Goal: Task Accomplishment & Management: Complete application form

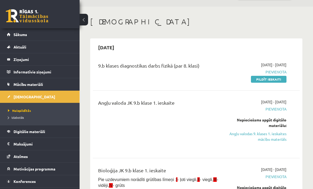
scroll to position [15, 0]
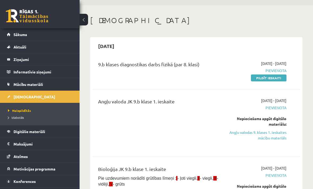
click at [285, 79] on link "Pildīt ieskaiti" at bounding box center [269, 78] width 36 height 7
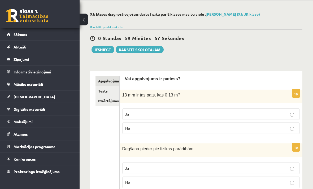
scroll to position [19, 0]
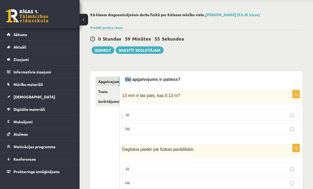
click at [207, 36] on div "0 Stundas 59 Minūtes 55 Sekundes" at bounding box center [196, 39] width 212 height 7
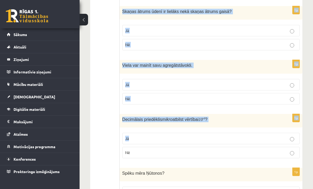
scroll to position [891, 0]
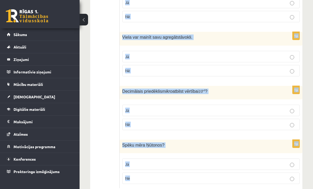
copy form "Vai apgalvojums ir patiess? 1p 13 mm ir tas pats, kas 0.13 m? Jā Nē 1p Degšana …"
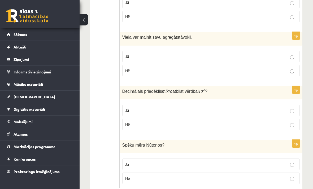
click at [293, 122] on label "Nē" at bounding box center [210, 124] width 177 height 11
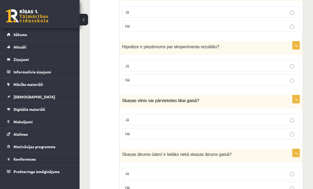
scroll to position [720, 0]
click at [293, 65] on p "Jā" at bounding box center [211, 66] width 172 height 6
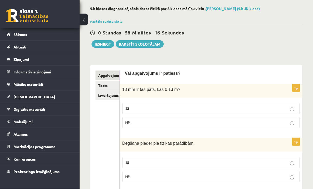
scroll to position [25, 0]
click at [293, 175] on p "Nē" at bounding box center [211, 177] width 172 height 6
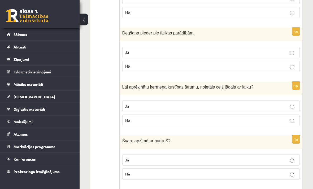
scroll to position [135, 0]
click at [293, 104] on p "Jā" at bounding box center [211, 106] width 172 height 6
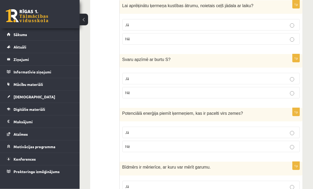
scroll to position [216, 0]
click at [294, 185] on p "Jā" at bounding box center [211, 187] width 172 height 6
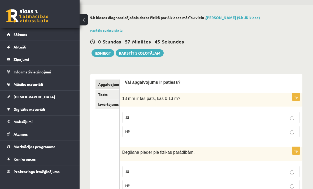
scroll to position [16, 0]
click at [105, 47] on div "0 Stundas 57 Minūtes 45 Sekundes Ieskaite saglabāta! Iesniegt Rakstīt skolotājam" at bounding box center [196, 45] width 212 height 24
click at [106, 52] on button "Iesniegt" at bounding box center [102, 52] width 23 height 7
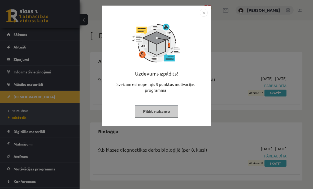
click at [167, 113] on button "Pildīt nākamo" at bounding box center [156, 111] width 43 height 12
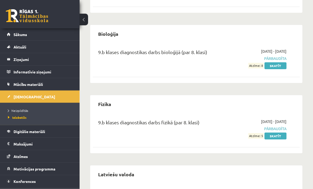
scroll to position [125, 0]
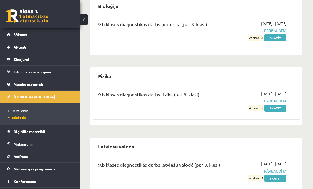
click at [27, 108] on span "Neizpildītās" at bounding box center [18, 110] width 20 height 4
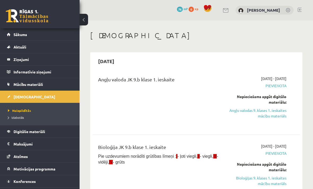
click at [280, 89] on div "2025-09-01 - 2025-09-15 Pievienota Nepieciešams apgūt digitālo materiālu: Angļu…" at bounding box center [258, 101] width 66 height 50
click at [281, 83] on span "Pievienota" at bounding box center [258, 86] width 58 height 6
click at [278, 86] on span "Pievienota" at bounding box center [258, 86] width 58 height 6
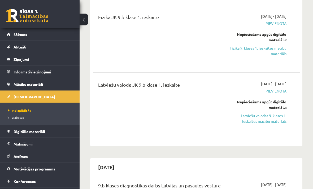
scroll to position [236, 0]
click at [278, 123] on link "Latviešu valodas 9. klases 1. ieskaites mācību materiāls" at bounding box center [258, 118] width 58 height 11
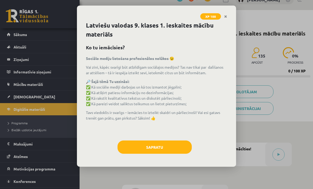
scroll to position [9, 0]
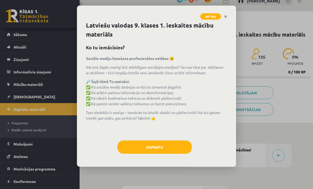
click at [174, 147] on button "Sapratu" at bounding box center [154, 147] width 74 height 13
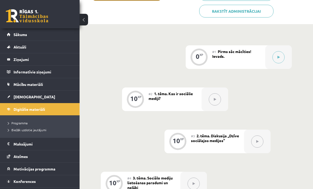
scroll to position [107, 0]
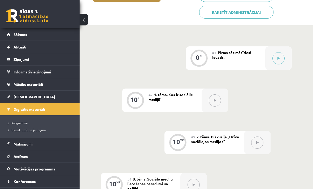
click at [282, 56] on button at bounding box center [278, 58] width 12 height 12
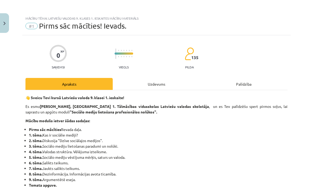
scroll to position [0, 0]
click at [164, 86] on div "Uzdevums" at bounding box center [156, 84] width 87 height 12
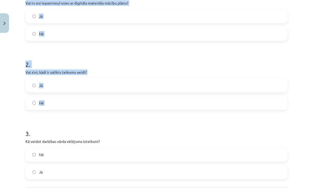
scroll to position [128, 0]
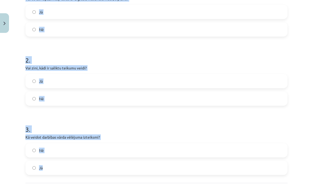
copy form "Vai tu esi iepazinies/-usies ar digitāla materiāla mācību plānu? Jā Nē 2 . Vai …"
click at [301, 95] on div "Mācību tēma: Latviešu valodas 9. klases 1. ieskaites mācību materiāls #1 Pirms …" at bounding box center [156, 94] width 313 height 189
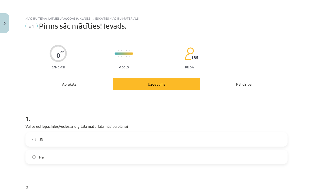
scroll to position [0, 0]
click at [79, 142] on label "Jā" at bounding box center [156, 139] width 261 height 13
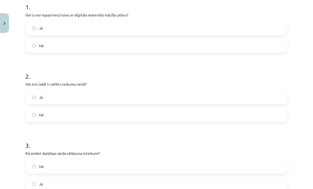
scroll to position [119, 0]
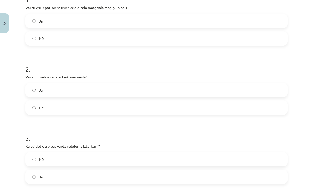
click at [105, 89] on label "Jā" at bounding box center [156, 90] width 261 height 13
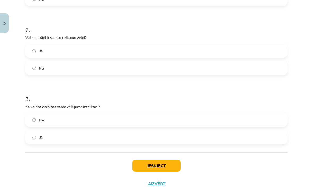
scroll to position [158, 0]
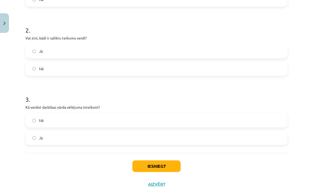
click at [130, 139] on label "Jā" at bounding box center [156, 137] width 261 height 13
click at [167, 167] on button "Iesniegt" at bounding box center [156, 166] width 48 height 12
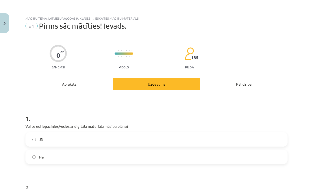
scroll to position [0, 0]
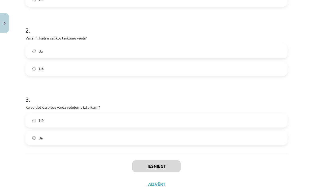
click at [167, 165] on button "Iesniegt" at bounding box center [156, 166] width 48 height 12
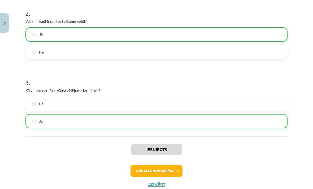
click at [170, 171] on button "Nākamā nodarbība" at bounding box center [156, 171] width 52 height 12
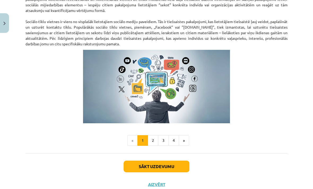
scroll to position [334, 0]
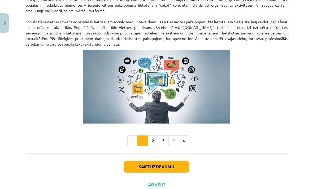
click at [167, 168] on button "Sākt uzdevumu" at bounding box center [157, 167] width 66 height 12
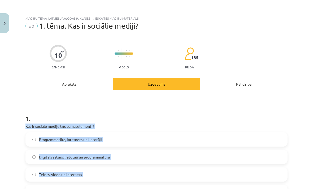
scroll to position [0, 0]
click at [280, 30] on div "#2 1. tēma. Kas ir sociālie mediji?" at bounding box center [156, 26] width 262 height 8
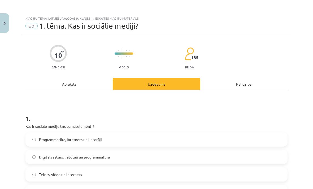
scroll to position [29, 0]
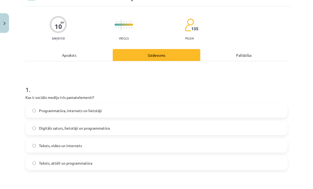
click at [142, 131] on label "Digitāls saturs, lietotāji un programmatūra" at bounding box center [156, 127] width 261 height 13
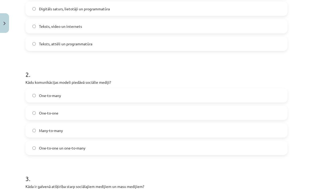
scroll to position [150, 0]
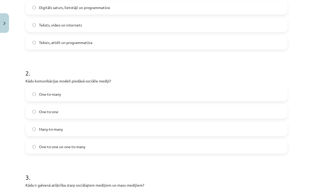
click at [121, 134] on label "Many-to-many" at bounding box center [156, 129] width 261 height 13
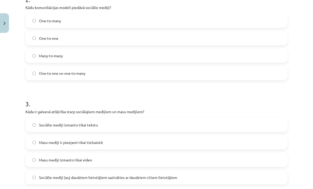
scroll to position [226, 0]
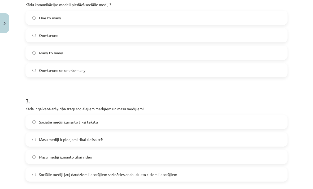
click at [143, 120] on label "Sociālie mediji izmanto tikai tekstu" at bounding box center [156, 121] width 261 height 13
click at [186, 175] on label "Sociālie mediji ļauj daudziem lietotājiem sazināties ar daudziem citiem lietotā…" at bounding box center [156, 174] width 261 height 13
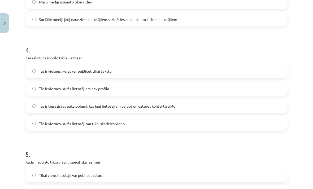
scroll to position [380, 0]
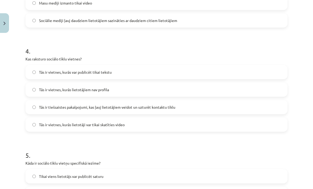
click at [158, 109] on span "Tās ir tiešsaistes pakalpojumi, kas ļauj lietotājiem veidot un uzturēt kontaktu…" at bounding box center [107, 107] width 136 height 6
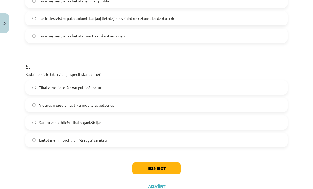
scroll to position [469, 0]
click at [125, 143] on label "Lietotājiem ir profili un "draugu" saraksti" at bounding box center [156, 139] width 261 height 13
click at [165, 166] on button "Iesniegt" at bounding box center [156, 168] width 48 height 12
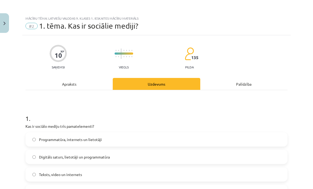
scroll to position [0, 0]
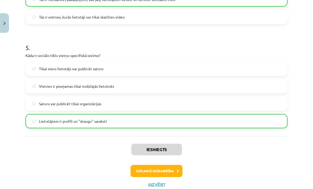
click at [170, 169] on button "Nākamā nodarbība" at bounding box center [156, 171] width 52 height 12
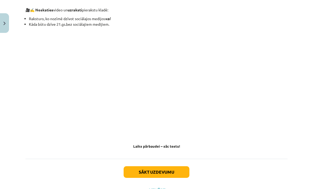
click at [170, 166] on button "Sākt uzdevumu" at bounding box center [157, 172] width 66 height 12
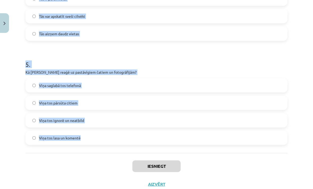
scroll to position [451, 0]
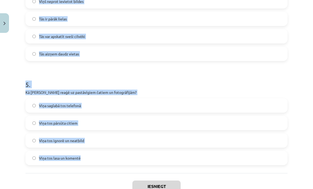
click at [302, 97] on div "Mācību tēma: Latviešu valodas 9. klases 1. ieskaites mācību materiāls #3 2. tēm…" at bounding box center [156, 94] width 313 height 189
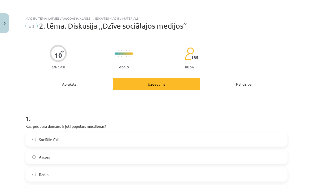
scroll to position [0, 0]
click at [114, 136] on label "Sociālie tīkli" at bounding box center [156, 139] width 261 height 13
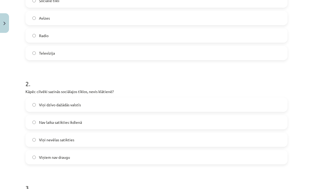
scroll to position [139, 0]
click at [152, 103] on label "Viņi dzīvo dažādās valstīs" at bounding box center [156, 104] width 261 height 13
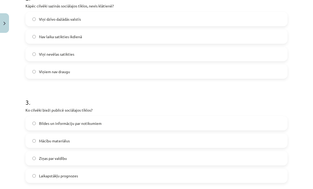
scroll to position [234, 0]
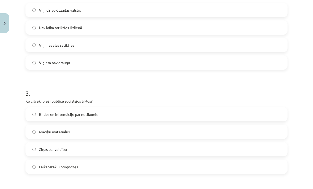
click at [153, 115] on label "Bildes un informāciju par notikumiem" at bounding box center [156, 114] width 261 height 13
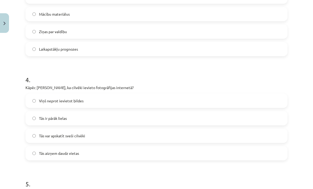
scroll to position [358, 0]
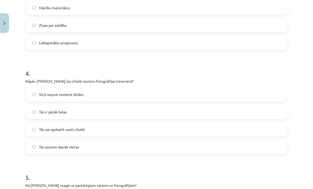
click at [149, 130] on label "Tās var apskatīt sveši cilvēki" at bounding box center [156, 129] width 261 height 13
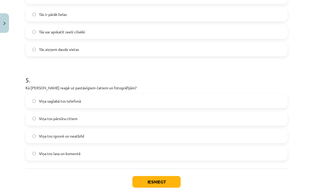
scroll to position [455, 0]
click at [144, 119] on label "Viņa tos pārsūta citiem" at bounding box center [156, 118] width 261 height 13
click at [142, 157] on label "Viņa tos lasa un komentē" at bounding box center [156, 153] width 261 height 13
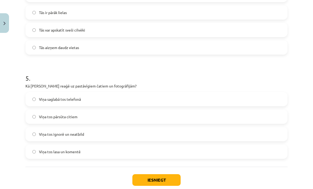
scroll to position [457, 0]
click at [169, 179] on button "Iesniegt" at bounding box center [156, 180] width 48 height 12
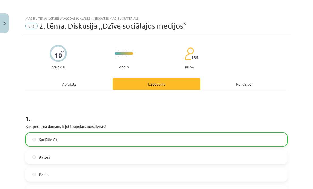
scroll to position [0, 0]
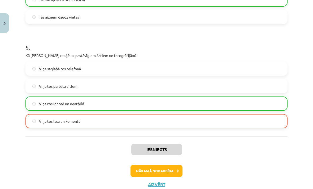
click at [165, 169] on button "Nākamā nodarbība" at bounding box center [156, 171] width 52 height 12
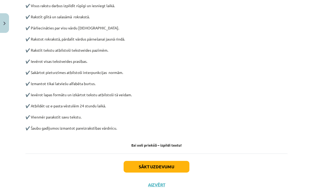
click at [174, 165] on button "Sākt uzdevumu" at bounding box center [157, 167] width 66 height 12
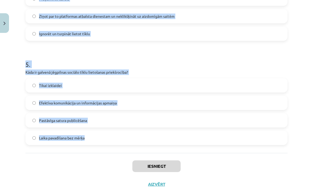
scroll to position [451, 0]
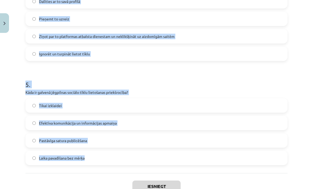
click at [301, 50] on div "Mācību tēma: Latviešu valodas 9. klases 1. ieskaites mācību materiāls #4 3. tēm…" at bounding box center [156, 94] width 313 height 189
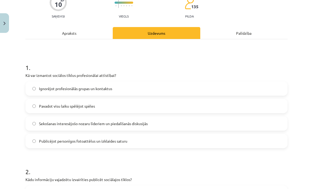
scroll to position [60, 0]
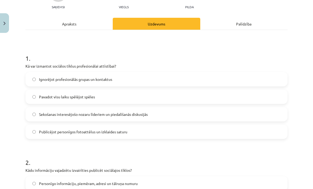
click at [131, 116] on span "Sekošanas interesējošo nozaru līderiem un piedalīšanās diskusijās" at bounding box center [93, 115] width 109 height 6
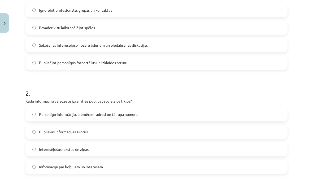
scroll to position [137, 0]
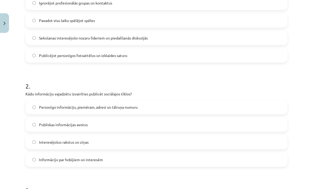
click at [142, 104] on label "Personīgo informāciju, piemēram, adresi un tālruņa numuru" at bounding box center [156, 107] width 261 height 13
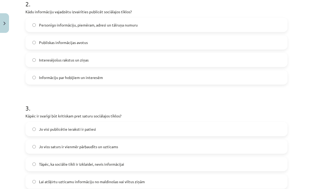
scroll to position [219, 0]
click at [130, 179] on span "Lai atšķirtu uzticamu informāciju no maldinošas vai viltus ziņām" at bounding box center [92, 182] width 106 height 6
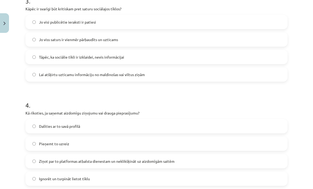
scroll to position [333, 0]
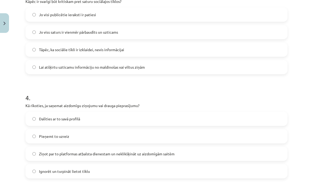
click at [131, 152] on span "Ziņot par to platformas atbalsta dienestam un neklikšķināt uz aizdomīgām saitēm" at bounding box center [107, 154] width 136 height 6
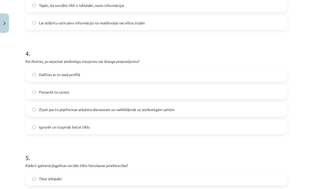
scroll to position [439, 0]
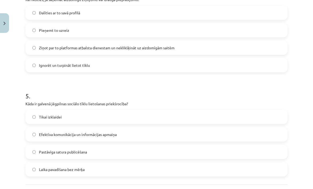
click at [131, 133] on label "Efektīva komunikācija un informācijas apmaiņa" at bounding box center [156, 134] width 261 height 13
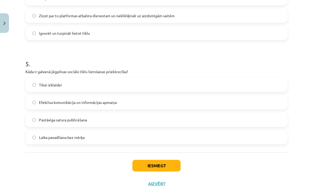
scroll to position [471, 0]
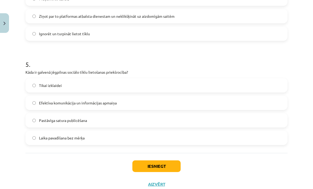
click at [164, 169] on button "Iesniegt" at bounding box center [156, 166] width 48 height 12
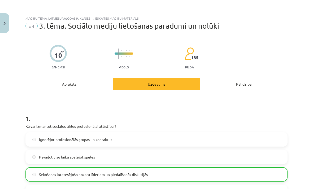
scroll to position [0, 0]
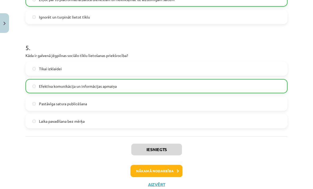
click at [168, 168] on button "Nākamā nodarbība" at bounding box center [156, 171] width 52 height 12
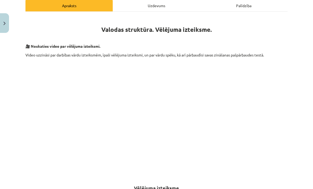
scroll to position [13, 0]
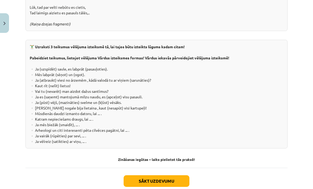
click at [176, 175] on button "Sākt uzdevumu" at bounding box center [157, 181] width 66 height 12
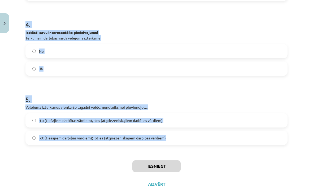
scroll to position [298, 0]
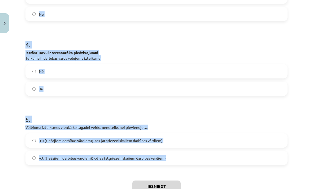
click at [300, 53] on div "Mācību tēma: Latviešu valodas 9. klases 1. ieskaites mācību materiāls #5 4. tēm…" at bounding box center [156, 94] width 313 height 189
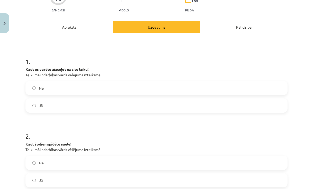
scroll to position [56, 0]
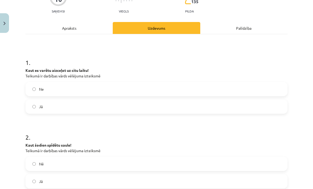
click at [127, 89] on label "Ne" at bounding box center [156, 88] width 261 height 13
click at [128, 105] on label "Jā" at bounding box center [156, 106] width 261 height 13
click at [89, 179] on label "Jā" at bounding box center [156, 181] width 261 height 13
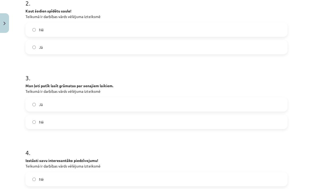
scroll to position [195, 0]
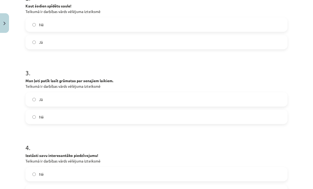
click at [101, 117] on label "Nē" at bounding box center [156, 116] width 261 height 13
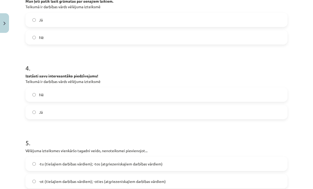
scroll to position [275, 0]
click at [96, 111] on label "Jā" at bounding box center [156, 111] width 261 height 13
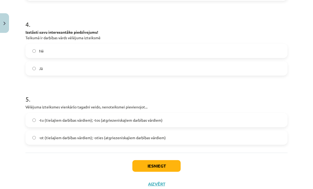
scroll to position [318, 0]
click at [181, 120] on label "-tu (tiešajiem darbības vārdiem); -tos (atgriezeniskajiem darbības vārdiem)" at bounding box center [156, 120] width 261 height 13
click at [157, 167] on button "Iesniegt" at bounding box center [156, 166] width 48 height 12
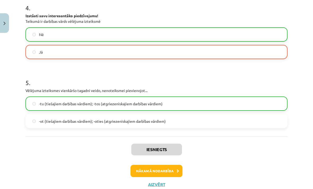
click at [169, 170] on button "Nākamā nodarbība" at bounding box center [156, 171] width 52 height 12
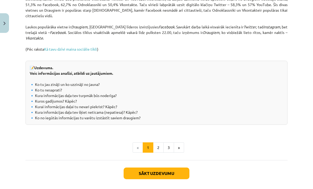
scroll to position [563, 0]
click at [174, 168] on button "Sākt uzdevumu" at bounding box center [157, 174] width 66 height 12
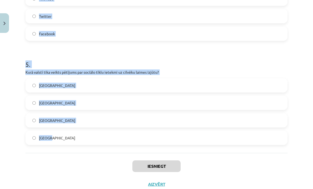
scroll to position [451, 0]
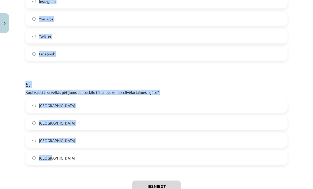
click at [301, 71] on div "Mācību tēma: Latviešu valodas 9. klases 1. ieskaites mācību materiāls #6 5. tēm…" at bounding box center [156, 94] width 313 height 189
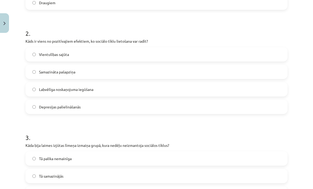
scroll to position [190, 0]
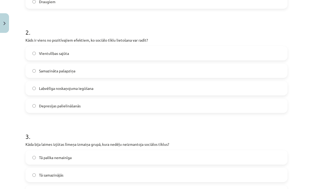
click at [117, 87] on label "Labvēlīga noskaņojuma iegūšana" at bounding box center [156, 88] width 261 height 13
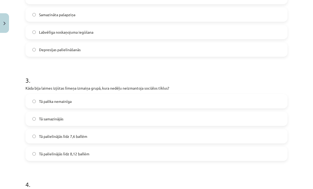
scroll to position [247, 0]
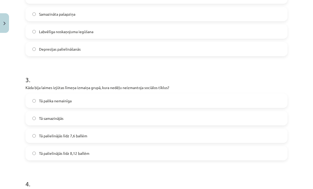
click at [117, 155] on label "Tā palielinājās līdz 8,12 ballēm" at bounding box center [156, 153] width 261 height 13
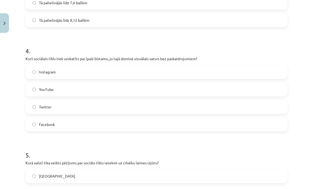
scroll to position [379, 0]
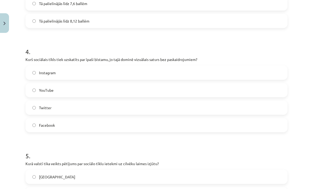
click at [111, 70] on label "Instagram" at bounding box center [156, 72] width 261 height 13
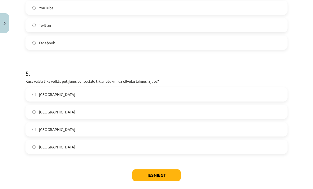
scroll to position [462, 0]
click at [93, 141] on label "Dānijā" at bounding box center [156, 146] width 261 height 13
click at [160, 173] on button "Iesniegt" at bounding box center [156, 175] width 48 height 12
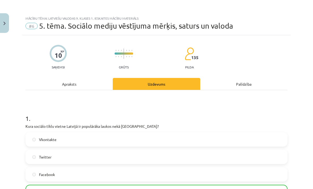
scroll to position [0, 0]
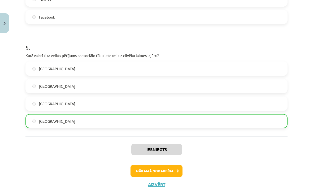
click at [170, 173] on button "Nākamā nodarbība" at bounding box center [156, 171] width 52 height 12
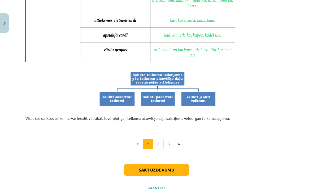
scroll to position [499, 0]
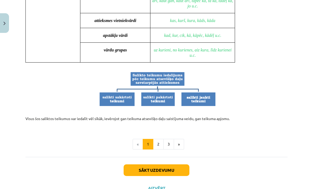
click at [157, 139] on button "2" at bounding box center [158, 144] width 11 height 11
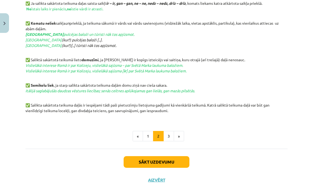
click at [178, 168] on button "Sākt uzdevumu" at bounding box center [157, 162] width 66 height 12
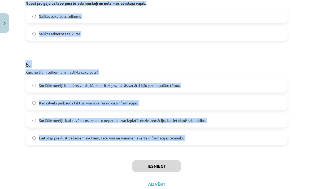
scroll to position [397, 0]
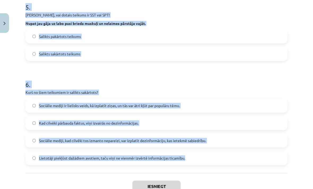
click at [303, 47] on div "Mācību tēma: Latviešu valodas 9. klases 1. ieskaites mācību materiāls #7 6. tēm…" at bounding box center [156, 94] width 313 height 189
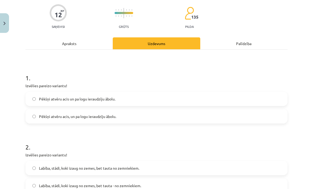
scroll to position [74, 0]
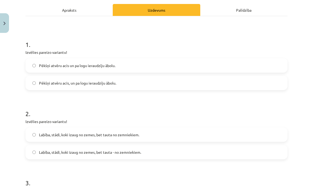
click at [143, 64] on label "Pēkšņi atvēru acis un pa logu ieraudzīju ābolu." at bounding box center [156, 65] width 261 height 13
click at [149, 81] on label "Pēkšņi atvēru acis, un pa logu ieraudzīju ābolu." at bounding box center [156, 82] width 261 height 13
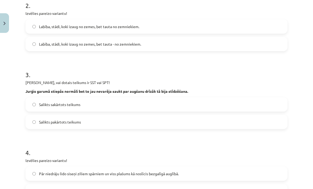
scroll to position [182, 0]
click at [160, 43] on label "Labība, stādi, koki izaug no zemes, bet tauta - no zemniekiem." at bounding box center [156, 44] width 261 height 13
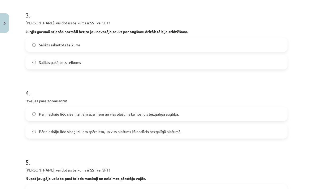
scroll to position [241, 0]
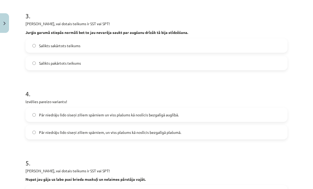
click at [153, 42] on label "Salikts sakārtots teikums" at bounding box center [156, 45] width 261 height 13
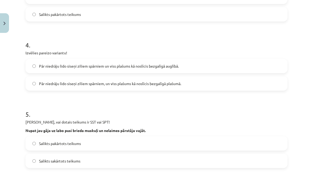
scroll to position [290, 0]
click at [217, 84] on label "Pār niedrāju lido siseņi ziliem spārniem, un viss plašums kā noslīcis bezgalīgā…" at bounding box center [156, 83] width 261 height 13
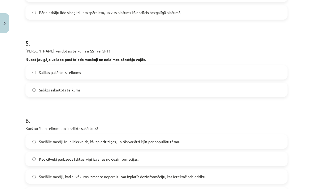
scroll to position [360, 0]
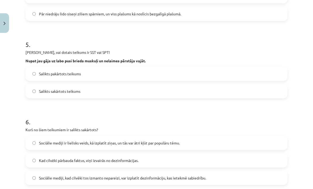
click at [140, 91] on label "Salikts sakārtots teikums" at bounding box center [156, 91] width 261 height 13
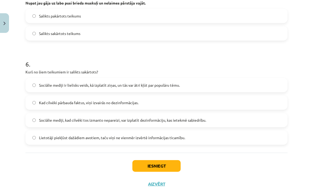
scroll to position [417, 0]
click at [203, 86] on label "Sociālie mediji ir lielisks veids, kā izplatīt ziņas, un tās var ātri kļūt par …" at bounding box center [156, 85] width 261 height 13
click at [167, 167] on button "Iesniegt" at bounding box center [156, 166] width 48 height 12
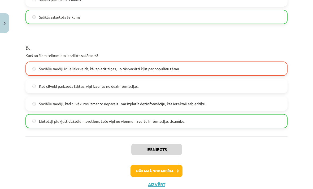
click at [171, 169] on button "Nākamā nodarbība" at bounding box center [156, 171] width 52 height 12
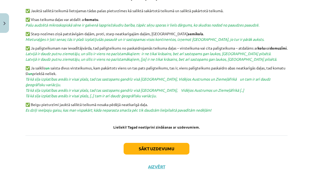
scroll to position [189, 0]
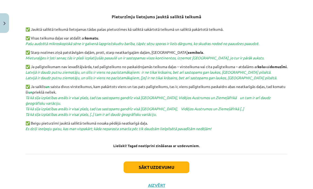
click at [166, 171] on button "Sākt uzdevumu" at bounding box center [157, 168] width 66 height 12
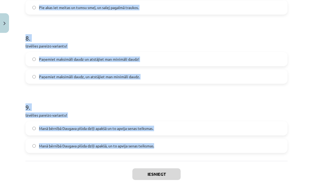
scroll to position [602, 0]
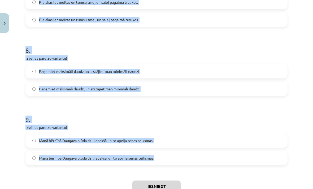
click at [299, 47] on div "Mācību tēma: Latviešu valodas 9. klases 1. ieskaites mācību materiāls #8 7. tēm…" at bounding box center [156, 94] width 313 height 189
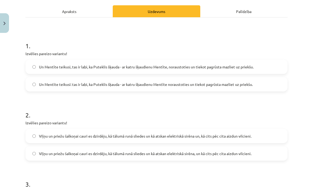
scroll to position [78, 0]
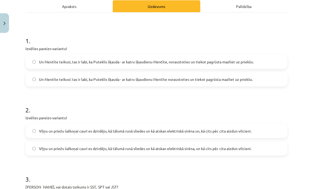
click at [128, 78] on span "Un Mentīte teikusi: tas ir labi, ka Puteklis šķauda - ar katru šķaudienu Mentīt…" at bounding box center [146, 80] width 214 height 6
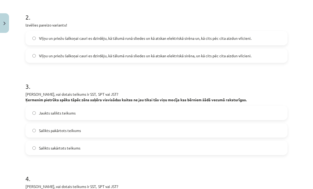
scroll to position [170, 0]
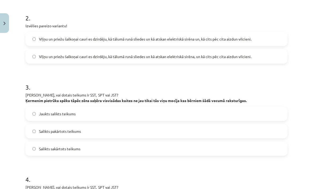
click at [249, 53] on label "Viļņu un priežu šalkoņai cauri es dzirdēju, kā tālumā runā sliedes un kā atskan…" at bounding box center [156, 56] width 261 height 13
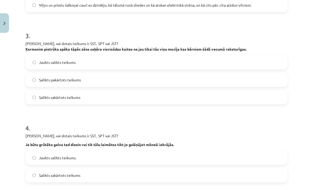
scroll to position [220, 0]
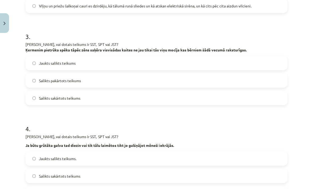
click at [123, 62] on label "Jaukts salikts teikums" at bounding box center [156, 62] width 261 height 13
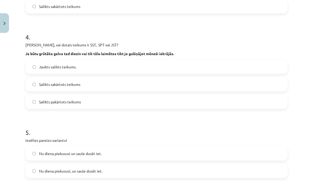
scroll to position [313, 0]
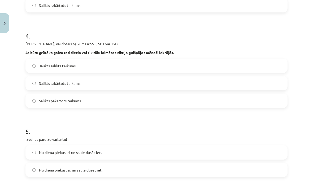
click at [132, 82] on label "Salikts sakārtots teikums" at bounding box center [156, 83] width 261 height 13
click at [130, 96] on label "Salikts pakārtots teikums" at bounding box center [156, 100] width 261 height 13
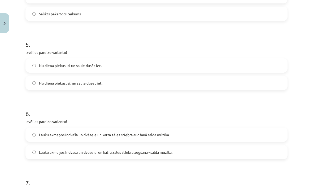
scroll to position [404, 0]
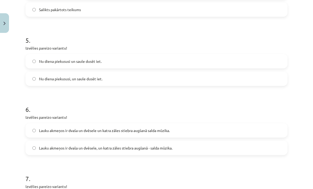
click at [132, 75] on label "Nu diena piekususi, un saule dusēt iet." at bounding box center [156, 78] width 261 height 13
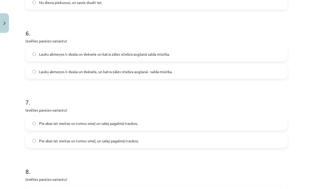
scroll to position [481, 0]
click at [192, 71] on label "Lauku akmeņos ir dvaša un dvēsele, un katra zāles stiebra augšanā - salda mūzik…" at bounding box center [156, 71] width 261 height 13
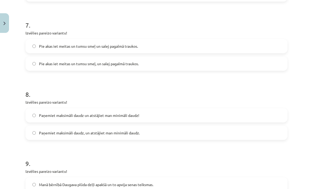
scroll to position [558, 0]
click at [150, 63] on label "Pie akas iet meitas un tumsu smeļ, un salej pagalmā traukos." at bounding box center [156, 63] width 261 height 13
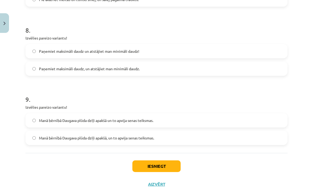
scroll to position [622, 0]
click at [159, 67] on label "Paņemiet maksimāli daudz, un atstājiet man minimāli daudz." at bounding box center [156, 68] width 261 height 13
click at [178, 137] on label "Manā bērnībā Daugava plūda dziļi apakšā, un to apvija senas teiksmas." at bounding box center [156, 137] width 261 height 13
click at [167, 165] on button "Iesniegt" at bounding box center [156, 166] width 48 height 12
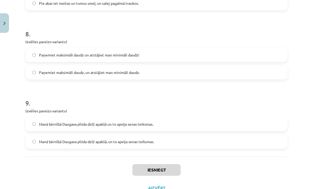
scroll to position [619, 0]
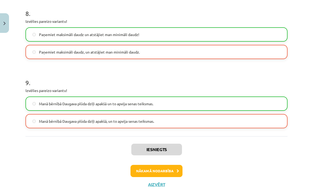
click at [165, 169] on button "Nākamā nodarbība" at bounding box center [156, 171] width 52 height 12
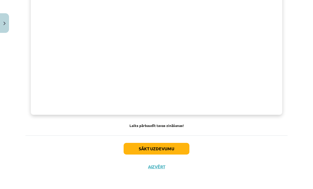
scroll to position [389, 0]
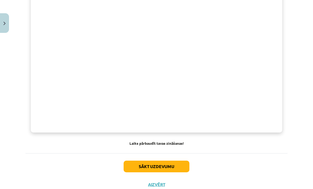
click at [181, 168] on button "Sākt uzdevumu" at bounding box center [157, 167] width 66 height 12
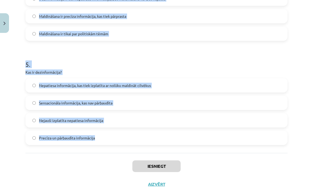
scroll to position [451, 0]
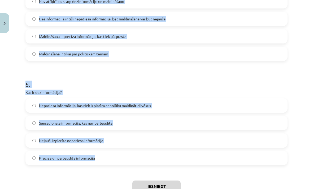
click at [299, 55] on div "Mācību tēma: Latviešu valodas 9. klases 1. ieskaites mācību materiāls #9 8. tēm…" at bounding box center [156, 94] width 313 height 189
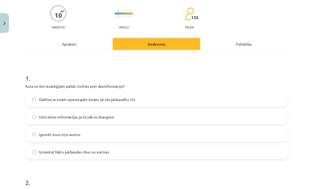
scroll to position [66, 0]
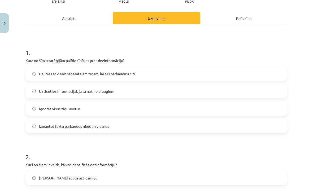
click at [130, 128] on label "Izmantot faktu pārbaudes rīkus un vietnes" at bounding box center [156, 126] width 261 height 13
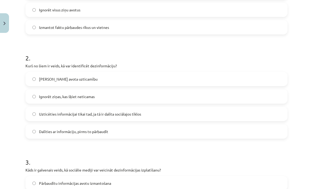
scroll to position [172, 0]
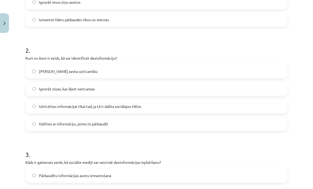
click at [130, 71] on label "Pārbaudīt avota uzticamību" at bounding box center [156, 71] width 261 height 13
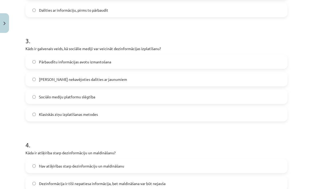
scroll to position [286, 0]
click at [133, 77] on label "Iespēja nekavējoties dalīties ar jaunumiem" at bounding box center [156, 79] width 261 height 13
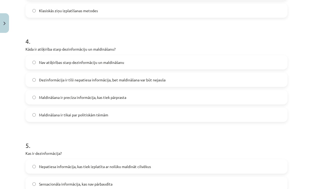
scroll to position [390, 0]
click at [135, 78] on span "Dezinformācija ir tīši nepatiesa informācija, bet maldināšana var būt nejauša" at bounding box center [102, 80] width 126 height 6
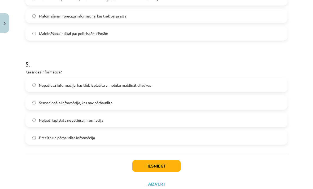
scroll to position [471, 0]
click at [135, 84] on span "Nepatiesa informācija, kas tiek izplatīta ar nolūku maldināt cilvēkus" at bounding box center [95, 86] width 112 height 6
click at [157, 164] on button "Iesniegt" at bounding box center [156, 166] width 48 height 12
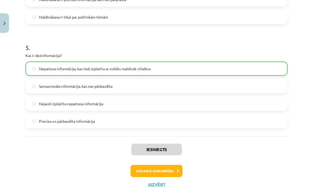
click at [166, 172] on button "Nākamā nodarbība" at bounding box center [156, 171] width 52 height 12
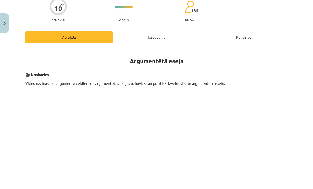
scroll to position [13, 0]
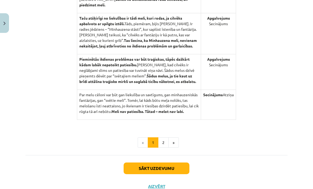
click at [163, 139] on button "2" at bounding box center [163, 142] width 11 height 11
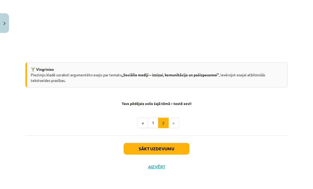
scroll to position [149, 0]
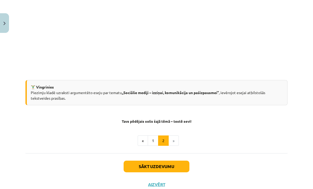
click at [175, 168] on button "Sākt uzdevumu" at bounding box center [157, 167] width 66 height 12
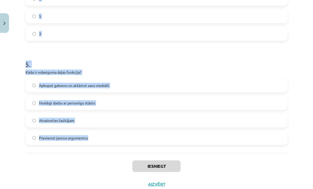
scroll to position [451, 0]
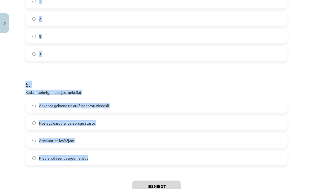
click at [302, 73] on div "Mācību tēma: Latviešu valodas 9. klases 1. ieskaites mācību materiāls #10 9. tē…" at bounding box center [156, 94] width 313 height 189
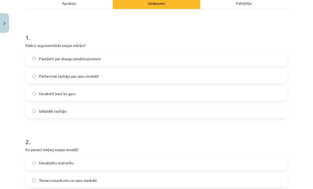
scroll to position [81, 0]
click at [136, 78] on label "Pārliecināt lasītāju par savu viedokli" at bounding box center [156, 75] width 261 height 13
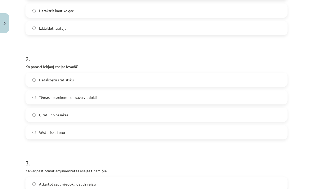
scroll to position [168, 0]
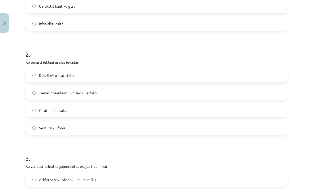
click at [110, 91] on label "Tēmas nosaukumu un savu viedokli" at bounding box center [156, 92] width 261 height 13
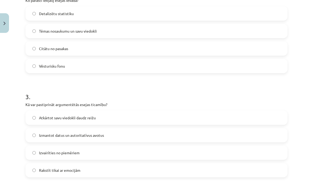
scroll to position [229, 0]
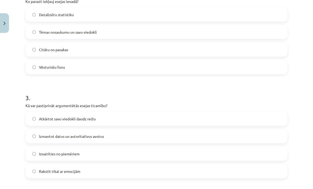
click at [128, 137] on label "Izmantot datus un autoritatīvus avotus" at bounding box center [156, 136] width 261 height 13
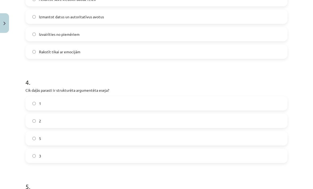
scroll to position [348, 0]
click at [94, 154] on label "3" at bounding box center [156, 156] width 261 height 13
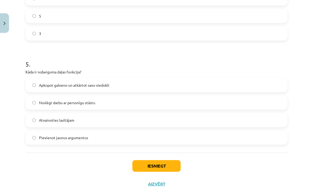
scroll to position [471, 0]
click at [126, 85] on label "Apkopot galveno un atkārtot savu viedokli" at bounding box center [156, 85] width 261 height 13
click at [159, 165] on button "Iesniegt" at bounding box center [156, 166] width 48 height 12
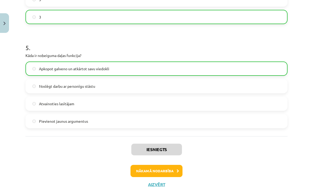
click at [165, 171] on button "Nākamā nodarbība" at bounding box center [156, 171] width 52 height 12
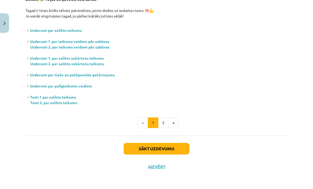
scroll to position [81, 0]
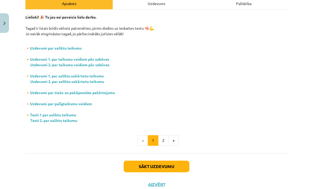
click at [163, 139] on button "2" at bounding box center [163, 140] width 11 height 11
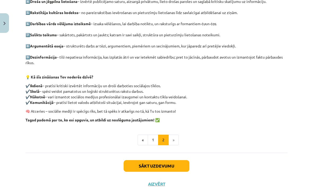
scroll to position [155, 0]
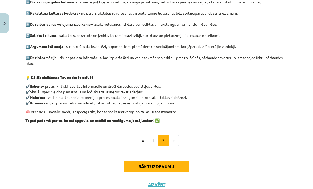
click at [173, 161] on button "Sākt uzdevumu" at bounding box center [157, 167] width 66 height 12
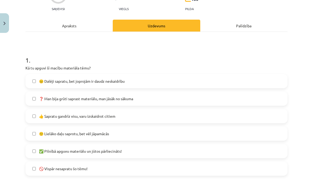
scroll to position [58, 0]
click at [140, 134] on label "🙂 Lielāko daļu saprotu, bet vēl jāpamācās" at bounding box center [156, 133] width 261 height 13
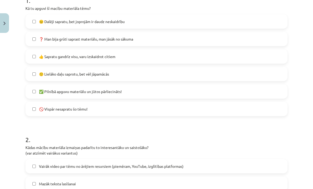
scroll to position [117, 0]
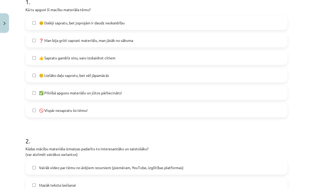
click at [150, 76] on label "🙂 Lielāko daļu saprotu, bet vēl jāpamācās" at bounding box center [156, 75] width 261 height 13
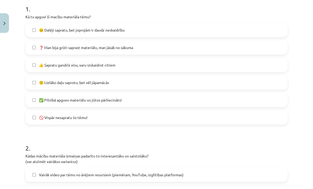
scroll to position [109, 0]
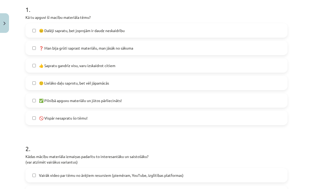
click at [134, 81] on label "🙂 Lielāko daļu saprotu, bet vēl jāpamācās" at bounding box center [156, 82] width 261 height 13
click at [137, 99] on label "✅ Pilnībā apguvu materiālu un jūtos pārliecināts!" at bounding box center [156, 100] width 261 height 13
click at [169, 27] on label "😐 Dalēji sapratu, bet joprojām ir daudz neskaidrību" at bounding box center [156, 30] width 261 height 13
click at [170, 30] on label "😐 Dalēji sapratu, bet joprojām ir daudz neskaidrību" at bounding box center [156, 30] width 261 height 13
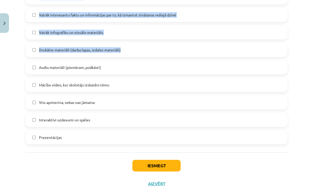
scroll to position [321, 0]
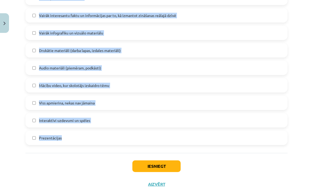
copy div "Kādas mācību materiāla izmaiņas padarītu to interesantāku un saistošāku? (var a…"
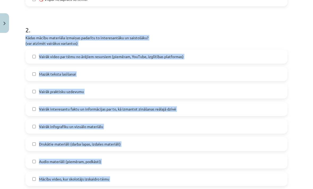
scroll to position [228, 0]
click at [160, 23] on h1 "2 ." at bounding box center [156, 25] width 262 height 16
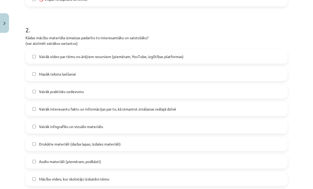
click at [120, 75] on label "Mazāk teksta lasīšanai" at bounding box center [156, 73] width 261 height 13
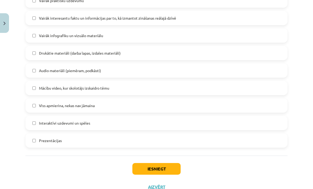
scroll to position [319, 0]
click at [113, 107] on label "Viss apmierina, nekas nav jāmaina" at bounding box center [156, 105] width 261 height 13
click at [109, 145] on label "Prezentācijas" at bounding box center [156, 140] width 261 height 13
click at [120, 72] on label "Audio materiāli (piemēram, podkāsti)" at bounding box center [156, 70] width 261 height 13
click at [137, 50] on label "Drukātie materiāli (darba lapas, izdales materiāli)" at bounding box center [156, 52] width 261 height 13
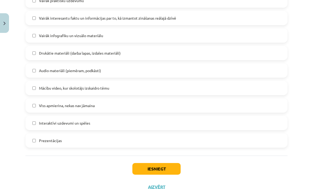
click at [136, 51] on label "Drukātie materiāli (darba lapas, izdales materiāli)" at bounding box center [156, 52] width 261 height 13
click at [156, 170] on button "Iesniegt" at bounding box center [156, 169] width 48 height 12
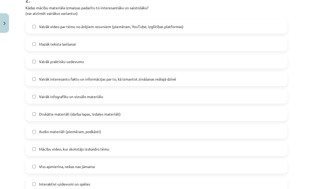
scroll to position [258, 0]
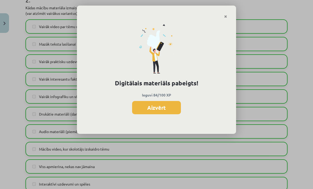
click at [169, 106] on button "Aizvērt" at bounding box center [156, 107] width 49 height 13
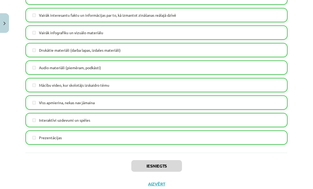
scroll to position [321, 0]
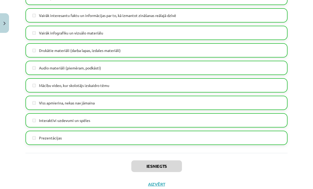
click at [158, 182] on button "Aizvērt" at bounding box center [156, 184] width 20 height 5
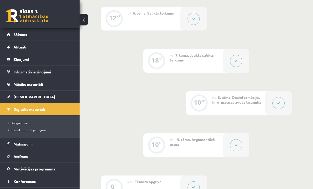
click at [48, 97] on link "[DEMOGRAPHIC_DATA]" at bounding box center [40, 97] width 66 height 12
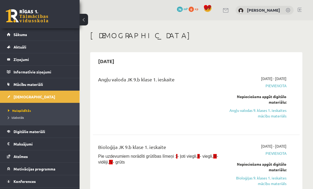
click at [14, 120] on link "Izlabotās" at bounding box center [41, 117] width 66 height 5
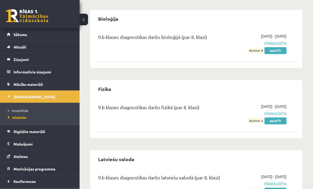
scroll to position [125, 0]
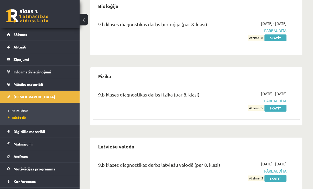
click at [21, 109] on span "Neizpildītās" at bounding box center [18, 110] width 20 height 4
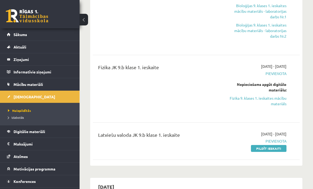
scroll to position [186, 0]
click at [280, 150] on link "Pildīt ieskaiti" at bounding box center [269, 149] width 36 height 7
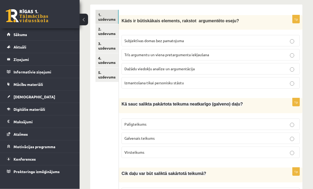
click at [110, 32] on link "2. uzdevums" at bounding box center [106, 31] width 23 height 14
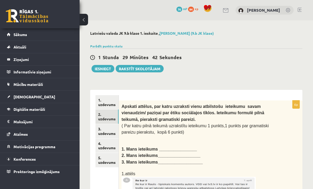
click at [108, 103] on link "1. uzdevums" at bounding box center [106, 102] width 23 height 14
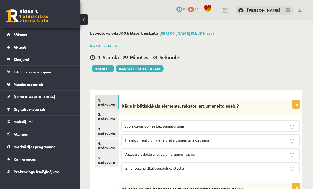
click at [107, 159] on link "5. uzdevums" at bounding box center [106, 160] width 23 height 14
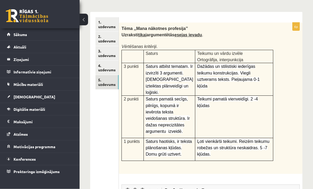
scroll to position [78, 0]
click at [107, 62] on link "4. uzdevums" at bounding box center [106, 68] width 23 height 14
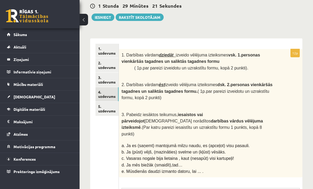
scroll to position [21, 0]
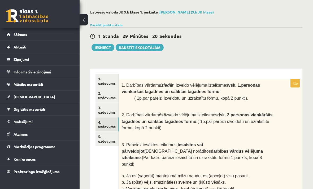
click at [106, 81] on link "1. uzdevums" at bounding box center [106, 81] width 23 height 14
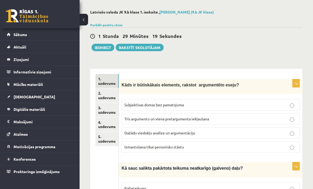
click at [108, 97] on link "2. uzdevums" at bounding box center [106, 95] width 23 height 14
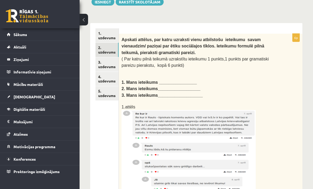
scroll to position [67, 0]
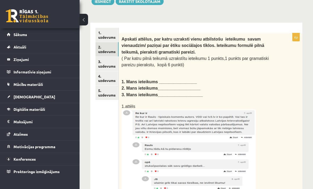
click at [171, 86] on b "2. Mans ieteikums__________________" at bounding box center [160, 88] width 79 height 5
click at [171, 80] on b "1. Mans ieteikums ________________" at bounding box center [158, 82] width 75 height 5
click at [111, 62] on link "3. uzdevums" at bounding box center [106, 64] width 23 height 14
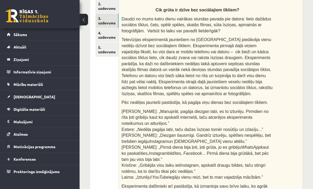
scroll to position [93, 0]
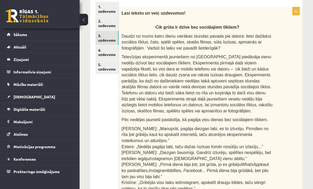
click at [103, 50] on link "4. uzdevums" at bounding box center [106, 52] width 23 height 14
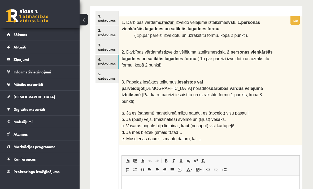
scroll to position [0, 0]
click at [104, 77] on link "5. uzdevums" at bounding box center [106, 76] width 23 height 14
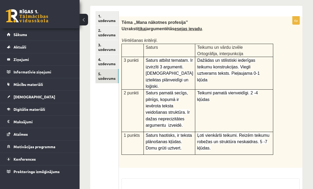
click at [109, 17] on link "1. uzdevums" at bounding box center [106, 18] width 23 height 14
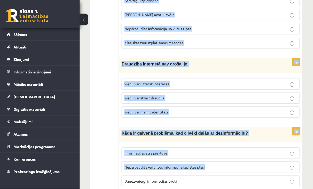
scroll to position [1423, 0]
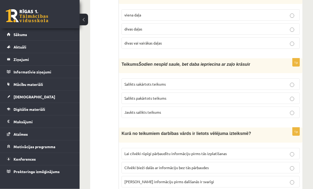
scroll to position [263, 0]
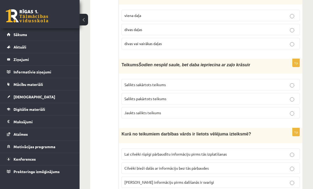
click at [287, 82] on p "Salikts sakārtots teikums" at bounding box center [210, 85] width 172 height 6
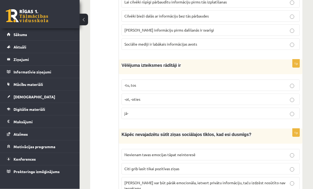
scroll to position [415, 0]
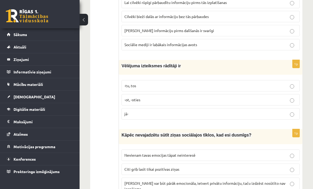
click at [294, 83] on p "-tu, tos" at bounding box center [210, 86] width 172 height 6
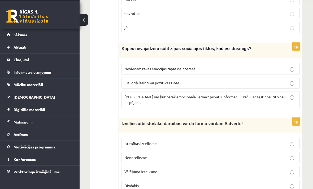
scroll to position [501, 0]
click at [290, 94] on p "Ziņa var būt pārāk emocionāla, ietvert privātu informāciju, taču izdzēst nosūtī…" at bounding box center [210, 99] width 172 height 11
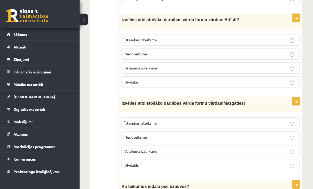
scroll to position [918, 0]
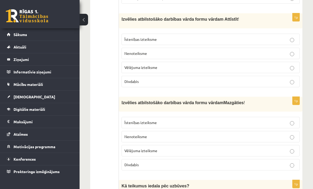
click at [294, 134] on p "Nenoteiksme" at bounding box center [210, 137] width 172 height 6
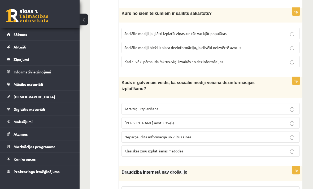
scroll to position [1312, 0]
click at [290, 103] on label "Ātra ziņu izplatīšana" at bounding box center [210, 108] width 178 height 11
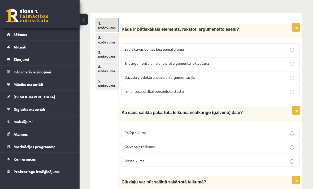
scroll to position [0, 0]
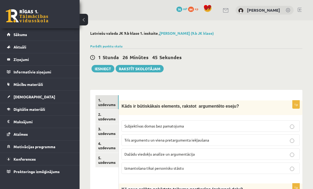
click at [104, 115] on link "2. uzdevums" at bounding box center [106, 117] width 23 height 14
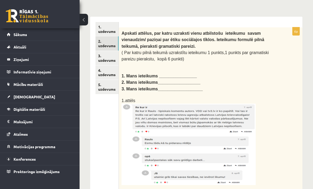
scroll to position [71, 0]
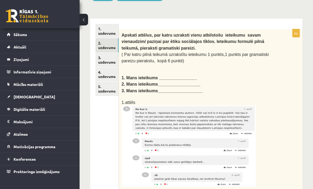
click at [105, 60] on link "3. uzdevums" at bounding box center [106, 60] width 23 height 14
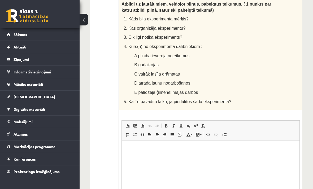
scroll to position [425, 0]
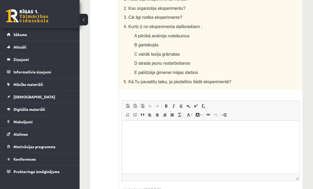
click at [234, 130] on p "Визуальный текстовый редактор, wiswyg-editor-user-answer-47363834783780" at bounding box center [210, 129] width 167 height 6
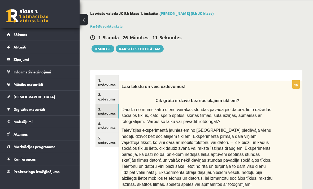
scroll to position [21, 0]
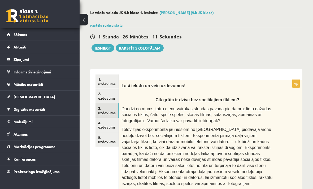
click at [111, 95] on link "2. uzdevums" at bounding box center [106, 96] width 23 height 14
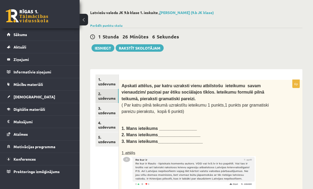
click at [112, 112] on link "3. uzdevums" at bounding box center [106, 110] width 23 height 14
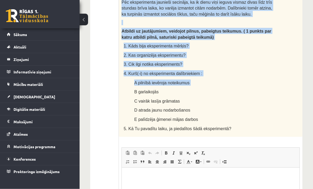
scroll to position [379, 0]
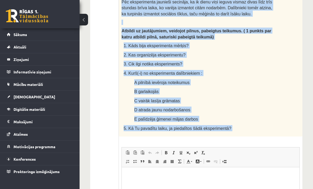
copy div "Lasi tekstu un veic uzdevumus! Cik grūta ir dzīve bez sociālajiem tīkliem? Daud…"
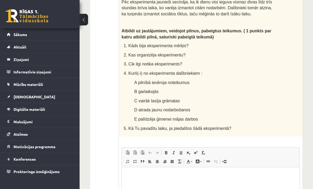
click at [162, 181] on html at bounding box center [211, 175] width 178 height 16
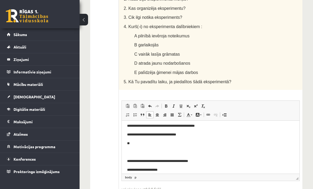
scroll to position [18, 0]
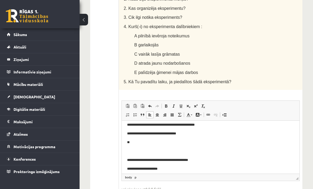
click at [175, 152] on p "Визуальный текстовый редактор, wiswyg-editor-user-answer-47363873115520" at bounding box center [210, 152] width 167 height 6
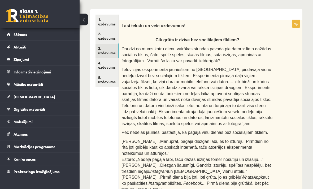
scroll to position [0, 0]
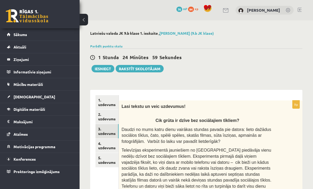
click at [108, 145] on link "4. uzdevums" at bounding box center [106, 146] width 23 height 14
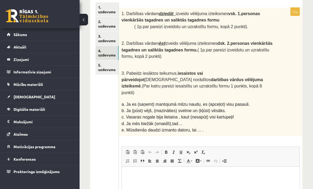
scroll to position [69, 0]
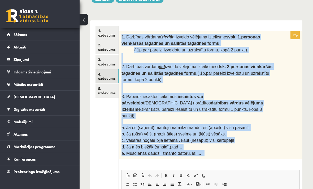
copy div "1. Darbības vārdam dziedāt izveido vēlējuma izteiksmes vsk. 1.personas vienkārš…"
click at [283, 19] on div "**********" at bounding box center [196, 150] width 212 height 270
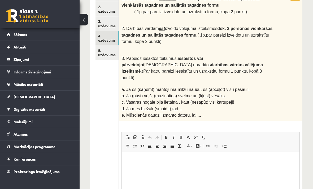
click at [170, 160] on p "Визуальный текстовый редактор, wiswyg-editor-user-answer-47363980675680" at bounding box center [210, 160] width 167 height 6
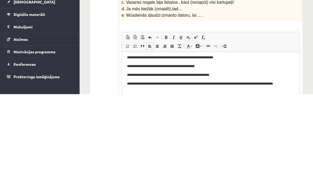
scroll to position [147, 0]
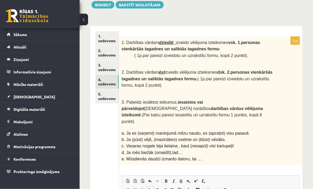
click at [108, 95] on link "5. uzdevums" at bounding box center [106, 96] width 23 height 14
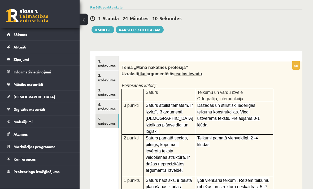
scroll to position [39, 0]
click at [102, 28] on button "Iesniegt" at bounding box center [102, 29] width 23 height 7
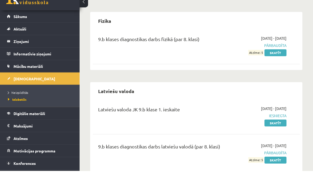
scroll to position [163, 0]
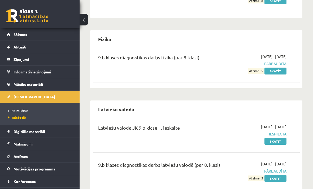
click at [278, 144] on link "Skatīt" at bounding box center [275, 141] width 22 height 7
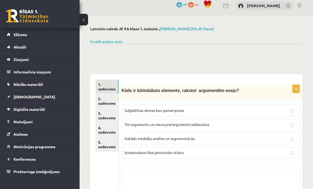
scroll to position [4, 0]
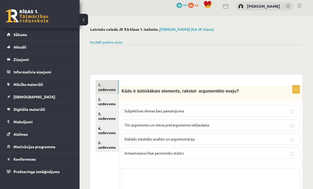
click at [111, 40] on link "Parādīt punktu skalu" at bounding box center [106, 42] width 32 height 4
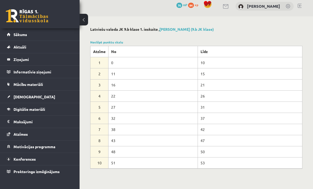
click at [117, 41] on link "Noslēpt punktu skalu" at bounding box center [106, 42] width 33 height 4
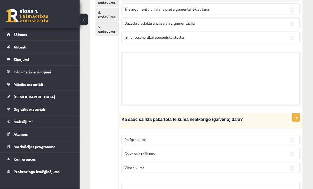
scroll to position [0, 0]
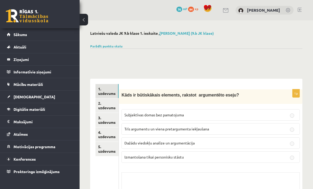
click at [41, 100] on link "[DEMOGRAPHIC_DATA]" at bounding box center [40, 97] width 66 height 12
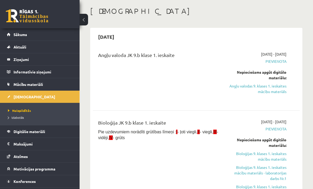
scroll to position [24, 0]
click at [274, 90] on link "Angļu valodas 9. klases 1. ieskaites mācību materiāls" at bounding box center [258, 89] width 58 height 11
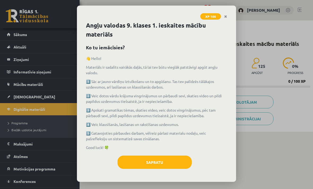
click at [163, 167] on button "Sapratu" at bounding box center [154, 162] width 74 height 13
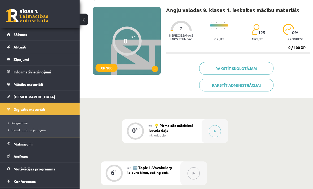
scroll to position [34, 0]
click at [216, 128] on button at bounding box center [215, 131] width 12 height 12
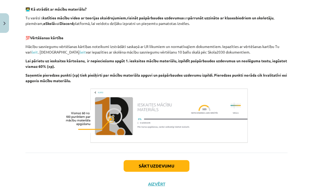
scroll to position [355, 0]
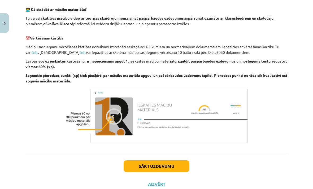
click at [169, 164] on button "Sākt uzdevumu" at bounding box center [157, 166] width 66 height 12
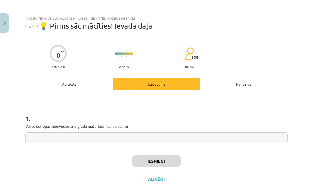
scroll to position [87, 0]
click at [193, 138] on input "text" at bounding box center [156, 137] width 262 height 11
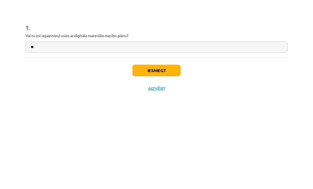
type input "**"
click at [169, 155] on button "Iesniegt" at bounding box center [156, 161] width 48 height 12
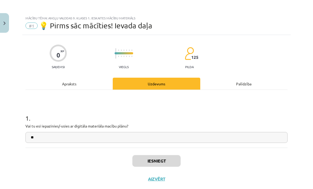
scroll to position [166, 0]
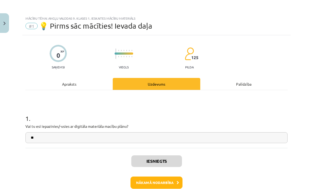
click at [160, 178] on button "Nākamā nodarbība" at bounding box center [156, 183] width 52 height 12
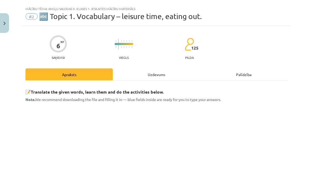
scroll to position [12, 0]
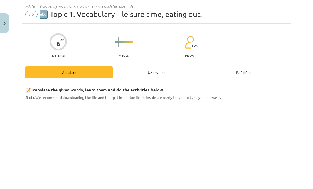
click at [165, 73] on div "Uzdevums" at bounding box center [156, 72] width 87 height 12
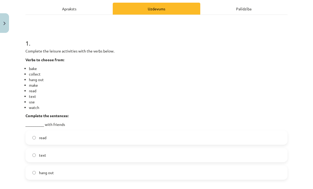
scroll to position [76, 0]
click at [38, 169] on label "hang out" at bounding box center [156, 172] width 261 height 13
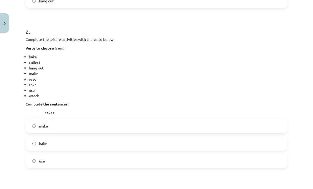
scroll to position [247, 0]
click at [37, 122] on label "make" at bounding box center [156, 125] width 261 height 13
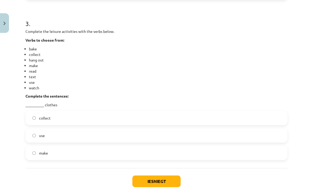
scroll to position [415, 0]
click at [76, 134] on label "use" at bounding box center [156, 135] width 261 height 13
click at [163, 186] on button "Iesniegt" at bounding box center [156, 182] width 48 height 12
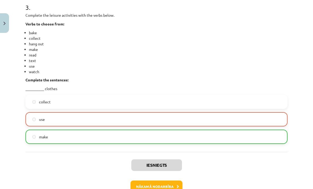
scroll to position [437, 0]
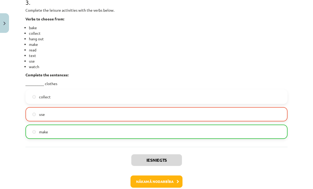
click at [164, 185] on button "Nākamā nodarbība" at bounding box center [156, 182] width 52 height 12
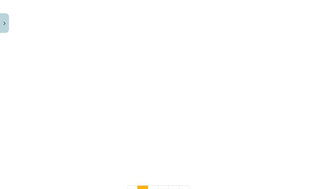
scroll to position [508, 0]
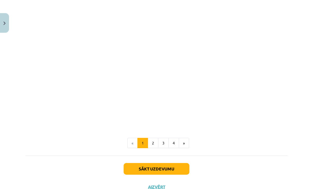
scroll to position [555, 0]
click at [150, 149] on button "2" at bounding box center [153, 143] width 11 height 11
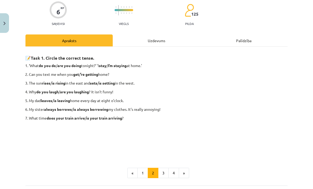
scroll to position [43, 0]
click at [165, 173] on button "3" at bounding box center [163, 173] width 11 height 11
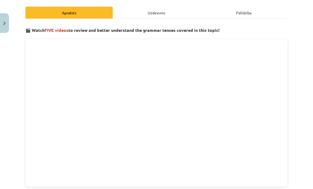
scroll to position [76, 0]
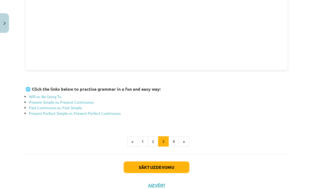
click at [143, 144] on button "1" at bounding box center [142, 141] width 11 height 11
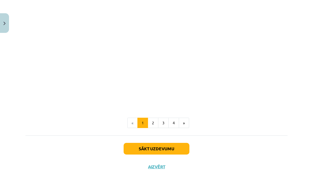
scroll to position [522, 0]
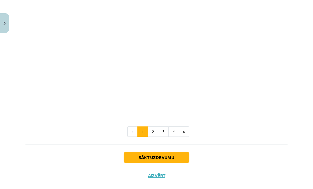
click at [172, 163] on button "Sākt uzdevumu" at bounding box center [157, 158] width 66 height 12
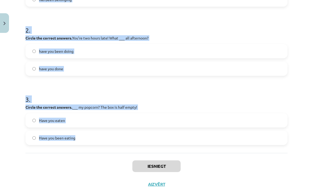
scroll to position [137, 0]
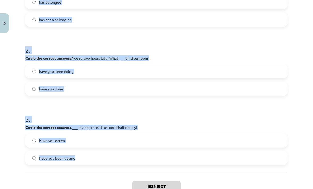
click at [298, 58] on div "Mācību tēma: Angļu valodas 9. klases 1. ieskaites mācību materiāls #3 📝 Topic 2…" at bounding box center [156, 94] width 313 height 189
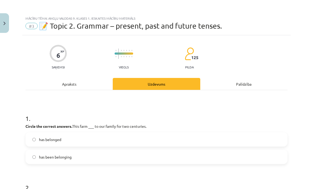
scroll to position [0, 0]
click at [85, 140] on label "has belonged" at bounding box center [156, 139] width 261 height 13
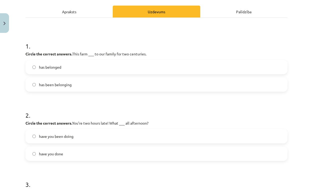
scroll to position [81, 0]
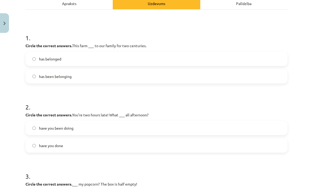
click at [97, 133] on label "have you been doing" at bounding box center [156, 127] width 261 height 13
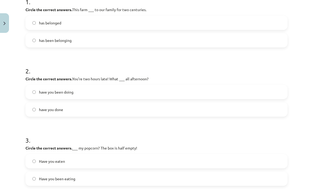
scroll to position [117, 0]
click at [91, 181] on label "Have you been eating" at bounding box center [156, 178] width 261 height 13
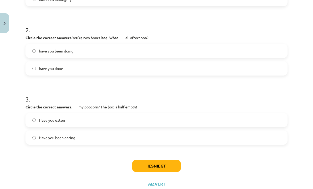
scroll to position [158, 0]
click at [166, 169] on button "Iesniegt" at bounding box center [156, 166] width 48 height 12
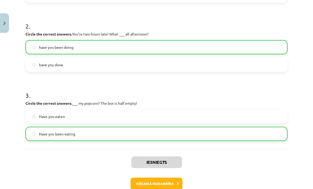
click at [164, 185] on button "Nākamā nodarbība" at bounding box center [156, 184] width 52 height 12
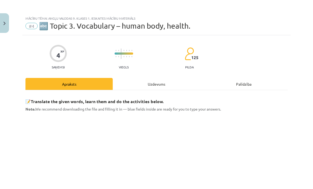
scroll to position [0, 0]
click at [164, 84] on div "Uzdevums" at bounding box center [156, 84] width 87 height 12
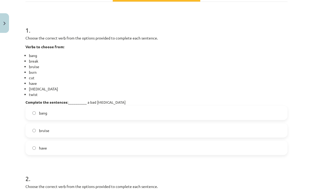
scroll to position [88, 0]
click at [38, 148] on label "have" at bounding box center [156, 147] width 261 height 13
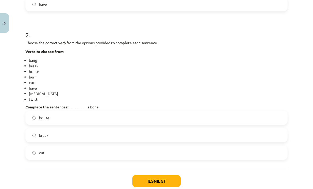
scroll to position [233, 0]
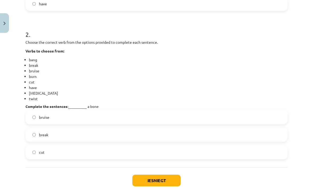
click at [40, 139] on label "break" at bounding box center [156, 134] width 261 height 13
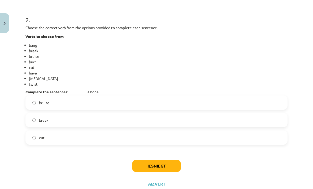
scroll to position [247, 0]
click at [162, 165] on button "Iesniegt" at bounding box center [156, 166] width 48 height 12
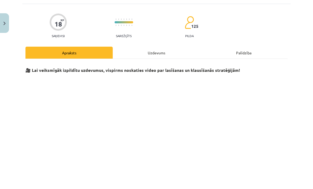
scroll to position [31, 0]
click at [171, 56] on div "Uzdevums" at bounding box center [156, 53] width 87 height 12
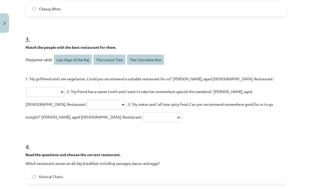
scroll to position [447, 0]
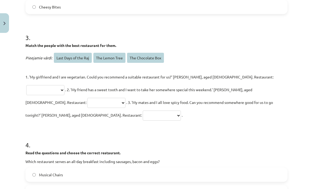
click at [64, 85] on select "**********" at bounding box center [45, 90] width 38 height 10
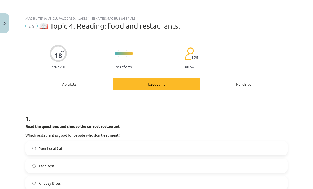
scroll to position [0, 0]
click at [83, 83] on div "Apraksts" at bounding box center [68, 84] width 87 height 12
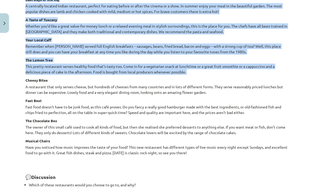
scroll to position [625, 0]
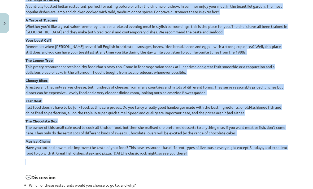
copy div "Last Days of the Raj A centrally located Indian restaurant, perfect for eating …"
click at [300, 67] on div "Mācību tēma: Angļu valodas 9. klases 1. ieskaites mācību materiāls #5 📖 Topic 4…" at bounding box center [156, 94] width 313 height 189
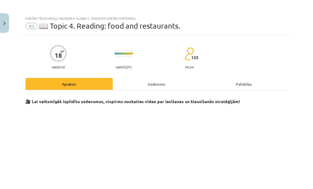
scroll to position [0, 0]
click at [164, 82] on div "Uzdevums" at bounding box center [156, 84] width 87 height 12
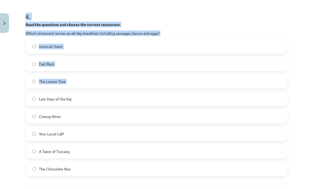
scroll to position [576, 0]
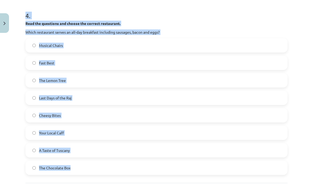
copy form "**********"
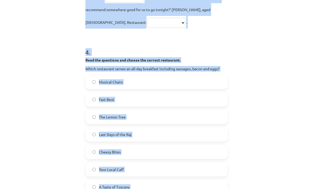
scroll to position [573, 0]
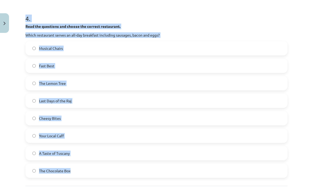
click at [303, 112] on div "**********" at bounding box center [156, 94] width 313 height 189
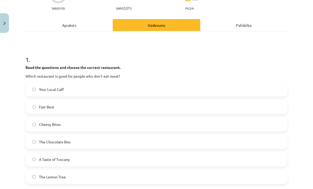
scroll to position [61, 0]
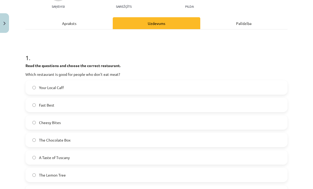
click at [116, 177] on label "The Lemon Tree" at bounding box center [156, 174] width 261 height 13
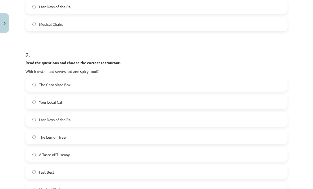
scroll to position [257, 0]
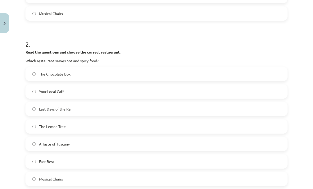
click at [129, 111] on label "Last Days of the Raj" at bounding box center [156, 108] width 261 height 13
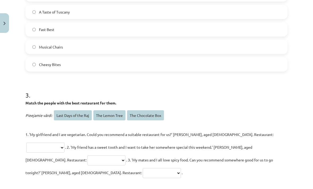
scroll to position [390, 0]
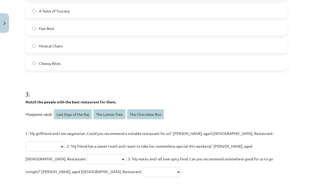
click at [64, 142] on select "**********" at bounding box center [45, 147] width 38 height 10
select select "**********"
click at [125, 154] on select "**********" at bounding box center [106, 159] width 38 height 10
select select "**********"
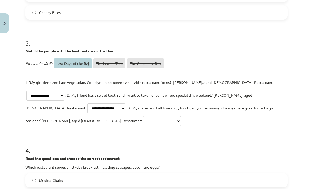
scroll to position [441, 0]
click at [181, 116] on select "**********" at bounding box center [162, 121] width 38 height 10
select select "**********"
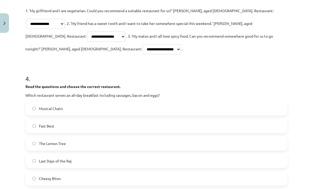
scroll to position [521, 0]
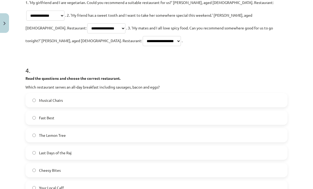
click at [92, 181] on label "Your Local Caff" at bounding box center [156, 187] width 261 height 13
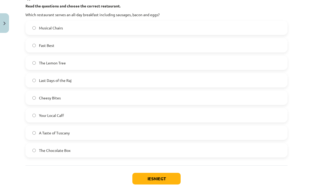
scroll to position [594, 0]
click at [163, 173] on button "Iesniegt" at bounding box center [156, 179] width 48 height 12
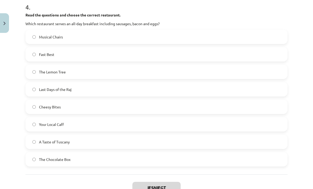
scroll to position [584, 0]
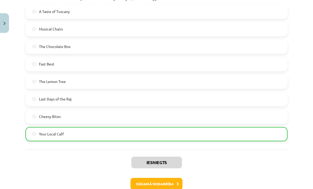
click at [170, 178] on button "Nākamā nodarbība" at bounding box center [156, 184] width 52 height 12
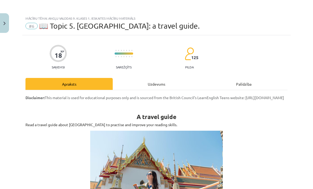
scroll to position [0, 0]
click at [167, 88] on div "Uzdevums" at bounding box center [156, 84] width 87 height 12
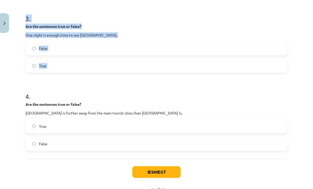
scroll to position [261, 0]
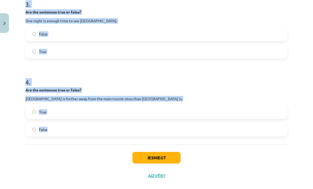
copy form "**********"
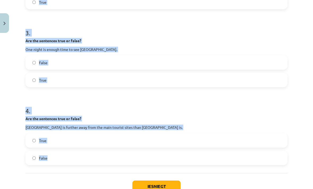
click at [297, 64] on div "**********" at bounding box center [156, 94] width 313 height 189
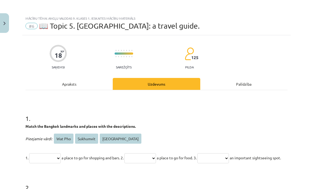
scroll to position [370, 0]
click at [50, 164] on p "**********" at bounding box center [156, 157] width 262 height 13
click at [57, 160] on select "**********" at bounding box center [45, 158] width 32 height 10
select select "*********"
click at [149, 159] on select "**********" at bounding box center [140, 158] width 32 height 10
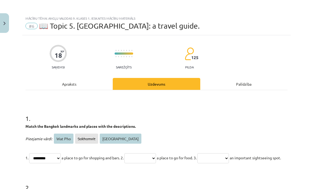
select select "**********"
click at [229, 160] on select "**********" at bounding box center [213, 158] width 32 height 10
click at [241, 153] on p "**********" at bounding box center [156, 157] width 262 height 13
click at [229, 157] on select "**********" at bounding box center [213, 158] width 32 height 10
select select "*******"
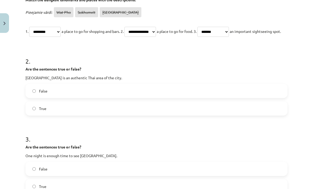
scroll to position [128, 0]
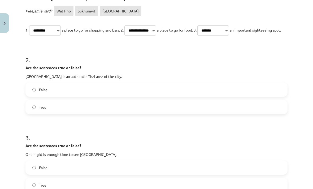
click at [81, 96] on label "False" at bounding box center [156, 89] width 261 height 13
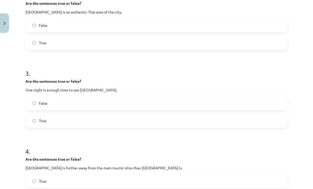
scroll to position [196, 0]
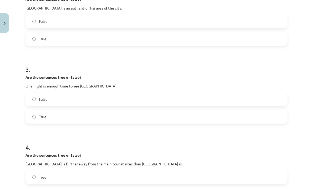
click at [92, 106] on label "False" at bounding box center [156, 99] width 261 height 13
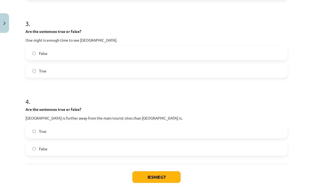
scroll to position [249, 0]
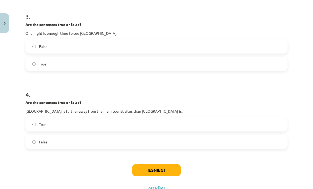
click at [85, 131] on label "True" at bounding box center [156, 124] width 261 height 13
click at [161, 176] on button "Iesniegt" at bounding box center [156, 170] width 48 height 12
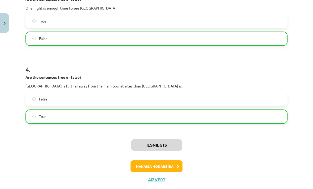
click at [167, 173] on button "Nākamā nodarbība" at bounding box center [156, 166] width 52 height 12
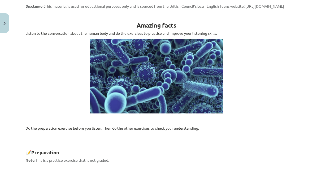
scroll to position [13, 0]
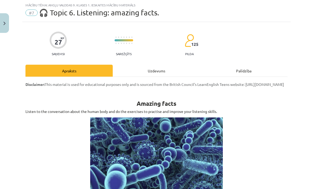
click at [169, 72] on div "Uzdevums" at bounding box center [156, 71] width 87 height 12
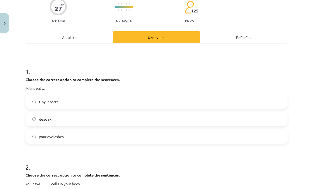
scroll to position [49, 0]
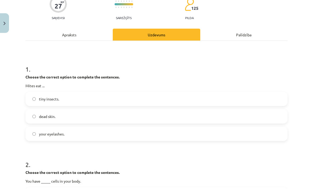
click at [27, 74] on div "1 . Choose the correct option to complete the sentences. Mites eat ... tiny ins…" at bounding box center [156, 98] width 262 height 85
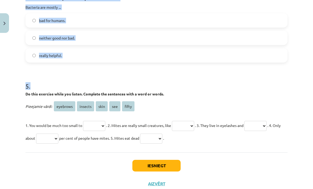
scroll to position [414, 0]
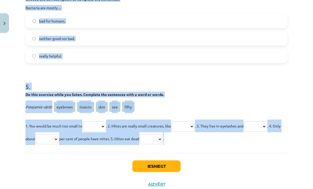
copy form "Choose the correct option to complete the sentences. Mites eat ... tiny insects…"
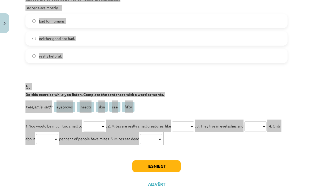
scroll to position [394, 0]
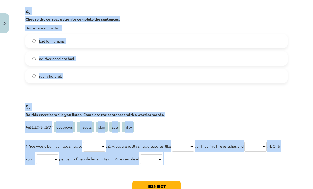
click at [299, 67] on div "Mācību tēma: Angļu valodas 9. klases 1. ieskaites mācību materiāls #7 🎧 Topic 6…" at bounding box center [156, 94] width 313 height 189
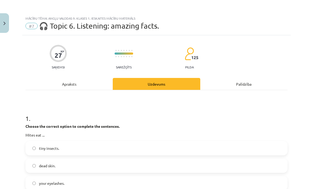
scroll to position [0, 0]
click at [75, 149] on label "tiny insects." at bounding box center [156, 148] width 261 height 13
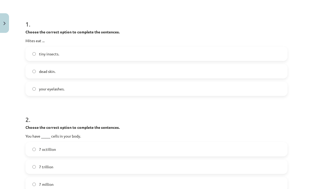
scroll to position [98, 0]
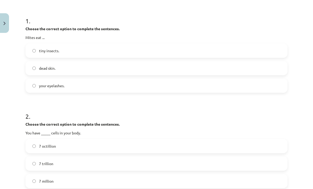
click at [93, 143] on label "7 octillion" at bounding box center [156, 145] width 261 height 13
click at [95, 162] on label "7 trillion" at bounding box center [156, 163] width 261 height 13
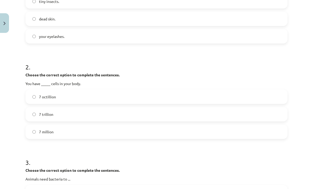
scroll to position [212, 0]
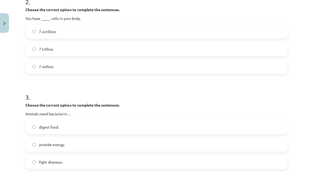
click at [106, 126] on label "digest food." at bounding box center [156, 126] width 261 height 13
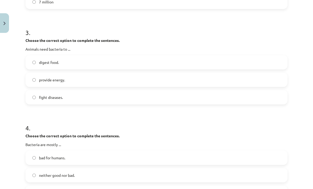
scroll to position [306, 0]
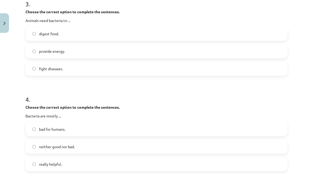
click at [105, 147] on label "neither good nor bad." at bounding box center [156, 146] width 261 height 13
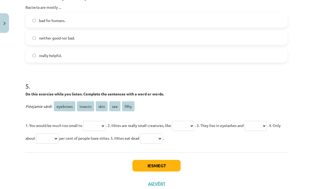
scroll to position [414, 0]
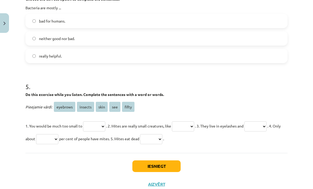
click at [191, 128] on select "******** ******* **** *** *****" at bounding box center [183, 126] width 22 height 10
click at [101, 128] on select "******** ******* **** *** *****" at bounding box center [94, 126] width 22 height 10
click at [100, 122] on p "1. You would be much too small to ******** ******* **** *** ***** . 2. Mites ar…" at bounding box center [156, 132] width 262 height 25
click at [101, 129] on select "******** ******* **** *** *****" at bounding box center [94, 126] width 22 height 10
select select "***"
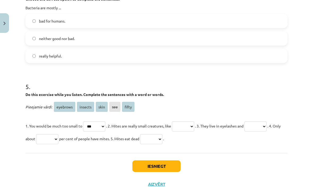
click at [193, 129] on select "******** ******* **** *** *****" at bounding box center [183, 126] width 22 height 10
select select "*******"
click at [266, 124] on select "******** ******* **** *** *****" at bounding box center [255, 126] width 22 height 10
select select "********"
click at [56, 141] on select "******** ******* **** *** *****" at bounding box center [47, 139] width 22 height 10
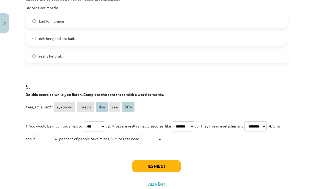
select select "*****"
click at [162, 138] on select "******** ******* **** *** *****" at bounding box center [151, 139] width 22 height 10
select select "****"
click at [168, 169] on button "Iesniegt" at bounding box center [156, 166] width 48 height 12
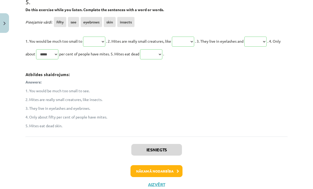
click at [165, 173] on button "Nākamā nodarbība" at bounding box center [156, 171] width 52 height 12
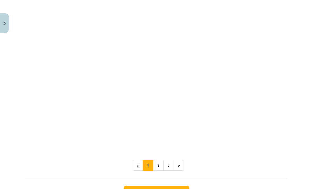
scroll to position [304, 0]
click at [173, 189] on button "Sākt uzdevumu" at bounding box center [157, 192] width 66 height 12
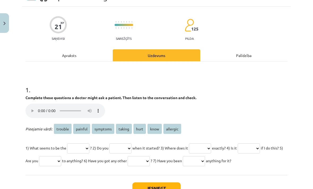
scroll to position [29, 0]
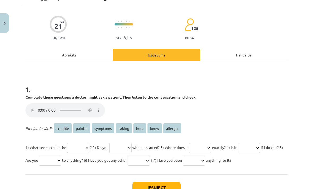
click at [89, 143] on select "******* ******* ******** ****** **** **** ********" at bounding box center [78, 148] width 22 height 10
select select "****"
click at [128, 143] on select "******* ******* ******** ****** **** **** ********" at bounding box center [120, 148] width 22 height 10
select select "******"
click at [211, 145] on select "******* ******* ******** ****** **** **** ********" at bounding box center [200, 148] width 22 height 10
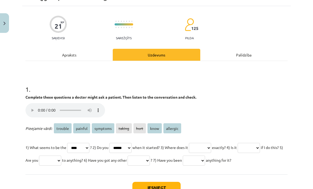
select select "******"
click at [260, 143] on select "******* ******* ******** ****** **** **** ********" at bounding box center [249, 148] width 22 height 10
click at [260, 144] on select "******* ******* ******** ****** **** **** ********" at bounding box center [249, 148] width 22 height 10
select select "******"
click at [61, 157] on select "******* ******* ******** ****** **** **** ********" at bounding box center [50, 161] width 22 height 10
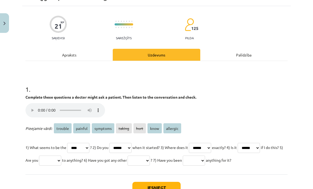
select select "******"
click at [150, 156] on select "******* ******* ******** ****** **** **** ********" at bounding box center [139, 161] width 22 height 10
select select "********"
click at [205, 156] on select "******* ******* ******** ****** **** **** ********" at bounding box center [194, 161] width 22 height 10
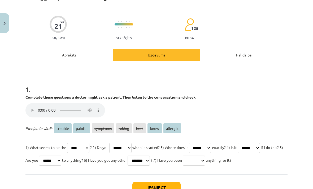
select select "********"
click at [159, 182] on button "Iesniegt" at bounding box center [156, 188] width 48 height 12
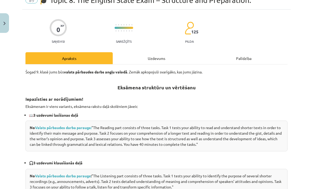
scroll to position [13, 0]
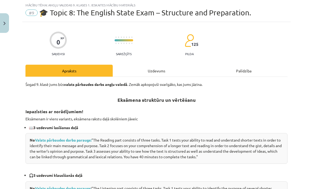
click at [167, 69] on div "Uzdevums" at bounding box center [156, 71] width 87 height 12
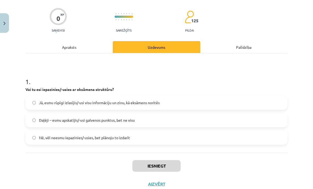
scroll to position [37, 0]
click at [141, 123] on label "Daļēji – esmu apskatījis/-usi galvenos punktus, bet ne visu" at bounding box center [156, 120] width 261 height 13
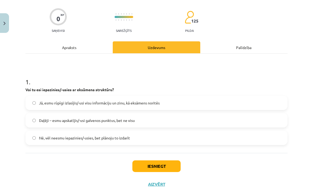
click at [164, 169] on button "Iesniegt" at bounding box center [156, 166] width 48 height 12
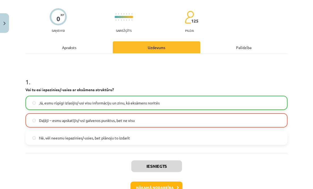
click at [166, 189] on button "Nākamā nodarbība" at bounding box center [156, 188] width 52 height 12
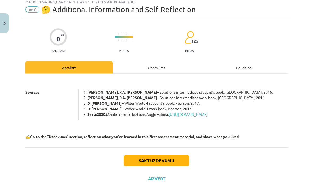
click at [168, 70] on div "Uzdevums" at bounding box center [156, 68] width 87 height 12
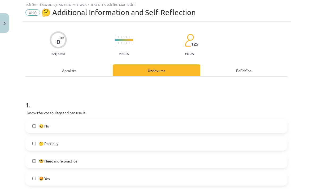
scroll to position [13, 0]
click at [120, 178] on label "🤩 Yes" at bounding box center [156, 178] width 261 height 13
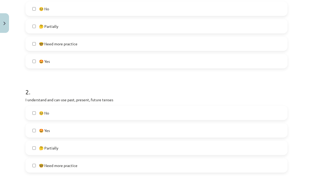
scroll to position [141, 0]
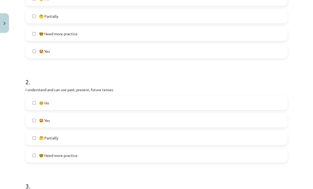
click at [131, 118] on label "🤩 Yes" at bounding box center [156, 120] width 261 height 13
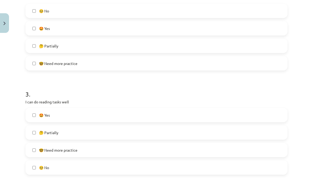
scroll to position [233, 0]
click at [132, 115] on label "🤩 Yes" at bounding box center [156, 114] width 261 height 13
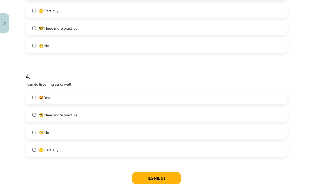
scroll to position [355, 0]
click at [135, 104] on label "🤩 Yes" at bounding box center [156, 97] width 261 height 13
click at [158, 179] on button "Iesniegt" at bounding box center [156, 179] width 48 height 12
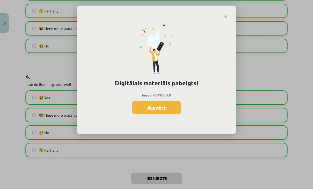
click at [167, 106] on button "Aizvērt" at bounding box center [156, 107] width 49 height 13
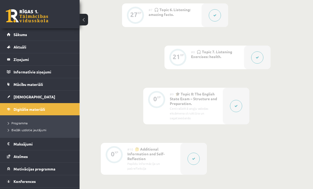
click at [42, 100] on link "[DEMOGRAPHIC_DATA]" at bounding box center [40, 97] width 66 height 12
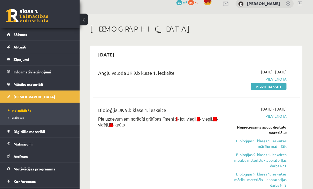
scroll to position [9, 0]
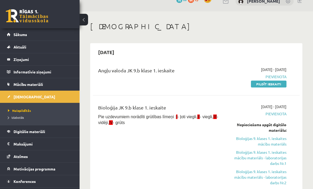
click at [265, 86] on link "Pildīt ieskaiti" at bounding box center [269, 84] width 36 height 7
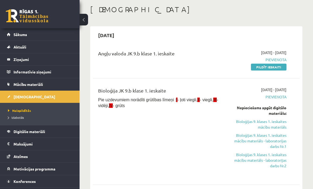
click at [17, 119] on link "Izlabotās" at bounding box center [41, 117] width 66 height 5
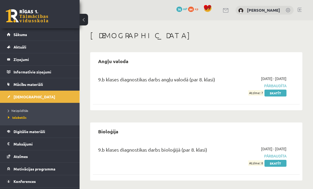
click at [18, 112] on span "Neizpildītās" at bounding box center [18, 110] width 20 height 4
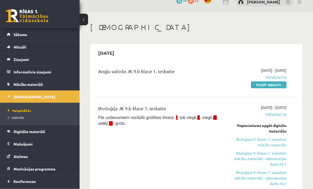
scroll to position [28, 0]
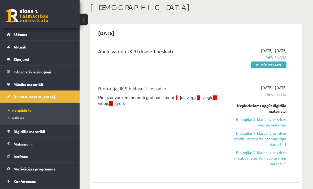
click at [278, 58] on span "Pievienota" at bounding box center [258, 58] width 58 height 6
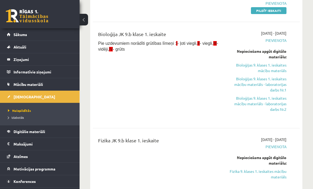
scroll to position [80, 0]
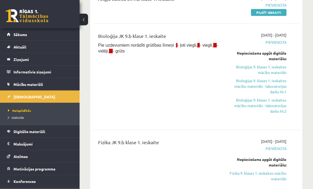
click at [270, 85] on link "Bioloģijas 9. klases 1. ieskaites mācību materiāls - laboratorijas darbs Nr.1" at bounding box center [258, 86] width 58 height 17
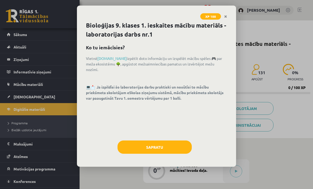
click at [175, 149] on button "Sapratu" at bounding box center [154, 147] width 74 height 13
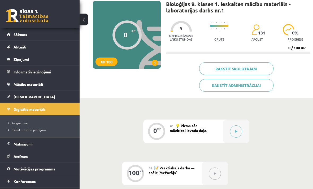
scroll to position [40, 0]
click at [237, 134] on button at bounding box center [236, 131] width 12 height 12
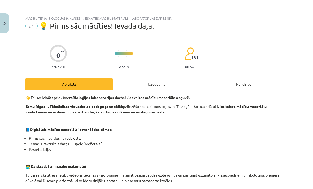
click at [168, 87] on div "Uzdevums" at bounding box center [156, 84] width 87 height 12
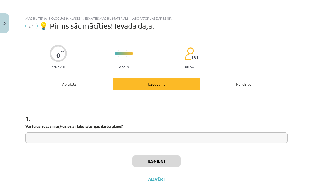
click at [182, 142] on input "text" at bounding box center [156, 137] width 262 height 11
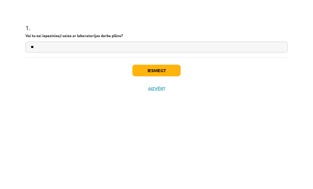
type input "**"
click at [171, 148] on div "Iesniegt Aizvērt" at bounding box center [156, 166] width 262 height 37
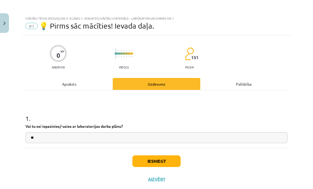
click at [169, 164] on button "Iesniegt" at bounding box center [156, 161] width 48 height 12
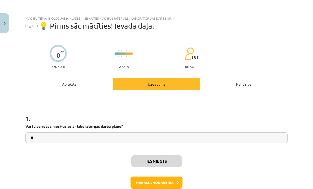
click at [166, 184] on button "Nākamā nodarbība" at bounding box center [156, 183] width 52 height 12
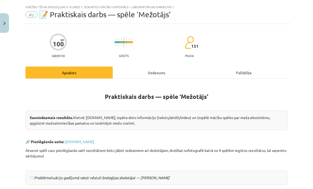
scroll to position [12, 0]
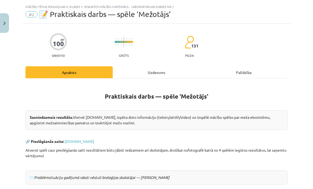
click at [169, 78] on div "Uzdevums" at bounding box center [156, 72] width 87 height 12
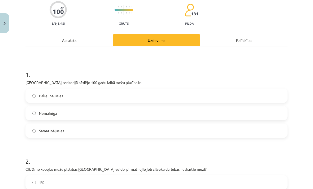
scroll to position [46, 0]
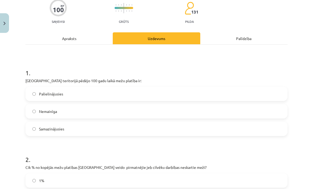
click at [29, 77] on div "1 . [GEOGRAPHIC_DATA] teritorijā pēdējo 100 gadu laikā mežu platība ir: Palieli…" at bounding box center [156, 98] width 262 height 76
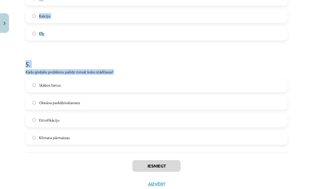
scroll to position [453, 0]
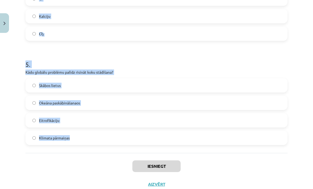
copy form "[GEOGRAPHIC_DATA] teritorijā pēdējo 100 gadu laikā mežu platība ir: Palielināju…"
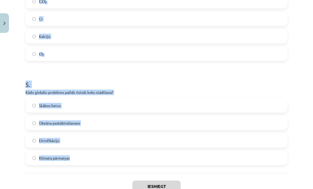
click at [302, 58] on div "Mācību tēma: Bioloģijas 9. klases 1. ieskaites mācību materiāls - laboratorijas…" at bounding box center [156, 94] width 313 height 189
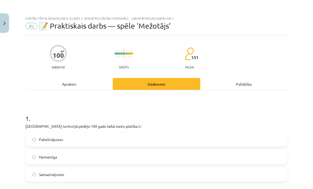
scroll to position [0, 0]
click at [90, 141] on label "Palielinājusies" at bounding box center [156, 139] width 261 height 13
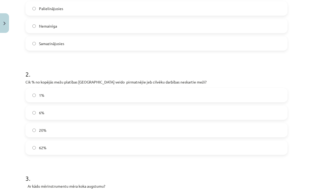
scroll to position [133, 0]
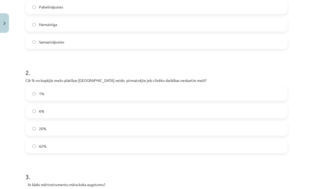
click at [52, 96] on label "1%" at bounding box center [156, 93] width 261 height 13
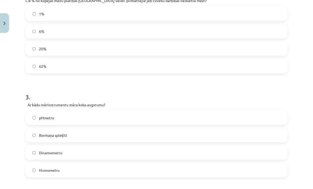
scroll to position [214, 0]
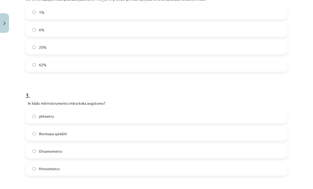
click at [73, 135] on label "Bormaņa spieķīti" at bounding box center [156, 133] width 261 height 13
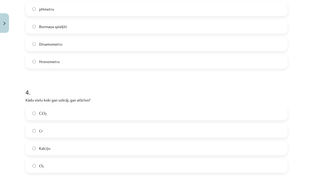
scroll to position [324, 0]
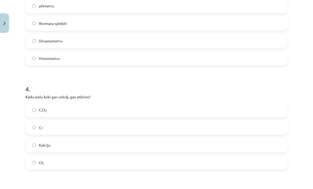
click at [73, 159] on label "O 2 O 2" at bounding box center [156, 162] width 261 height 13
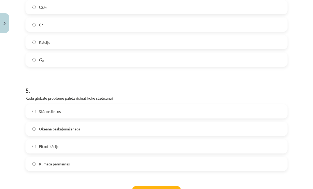
scroll to position [427, 0]
click at [82, 163] on label "Klimata pārmaiņas" at bounding box center [156, 163] width 261 height 13
click at [152, 189] on button "Iesniegt" at bounding box center [156, 192] width 48 height 12
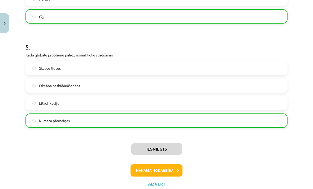
scroll to position [470, 0]
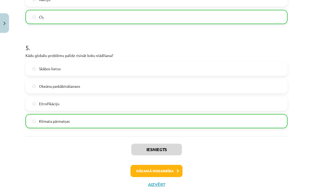
click at [162, 169] on button "Nākamā nodarbība" at bounding box center [156, 171] width 52 height 12
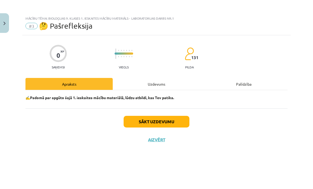
click at [168, 84] on div "Uzdevums" at bounding box center [156, 84] width 87 height 12
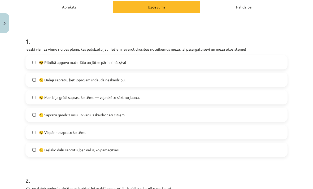
scroll to position [80, 0]
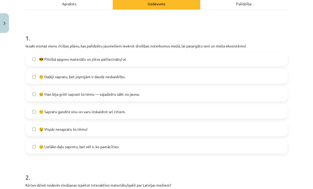
click at [46, 76] on span "😕 Daļēji sapratu, bet joprojām ir daudz neskaidrību." at bounding box center [82, 77] width 86 height 6
click at [32, 89] on label "😣 Man bija grūti saprast šo tēmu — vajadzētu sākt no jauna." at bounding box center [156, 94] width 261 height 13
click at [31, 76] on label "😕 Daļēji sapratu, bet joprojām ir daudz neskaidrību." at bounding box center [156, 76] width 261 height 13
click at [32, 89] on label "😣 Man bija grūti saprast šo tēmu — vajadzētu sākt no jauna." at bounding box center [156, 94] width 261 height 13
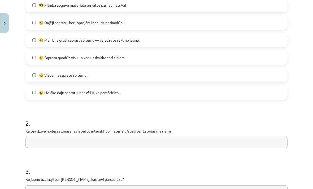
scroll to position [134, 0]
click at [119, 102] on form "1 . Iesaki vismaz vienu rīcības plānu, kas palīdzētu jauniešiem ievērot drošība…" at bounding box center [156, 83] width 262 height 225
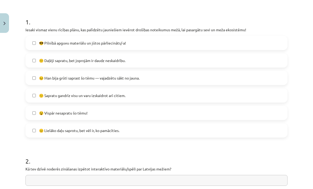
scroll to position [81, 0]
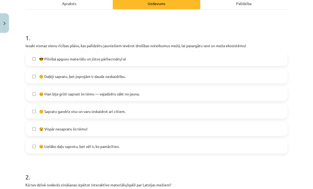
click at [137, 60] on label "😎 Pilnībā apguvu materiālu un jūtos pārliecināts/-a!" at bounding box center [156, 58] width 261 height 13
click at [42, 63] on label "😎 Pilnībā apguvu materiālu un jūtos pārliecināts/-a!" at bounding box center [156, 58] width 261 height 13
click at [47, 76] on span "😕 Daļēji sapratu, bet joprojām ir daudz neskaidrību." at bounding box center [82, 77] width 86 height 6
click at [38, 75] on label "😕 Daļēji sapratu, bet joprojām ir daudz neskaidrību." at bounding box center [156, 76] width 261 height 13
click at [44, 115] on label "🙂 Sapratu gandrīz visu un varu izskaidrot arī citiem." at bounding box center [156, 111] width 261 height 13
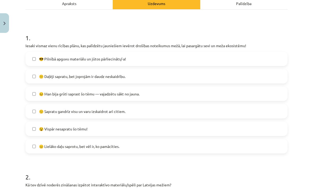
click at [40, 149] on label "😐 Lielāko daļu saprotu, bet vēl ir, ko pamācīties." at bounding box center [156, 146] width 261 height 13
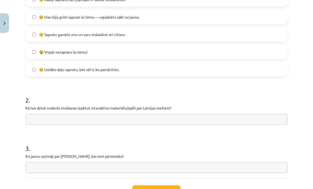
scroll to position [158, 0]
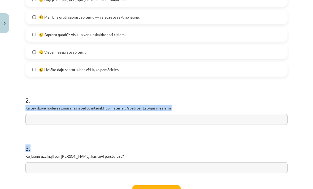
copy form "Kā tev dzīvē noderēs zināšanas izpētot interaktīvo materiālu/spēli par Latvijas…"
click at [290, 78] on div "0 XP Saņemsi Viegls 131 pilda Apraksts Uzdevums Palīdzība 1 . Iesaki vismaz vie…" at bounding box center [156, 48] width 268 height 341
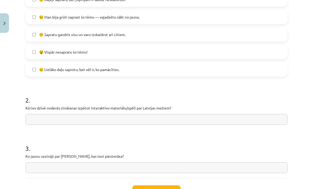
click at [42, 124] on input "text" at bounding box center [156, 119] width 262 height 11
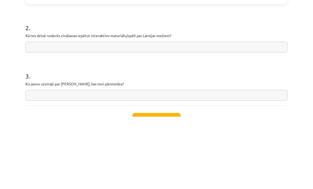
paste input "**********"
type input "**"
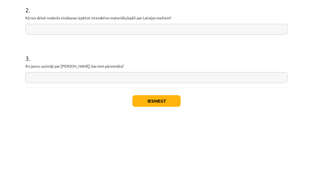
scroll to position [176, 0]
click at [41, 144] on input "text" at bounding box center [156, 149] width 262 height 11
click at [40, 144] on input "text" at bounding box center [156, 149] width 262 height 11
paste input "**********"
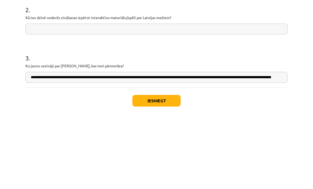
type input "**********"
click at [167, 96] on input "text" at bounding box center [156, 101] width 262 height 11
click at [169, 96] on input "text" at bounding box center [156, 101] width 262 height 11
paste input "**********"
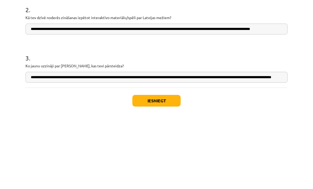
type input "**********"
click at [33, 144] on input "**********" at bounding box center [156, 149] width 262 height 11
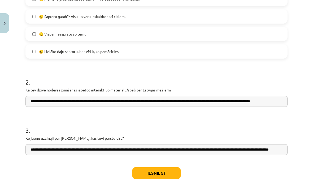
type input "**********"
click at [164, 169] on button "Iesniegt" at bounding box center [156, 173] width 48 height 12
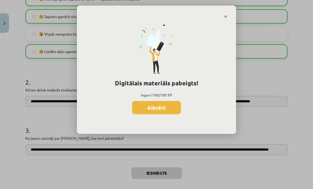
scroll to position [154, 0]
click at [168, 104] on button "Aizvērt" at bounding box center [156, 107] width 49 height 13
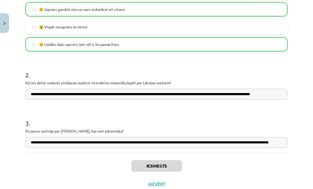
scroll to position [182, 0]
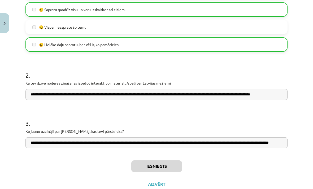
click at [157, 182] on button "Aizvērt" at bounding box center [156, 184] width 20 height 5
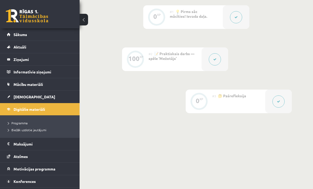
click at [21, 96] on span "[DEMOGRAPHIC_DATA]" at bounding box center [35, 96] width 42 height 5
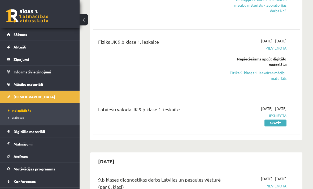
scroll to position [162, 0]
click at [274, 76] on link "Fizika 9. klases 1. ieskaites mācību materiāls" at bounding box center [258, 75] width 58 height 11
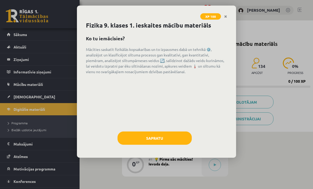
click at [168, 137] on button "Sapratu" at bounding box center [154, 138] width 74 height 13
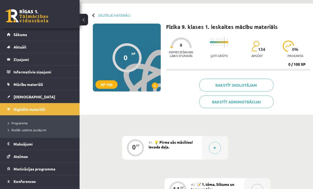
scroll to position [21, 0]
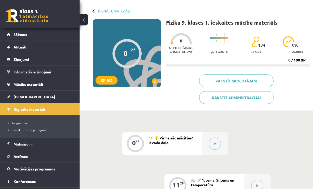
click at [212, 144] on button at bounding box center [215, 144] width 12 height 12
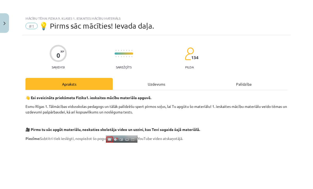
click at [168, 83] on div "Uzdevums" at bounding box center [156, 84] width 87 height 12
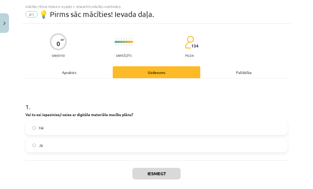
scroll to position [13, 0]
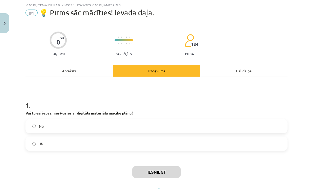
click at [37, 143] on label "Jā" at bounding box center [156, 143] width 261 height 13
click at [167, 174] on button "Iesniegt" at bounding box center [156, 172] width 48 height 12
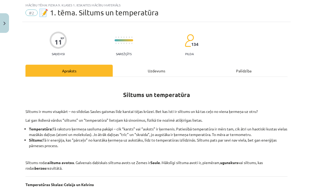
click at [156, 75] on div "Uzdevums" at bounding box center [156, 71] width 87 height 12
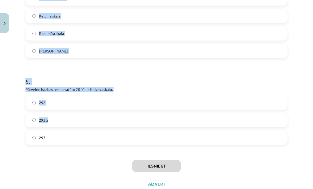
scroll to position [383, 0]
copy form "Kas ir galvenais dabiskais siltuma avots uz Zemes? Ugunskurs Saule Radiators Be…"
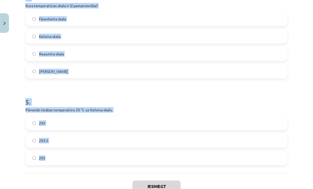
click at [297, 56] on div "Mācību tēma: Fizika 9. klases 1. ieskaites mācību materiāls #2 📝 1. tēma. Siltu…" at bounding box center [156, 94] width 313 height 189
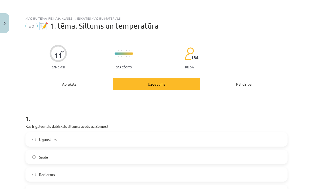
scroll to position [0, 0]
click at [106, 157] on label "Saule" at bounding box center [156, 156] width 261 height 13
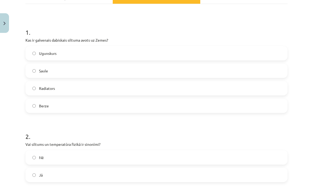
scroll to position [86, 0]
click at [109, 160] on label "Nē" at bounding box center [156, 157] width 261 height 13
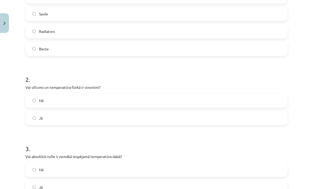
scroll to position [215, 0]
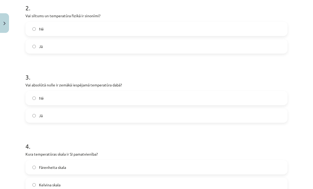
click at [122, 116] on label "Jā" at bounding box center [156, 115] width 261 height 13
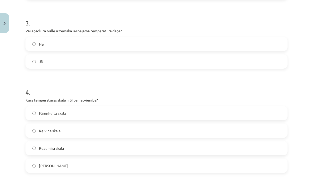
click at [117, 130] on label "Kelvina skala" at bounding box center [156, 130] width 261 height 13
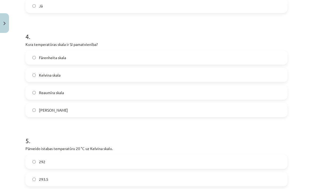
scroll to position [353, 0]
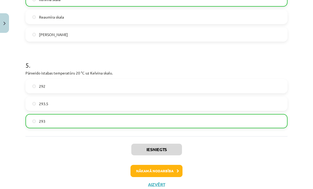
click at [164, 169] on button "Nākamā nodarbība" at bounding box center [156, 171] width 52 height 12
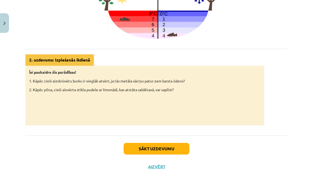
scroll to position [244, 0]
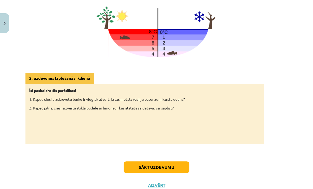
click at [169, 163] on button "Sākt uzdevumu" at bounding box center [157, 168] width 66 height 12
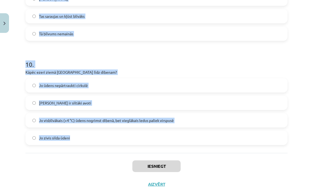
scroll to position [832, 0]
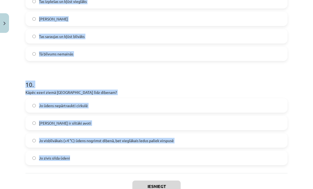
click at [292, 58] on div "Mācību tēma: Fizika 9. klases 1. ieskaites mācību materiāls #3 📝 2. tēma. Siltu…" at bounding box center [156, 94] width 313 height 189
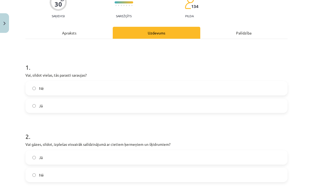
scroll to position [37, 0]
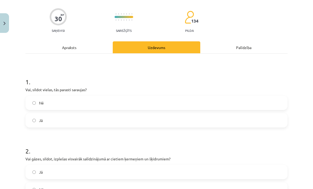
click at [83, 102] on label "Nē" at bounding box center [156, 102] width 261 height 13
click at [68, 167] on label "Jā" at bounding box center [156, 171] width 261 height 13
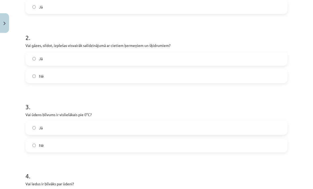
scroll to position [154, 0]
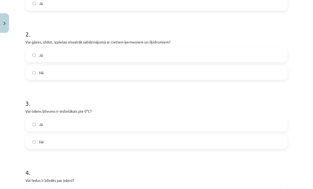
click at [62, 126] on label "Jā" at bounding box center [156, 124] width 261 height 13
click at [64, 144] on label "Nē" at bounding box center [156, 141] width 261 height 13
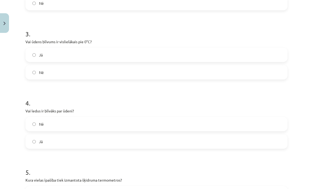
click at [68, 123] on label "Nē" at bounding box center [156, 123] width 261 height 13
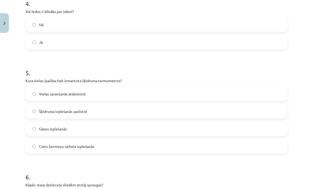
scroll to position [323, 0]
click at [111, 112] on label "Šķidruma izplešanās sasilstot" at bounding box center [156, 110] width 261 height 13
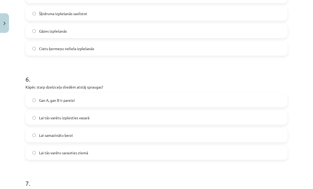
scroll to position [437, 0]
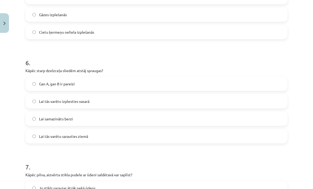
click at [115, 85] on label "Gan A, gan B ir pareizi" at bounding box center [156, 83] width 261 height 13
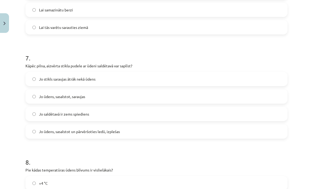
scroll to position [546, 0]
click at [131, 134] on label "Jo ūdens, sasalstot un pārvēršoties ledū, izplešas" at bounding box center [156, 130] width 261 height 13
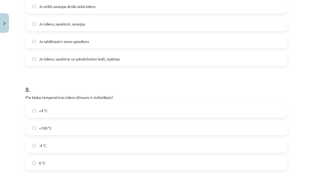
scroll to position [620, 0]
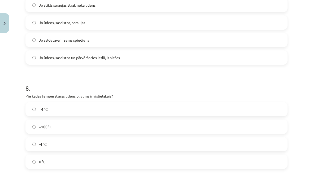
click at [92, 145] on label "-4 °C" at bounding box center [156, 144] width 261 height 13
click at [99, 107] on label "+4 °C" at bounding box center [156, 109] width 261 height 13
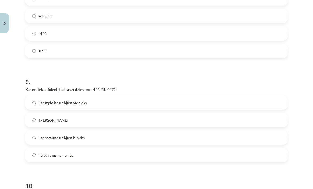
scroll to position [734, 0]
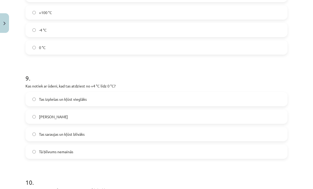
click at [116, 99] on label "Tas izplešas un kļūst vieglāks" at bounding box center [156, 99] width 261 height 13
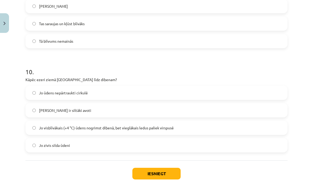
scroll to position [844, 0]
click at [124, 129] on span "Jo visblīvākais (+4 °C) ūdens nogrimst dibenā, bet vieglākais ledus paliek virs…" at bounding box center [106, 128] width 135 height 6
click at [172, 173] on button "Iesniegt" at bounding box center [156, 174] width 48 height 12
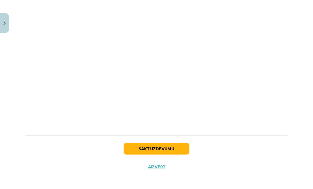
scroll to position [301, 0]
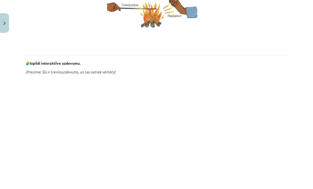
scroll to position [193, 0]
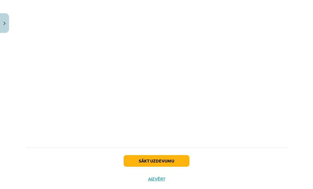
click at [169, 163] on button "Sākt uzdevumu" at bounding box center [157, 161] width 66 height 12
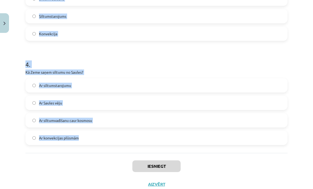
scroll to position [277, 0]
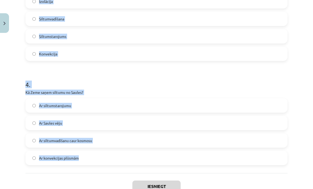
click at [299, 62] on div "Mācību tēma: Fizika 9. klases 1. ieskaites mācību materiāls #4 📝 3. tēma. Siltu…" at bounding box center [156, 94] width 313 height 189
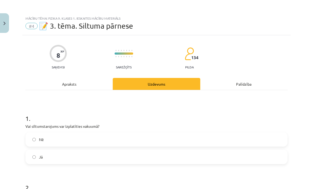
scroll to position [0, 0]
click at [69, 154] on label "Jā" at bounding box center [156, 156] width 261 height 13
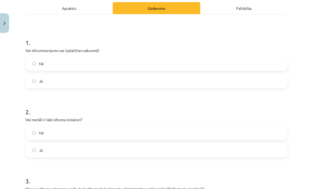
scroll to position [96, 0]
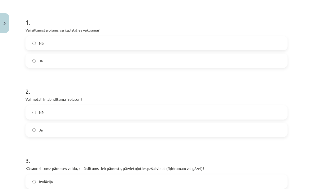
click at [76, 114] on label "Nē" at bounding box center [156, 112] width 261 height 13
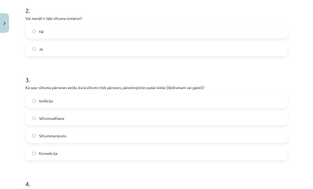
scroll to position [178, 0]
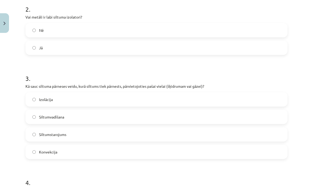
click at [80, 150] on label "Konvekcija" at bounding box center [156, 151] width 261 height 13
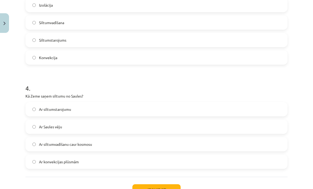
scroll to position [274, 0]
click at [95, 110] on label "Ar siltumstarojumu" at bounding box center [156, 108] width 261 height 13
click at [159, 189] on button "Iesniegt" at bounding box center [156, 190] width 48 height 12
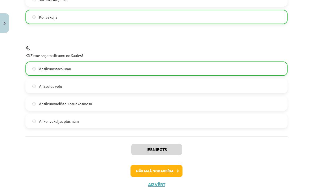
click at [164, 170] on button "Nākamā nodarbība" at bounding box center [156, 171] width 52 height 12
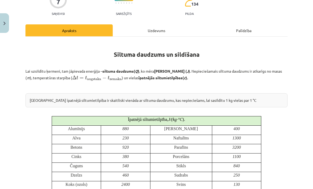
scroll to position [13, 0]
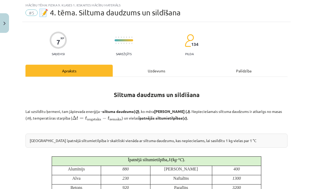
click at [173, 73] on div "Uzdevums" at bounding box center [156, 71] width 87 height 12
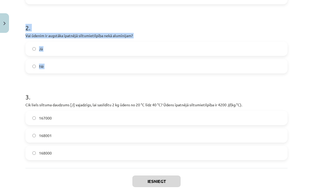
scroll to position [160, 0]
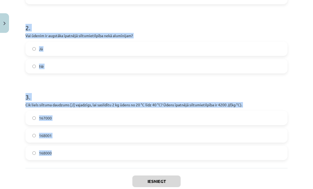
copy form "Vai siltuma daudzumu mēra Celsija grādos? Jā Nē 2 . Vai ūdenim ir augstāka īpat…"
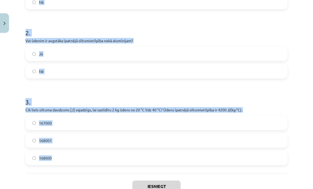
click at [296, 43] on div "Mācību tēma: Fizika 9. klases 1. ieskaites mācību materiāls #5 📝 4. tēma. Siltu…" at bounding box center [156, 94] width 313 height 189
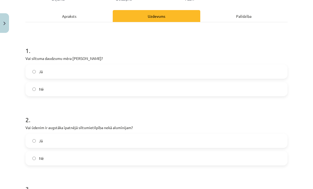
scroll to position [68, 0]
click at [73, 89] on label "Nē" at bounding box center [156, 88] width 261 height 13
click at [70, 141] on label "Jā" at bounding box center [156, 140] width 261 height 13
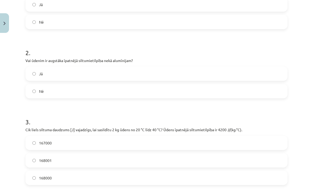
scroll to position [160, 0]
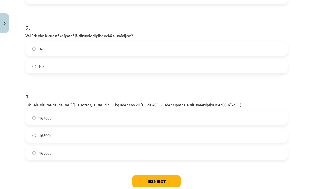
click at [73, 155] on label "168000" at bounding box center [156, 152] width 261 height 13
click at [155, 180] on button "Iesniegt" at bounding box center [156, 182] width 48 height 12
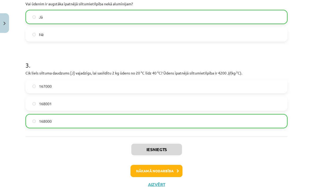
click at [168, 174] on button "Nākamā nodarbība" at bounding box center [156, 171] width 52 height 12
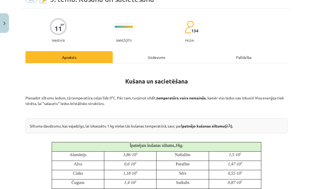
scroll to position [13, 0]
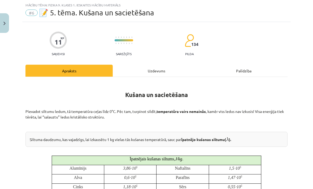
click at [170, 72] on div "Uzdevums" at bounding box center [156, 71] width 87 height 12
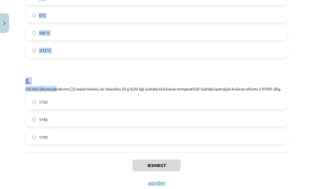
scroll to position [383, 0]
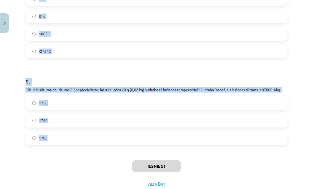
copy form "Vai kušanas procesā vielas temperatūra nepārtraukti paaugstinās? Nē Jā 2 . Vai,…"
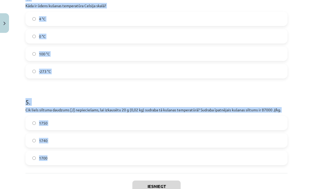
click at [300, 73] on div "Mācību tēma: Fizika 9. klases 1. ieskaites mācību materiāls #6 📝 5. tēma. Kušan…" at bounding box center [156, 94] width 313 height 189
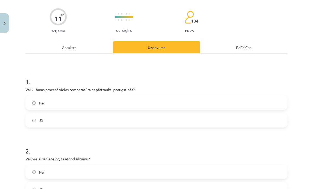
scroll to position [36, 0]
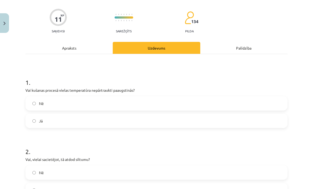
click at [83, 103] on label "Nē" at bounding box center [156, 103] width 261 height 13
click at [72, 189] on label "Jā" at bounding box center [156, 190] width 261 height 13
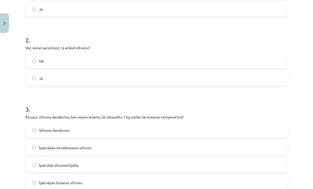
scroll to position [147, 0]
click at [107, 150] on label "Īpatnējais iztvaikošanas siltums" at bounding box center [156, 147] width 261 height 13
click at [97, 186] on label "Īpatnējais kušanas siltums" at bounding box center [156, 182] width 261 height 13
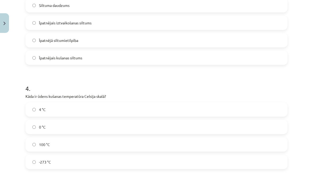
scroll to position [282, 0]
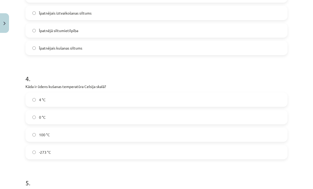
click at [84, 138] on label "100 °C" at bounding box center [156, 134] width 261 height 13
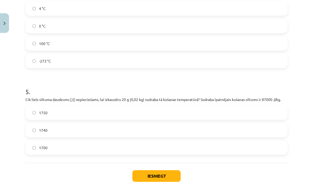
scroll to position [374, 0]
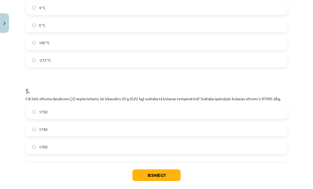
click at [90, 128] on label "1740" at bounding box center [156, 129] width 261 height 13
click at [161, 176] on button "Iesniegt" at bounding box center [156, 175] width 48 height 12
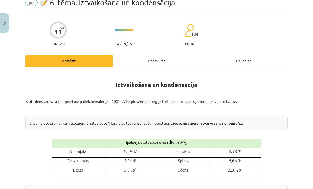
scroll to position [13, 0]
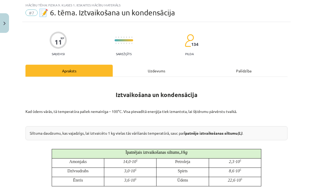
click at [168, 69] on div "Uzdevums" at bounding box center [156, 71] width 87 height 12
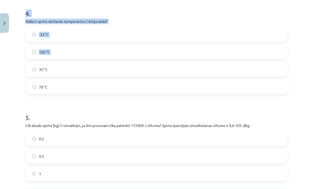
scroll to position [349, 0]
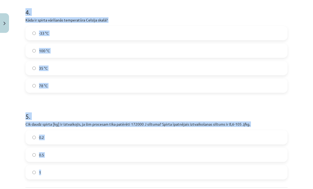
copy form "Vai ūdens vārīšanās procesā tā temperatūra pārsniedz 100 °C? Jā Nē 2 . Vai kond…"
click at [295, 27] on div "Mācību tēma: Fizika 9. klases 1. ieskaites mācību materiāls #7 📝 6. tēma. Iztva…" at bounding box center [156, 94] width 313 height 189
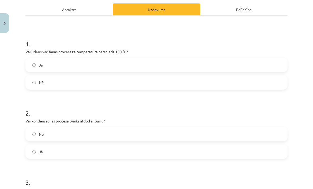
scroll to position [76, 0]
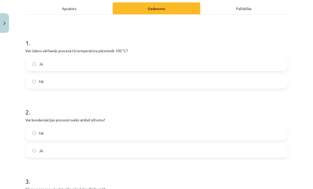
click at [129, 63] on label "Jā" at bounding box center [156, 63] width 261 height 13
click at [125, 80] on label "Nē" at bounding box center [156, 81] width 261 height 13
click at [97, 154] on label "Jā" at bounding box center [156, 150] width 261 height 13
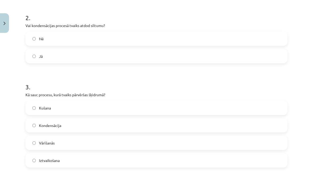
scroll to position [190, 0]
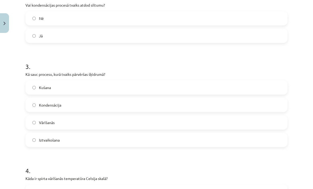
click at [106, 105] on label "Kondensācija" at bounding box center [156, 104] width 261 height 13
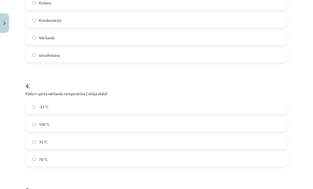
scroll to position [276, 0]
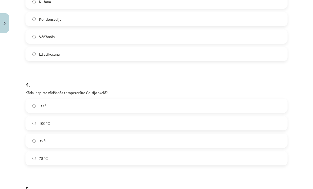
click at [92, 159] on label "78 °C" at bounding box center [156, 158] width 261 height 13
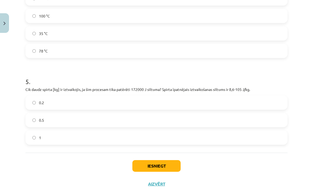
scroll to position [383, 0]
click at [110, 107] on label "0.2" at bounding box center [156, 102] width 261 height 13
click at [164, 164] on button "Iesniegt" at bounding box center [156, 166] width 48 height 12
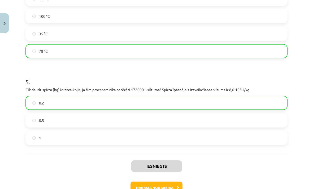
click at [170, 188] on button "Nākamā nodarbība" at bounding box center [156, 188] width 52 height 12
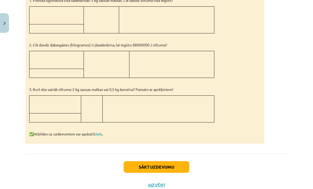
click at [163, 171] on button "Sākt uzdevumu" at bounding box center [157, 167] width 66 height 12
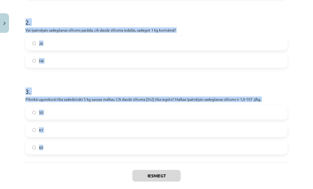
scroll to position [155, 0]
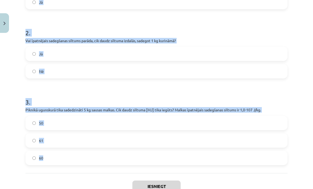
click at [299, 67] on div "Mācību tēma: Fizika 9. klases 1. ieskaites mācību materiāls #8 📝 7. tēma. Kurin…" at bounding box center [156, 94] width 313 height 189
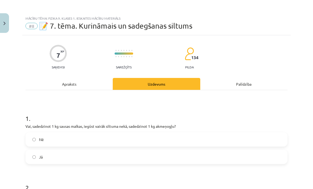
scroll to position [0, 0]
click at [77, 139] on label "Nē" at bounding box center [156, 139] width 261 height 13
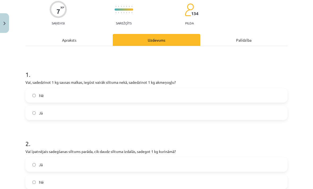
scroll to position [97, 0]
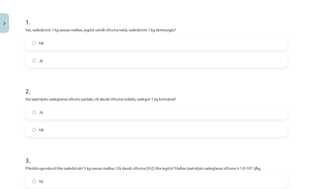
click at [82, 113] on label "Jā" at bounding box center [156, 112] width 261 height 13
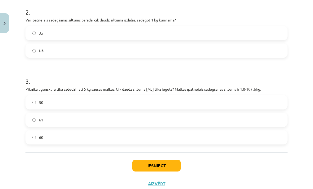
scroll to position [175, 0]
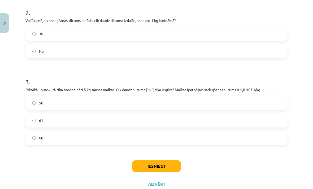
click at [84, 104] on label "50" at bounding box center [156, 102] width 261 height 13
click at [158, 168] on button "Iesniegt" at bounding box center [156, 166] width 48 height 12
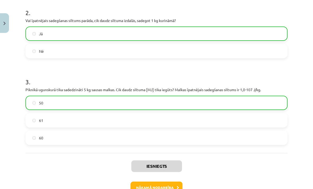
click at [162, 189] on button "Nākamā nodarbība" at bounding box center [156, 188] width 52 height 12
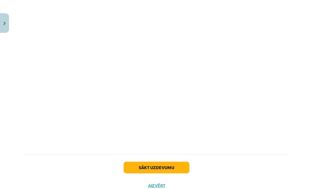
click at [169, 163] on button "Sākt uzdevumu" at bounding box center [157, 168] width 66 height 12
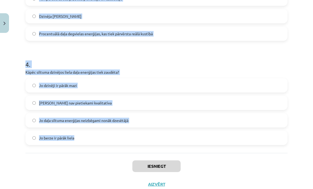
scroll to position [277, 0]
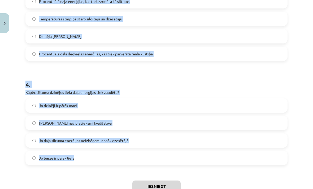
click at [302, 46] on div "Mācību tēma: Fizika 9. klases 1. ieskaites mācību materiāls #9 📝 8. tēma. Siltu…" at bounding box center [156, 94] width 313 height 189
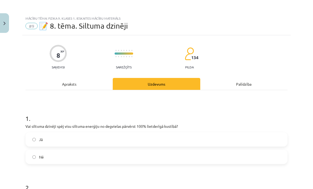
scroll to position [0, 0]
click at [91, 155] on label "Nē" at bounding box center [156, 156] width 261 height 13
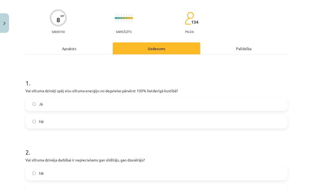
scroll to position [85, 0]
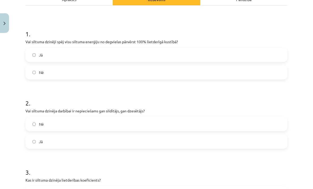
click at [90, 141] on label "Jā" at bounding box center [156, 141] width 261 height 13
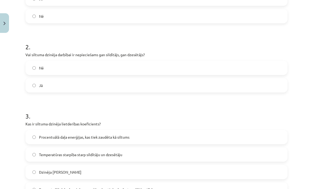
scroll to position [165, 0]
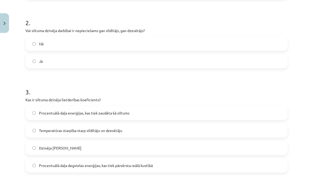
click at [108, 113] on span "Procentuālā daļa enerģijas, kas tiek zaudēta kā siltums" at bounding box center [84, 113] width 90 height 6
click at [155, 165] on label "Procentuālā daļa degvielas enerģijas, kas tiek pārvērsta reālā kustībā" at bounding box center [156, 165] width 261 height 13
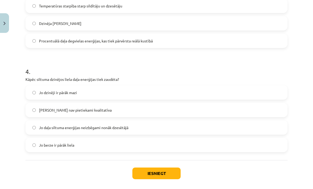
scroll to position [291, 0]
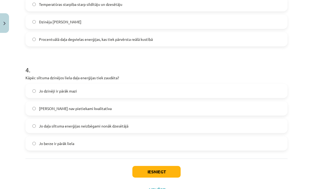
click at [140, 126] on label "Jo daļa siltuma enerģijas neizbēgami nonāk dzesētājā" at bounding box center [156, 125] width 261 height 13
click at [162, 171] on button "Iesniegt" at bounding box center [156, 172] width 48 height 12
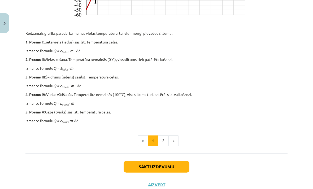
click at [174, 166] on button "Sākt uzdevumu" at bounding box center [157, 167] width 66 height 12
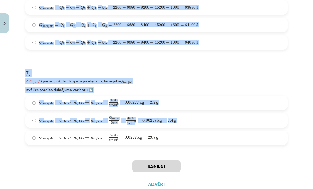
scroll to position [720, 0]
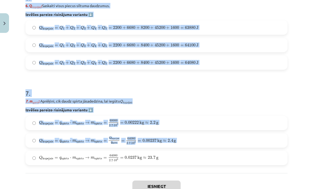
click at [299, 64] on div "Mācību tēma: Fizika 9. klases 1. ieskaites mācību materiāls #10 ✅ Kopsavilkuma …" at bounding box center [156, 94] width 313 height 189
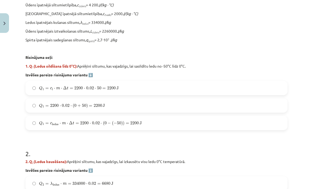
scroll to position [182, 0]
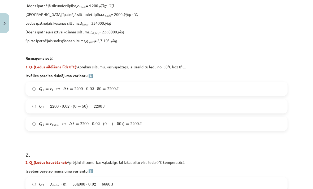
click at [120, 119] on label "Q 1 = c ledus ⋅ m ⋅ Δ t = 2200 ⋅ 0.02 ⋅ ( 0 − ( − 50 ) ) = 2200 J Q 1 = c ledus…" at bounding box center [156, 123] width 261 height 13
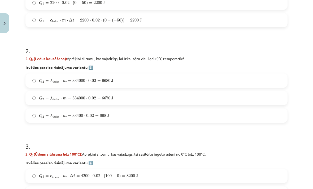
scroll to position [287, 0]
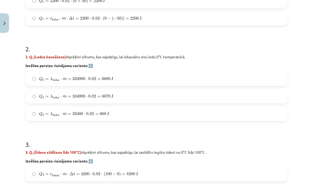
click at [163, 81] on label "Q 2 = λ ledus ⋅ m = 334000 ⋅ 0.02 = 6680 J Q 2 = λ ledus ⋅ m = 334000 ⋅ 0.02 = …" at bounding box center [156, 78] width 261 height 13
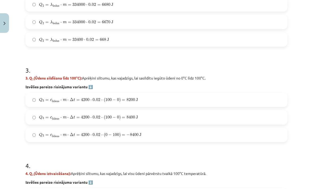
scroll to position [361, 0]
click at [162, 117] on label "Q 3 = c ū dens ⋅ m ⋅ Δ t = 4200 ⋅ 0.02 ⋅ ( 100 − 0 ) = 8400 J Q 3 = c ūdens ⋅ m…" at bounding box center [156, 117] width 261 height 13
click at [161, 116] on label "Q 3 = c ū dens ⋅ m ⋅ Δ t = 4200 ⋅ 0.02 ⋅ ( 100 − 0 ) = 8400 J Q 3 = c ūdens ⋅ m…" at bounding box center [156, 117] width 261 height 13
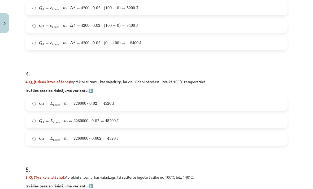
scroll to position [456, 0]
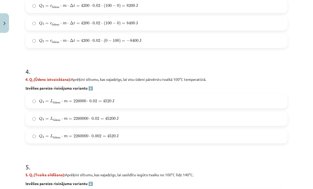
click at [149, 116] on label "Q 4 = L ū dens ⋅ m = 2260000 ⋅ 0.02 = 45200 J Q 4 = L ūdens ⋅ m = 2260000 ⋅ 0.0…" at bounding box center [156, 118] width 261 height 13
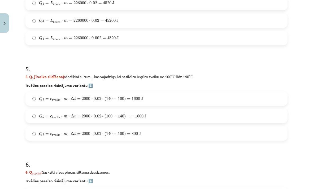
scroll to position [560, 0]
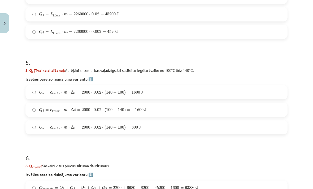
click at [151, 92] on label "Q 5 = c tvaiks ⋅ m ⋅ Δ t = 2000 ⋅ 0.02 ⋅ ( 140 − 100 ) = 1600 J Q 5 = c tvaiks …" at bounding box center [156, 92] width 261 height 13
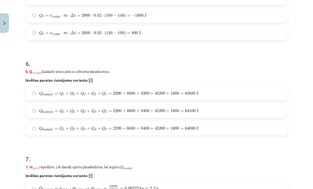
scroll to position [666, 0]
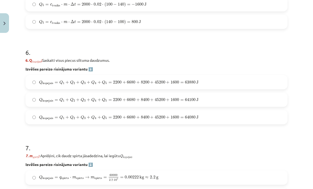
click at [205, 99] on label "Q kopejais = Q 1 + Q 2 + Q 3 + Q 4 + Q 5 = 2200 + 6680 + 8400 + 45200 + 1600 = …" at bounding box center [156, 99] width 261 height 13
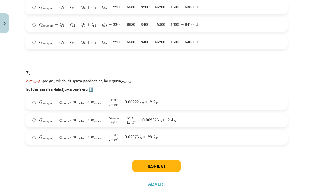
scroll to position [740, 0]
click at [198, 119] on label "Q kopejais = q spirts ⋅ m spirts → m spirts = Q kopejais q spirts = 64080 2.7 ⋅…" at bounding box center [156, 120] width 261 height 13
click at [168, 167] on button "Iesniegt" at bounding box center [156, 166] width 48 height 12
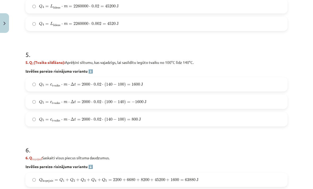
scroll to position [568, 0]
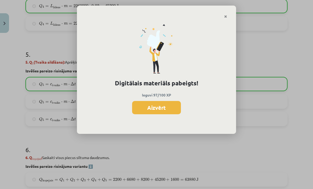
click at [168, 107] on button "Aizvērt" at bounding box center [156, 107] width 49 height 13
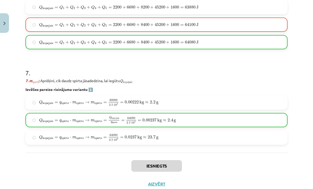
scroll to position [740, 0]
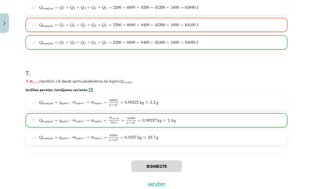
click at [156, 182] on button "Aizvērt" at bounding box center [156, 184] width 20 height 5
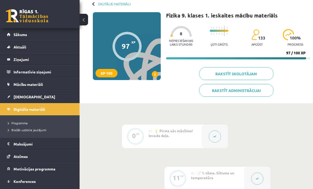
click at [12, 96] on link "[DEMOGRAPHIC_DATA]" at bounding box center [40, 97] width 66 height 12
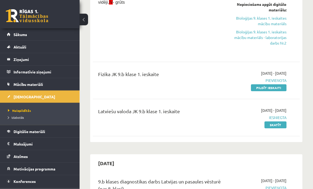
scroll to position [129, 0]
click at [281, 86] on link "Pildīt ieskaiti" at bounding box center [269, 87] width 36 height 7
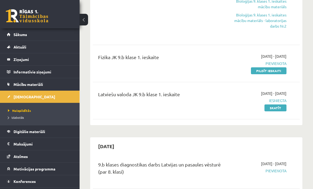
click at [19, 117] on span "Izlabotās" at bounding box center [16, 117] width 16 height 4
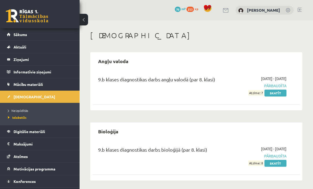
click at [18, 108] on span "Neizpildītās" at bounding box center [18, 110] width 20 height 4
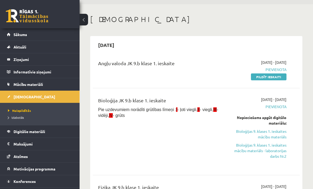
scroll to position [16, 0]
click at [264, 75] on link "Pildīt ieskaiti" at bounding box center [269, 76] width 36 height 7
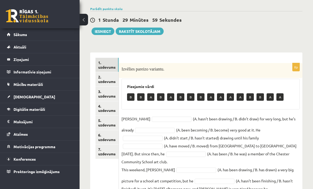
scroll to position [42, 0]
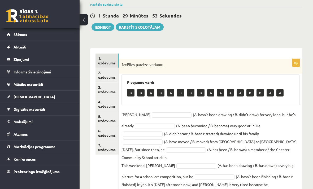
click at [109, 78] on link "2. uzdevums" at bounding box center [106, 75] width 23 height 14
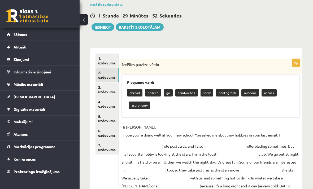
scroll to position [75, 0]
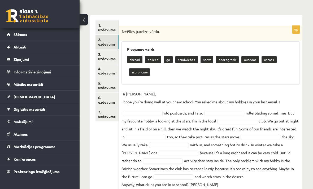
click at [107, 57] on link "3. uzdevums" at bounding box center [106, 56] width 23 height 14
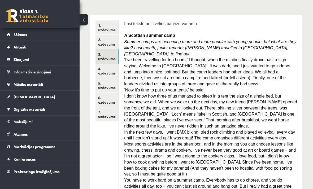
click at [108, 115] on link "7. uzdevums" at bounding box center [106, 114] width 23 height 14
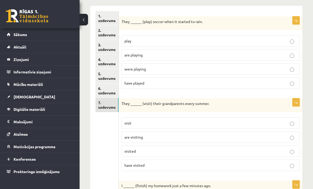
scroll to position [0, 0]
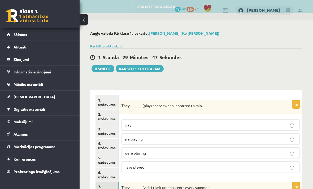
click at [108, 100] on link "1. uzdevums" at bounding box center [106, 102] width 23 height 14
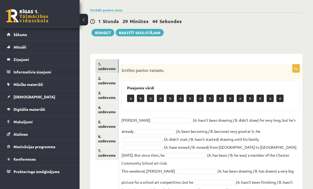
scroll to position [38, 0]
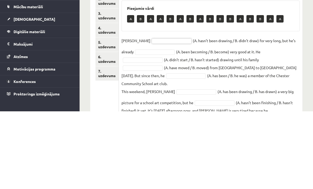
click at [217, 91] on div "A B A A B A B A B B B A B B A A" at bounding box center [210, 97] width 167 height 12
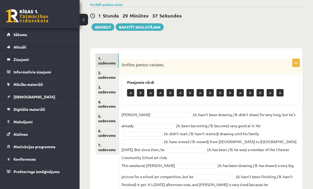
click at [132, 89] on p "A" at bounding box center [130, 92] width 7 height 7
click at [130, 91] on p "A" at bounding box center [130, 92] width 7 height 7
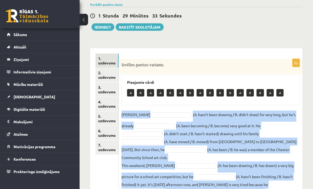
copy fieldset "[PERSON_NAME] (A. hasn’t been drawing / B. didn’t draw) for very long, but he’s…"
click at [247, 49] on div "8p Izvēlies pareizo variantu. Pieejamie vārdi A B A A B A B A B B B A B B A A […" at bounding box center [211, 126] width 184 height 156
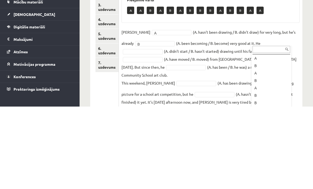
scroll to position [16, 0]
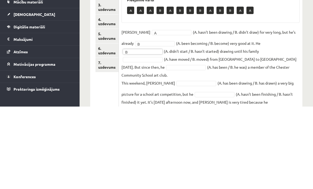
click at [292, 75] on div "Pieejamie vārdi A A A B A B B B A B B A A" at bounding box center [210, 90] width 178 height 31
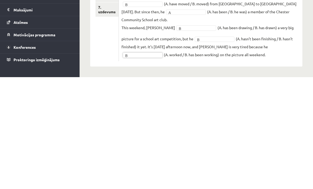
scroll to position [59, 0]
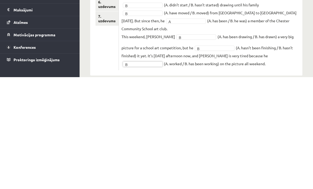
click at [277, 63] on div "8p Izvēlies pareizo variantu. Pieejamie vārdi A A A A B B A A [PERSON_NAME] A *…" at bounding box center [211, 109] width 184 height 156
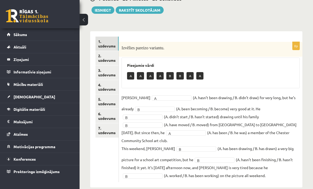
click at [107, 60] on link "2. uzdevums" at bounding box center [106, 58] width 23 height 14
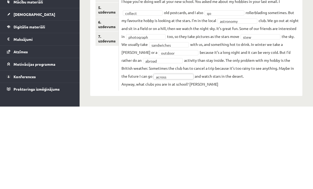
scroll to position [67, 0]
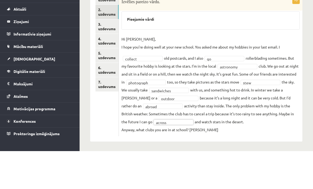
click at [111, 57] on link "3. uzdevums" at bounding box center [106, 64] width 23 height 14
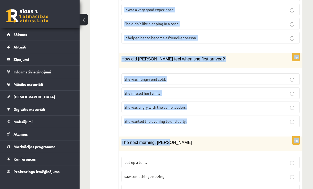
scroll to position [510, 0]
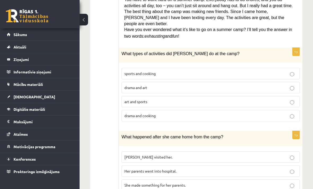
scroll to position [255, 0]
click at [191, 71] on p "sports and cooking" at bounding box center [210, 74] width 172 height 6
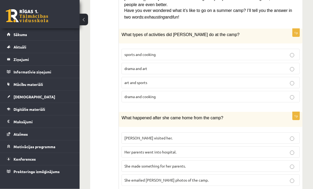
scroll to position [274, 0]
click at [204, 163] on p "She made something for her parents." at bounding box center [210, 166] width 172 height 6
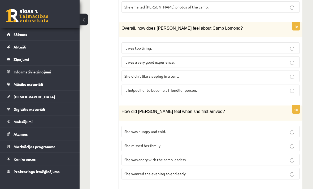
scroll to position [448, 0]
click at [205, 171] on p "She wanted the evening to end early." at bounding box center [210, 174] width 172 height 6
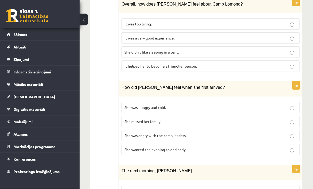
scroll to position [510, 0]
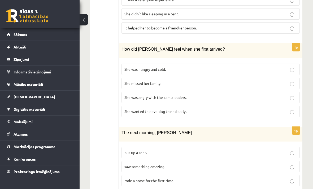
click at [204, 164] on p "saw something amazing." at bounding box center [210, 167] width 172 height 6
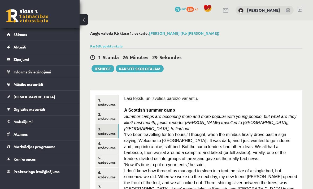
scroll to position [2, 0]
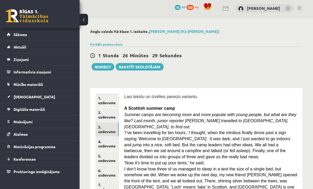
click at [107, 143] on link "4. uzdevums" at bounding box center [106, 144] width 23 height 14
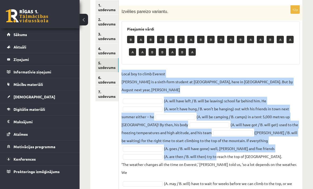
scroll to position [126, 0]
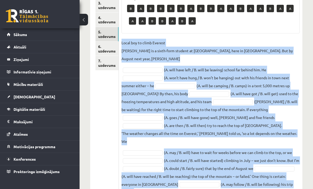
click at [303, 40] on div "Angļu valoda 9.b [PERSON_NAME] 1. ieskaite , [PERSON_NAME] (9.b [PERSON_NAME]) …" at bounding box center [196, 54] width 233 height 320
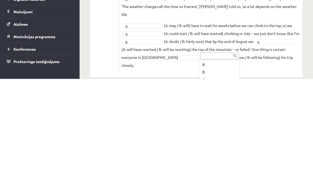
scroll to position [130, 0]
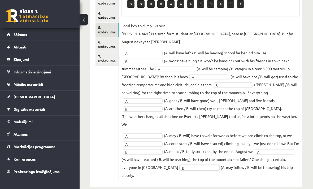
click at [106, 45] on link "6. uzdevums" at bounding box center [106, 44] width 23 height 14
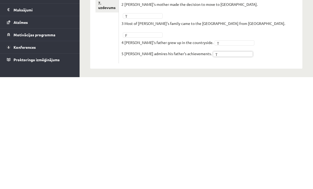
scroll to position [51, 0]
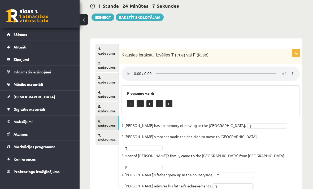
click at [106, 132] on link "7. uzdevums" at bounding box center [106, 137] width 23 height 14
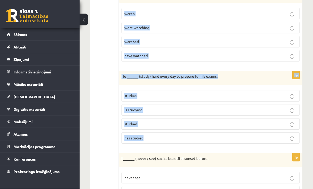
scroll to position [723, 0]
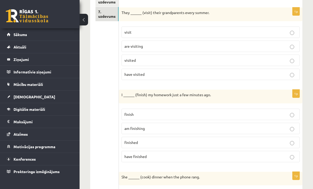
scroll to position [0, 0]
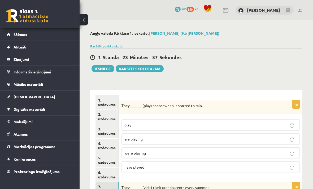
click at [186, 157] on label "were playing" at bounding box center [210, 152] width 178 height 11
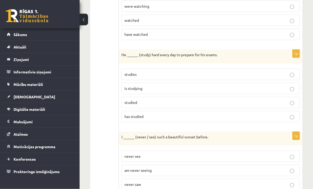
scroll to position [707, 0]
click at [293, 72] on p "studies" at bounding box center [210, 75] width 172 height 6
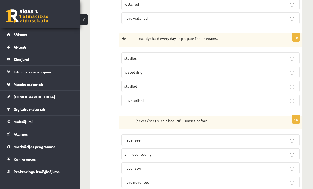
click at [292, 184] on label "have never seen" at bounding box center [210, 182] width 178 height 11
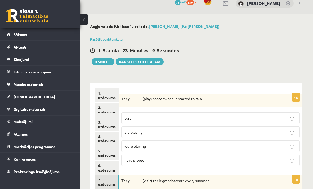
scroll to position [0, 0]
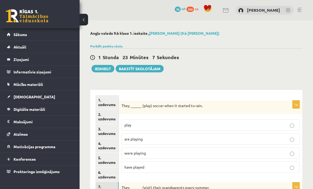
click at [106, 67] on button "Iesniegt" at bounding box center [102, 68] width 23 height 7
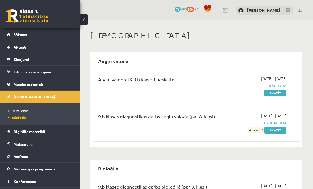
click at [21, 112] on link "Neizpildītās" at bounding box center [41, 110] width 66 height 5
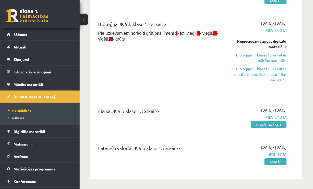
scroll to position [93, 0]
click at [261, 124] on link "Pildīt ieskaiti" at bounding box center [269, 124] width 36 height 7
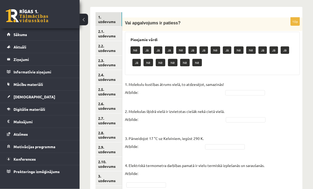
scroll to position [91, 0]
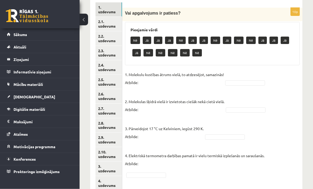
click at [100, 37] on link "2.2. uzdevums" at bounding box center [108, 39] width 27 height 14
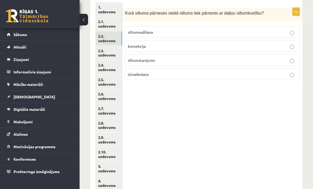
scroll to position [88, 0]
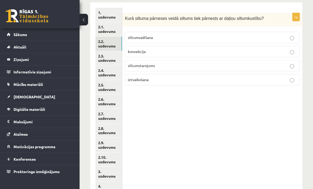
click at [113, 69] on link "2.4. uzdevums" at bounding box center [108, 73] width 27 height 14
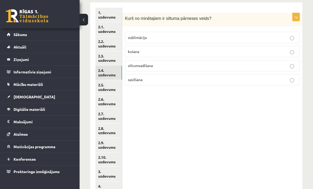
click at [107, 141] on link "2.9. uzdevums" at bounding box center [108, 145] width 27 height 14
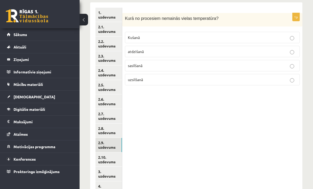
click at [106, 181] on link "4. uzdevums" at bounding box center [108, 188] width 27 height 14
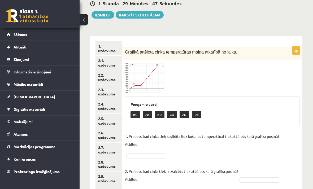
scroll to position [52, 0]
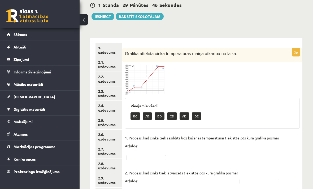
click at [113, 50] on link "1. uzdevums" at bounding box center [108, 50] width 27 height 14
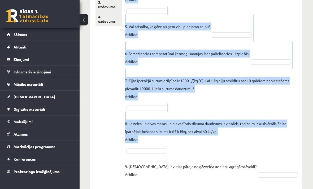
scroll to position [294, 0]
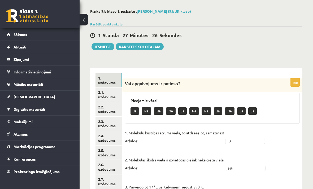
scroll to position [0, 0]
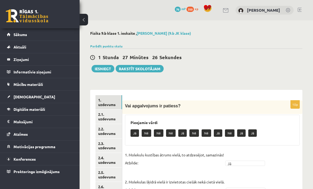
click at [113, 114] on link "2.1. uzdevums" at bounding box center [108, 117] width 27 height 14
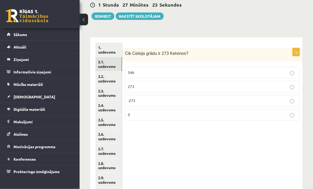
scroll to position [53, 0]
click at [107, 78] on link "2.2. uzdevums" at bounding box center [108, 78] width 27 height 14
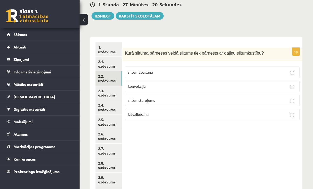
click at [293, 77] on label "siltumvadīšana" at bounding box center [212, 72] width 175 height 11
click at [111, 88] on link "2.3. uzdevums" at bounding box center [108, 93] width 27 height 14
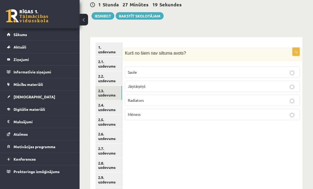
click at [287, 98] on p "Radiators" at bounding box center [212, 101] width 169 height 6
click at [114, 115] on link "2.5. uzdevums" at bounding box center [108, 122] width 27 height 14
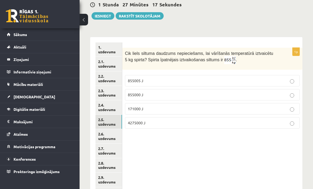
click at [287, 94] on p "855000 J" at bounding box center [212, 95] width 169 height 6
click at [111, 104] on link "2.4. uzdevums" at bounding box center [108, 107] width 27 height 14
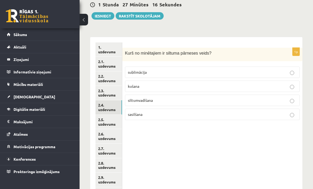
click at [288, 91] on label "kušana" at bounding box center [212, 86] width 175 height 11
click at [110, 146] on link "2.7. uzdevums" at bounding box center [108, 151] width 27 height 14
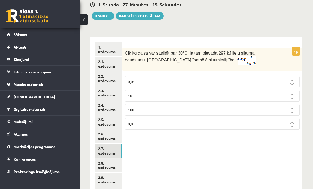
click at [287, 86] on label "0,01" at bounding box center [212, 81] width 175 height 11
click at [108, 160] on link "2.8. uzdevums" at bounding box center [108, 165] width 27 height 14
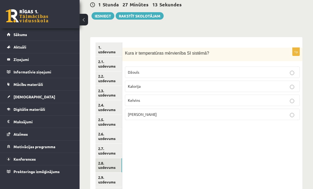
click at [107, 175] on link "2.9. uzdevums" at bounding box center [108, 180] width 27 height 14
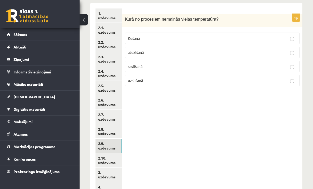
scroll to position [88, 0]
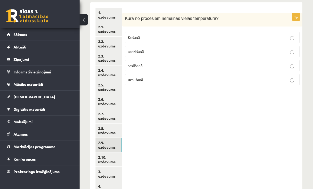
click at [109, 167] on link "2.10. uzdevums" at bounding box center [108, 159] width 27 height 14
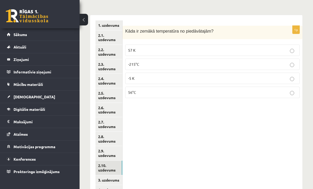
click at [286, 67] on p "-215°C" at bounding box center [212, 65] width 169 height 6
click at [108, 172] on ul "1. uzdevums 2.1. uzdevums 2.2. uzdevums 2.3. uzdevums 2.4. uzdevums 2.5. uzdevu…" at bounding box center [108, 107] width 27 height 175
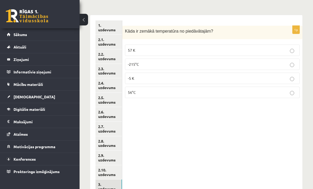
click at [112, 184] on link "3. uzdevums" at bounding box center [108, 187] width 27 height 14
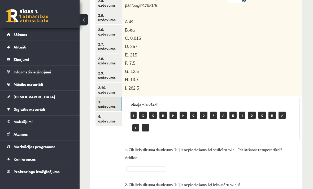
scroll to position [178, 0]
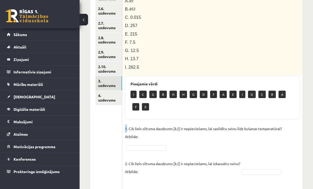
click at [280, 127] on p "1. Cik liels siltuma daudzums [kJ] ir nepieciešams, lai sasildītu svinu līdz ku…" at bounding box center [203, 133] width 157 height 16
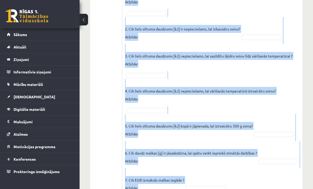
scroll to position [324, 0]
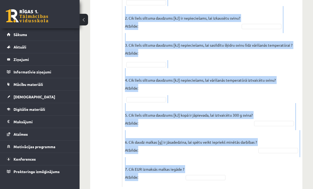
copy div "A. 49 B. 493 C. 0.015 D. 257 E. 215 F. 7.5 G. 12.5 H. 13.7 I. 262.5 Pieejamie v…"
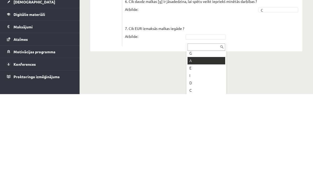
scroll to position [328, 0]
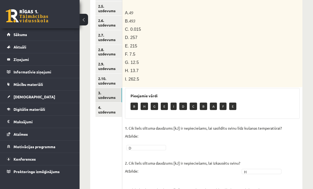
click at [110, 103] on link "4. uzdevums" at bounding box center [108, 110] width 27 height 14
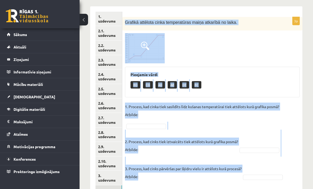
scroll to position [85, 0]
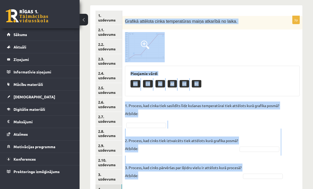
click at [304, 45] on div "Fizika 9.b klase 1. ieskaite , Darja Vasina (9.b JK klase) Parādīt punktu skalu…" at bounding box center [196, 75] width 233 height 279
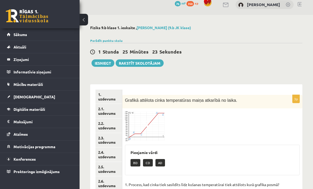
scroll to position [6, 0]
click at [106, 60] on button "Iesniegt" at bounding box center [102, 62] width 23 height 7
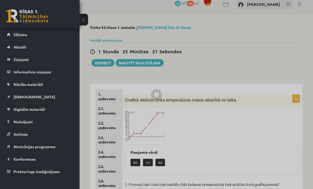
scroll to position [23, 0]
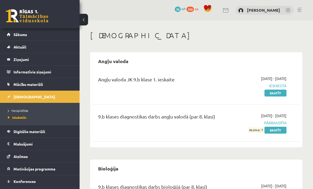
click at [25, 110] on span "Neizpildītās" at bounding box center [18, 110] width 20 height 4
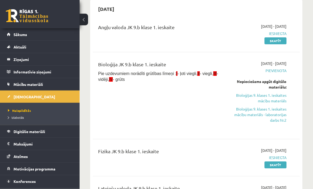
scroll to position [51, 0]
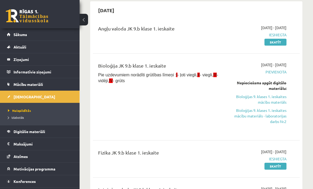
click at [281, 120] on link "Bioloģijas 9. klases 1. ieskaites mācību materiāls - laboratorijas darbs Nr.2" at bounding box center [258, 116] width 58 height 17
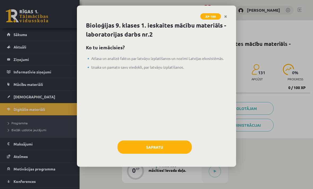
click at [172, 145] on button "Sapratu" at bounding box center [154, 147] width 74 height 13
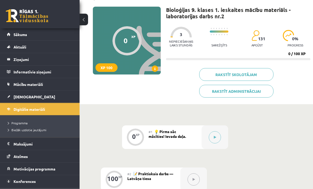
click at [213, 142] on button at bounding box center [215, 138] width 12 height 12
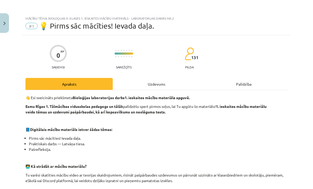
click at [174, 85] on div "Uzdevums" at bounding box center [156, 84] width 87 height 12
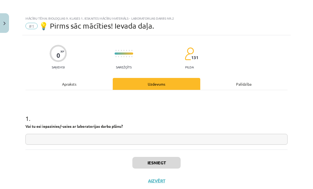
click at [190, 141] on input "text" at bounding box center [156, 139] width 262 height 11
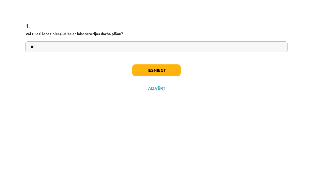
type input "**"
click at [172, 157] on button "Iesniegt" at bounding box center [156, 163] width 48 height 12
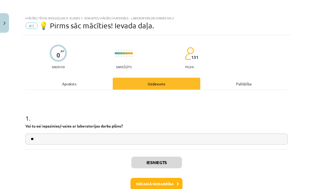
scroll to position [142, 0]
click at [170, 177] on div "Iesniegts Nākamā nodarbība Aizvērt" at bounding box center [156, 177] width 262 height 54
click at [170, 185] on button "Nākamā nodarbība" at bounding box center [156, 184] width 52 height 12
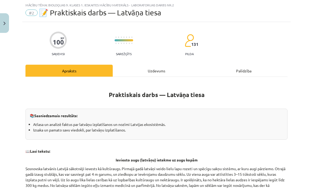
scroll to position [13, 0]
click at [159, 72] on div "Uzdevums" at bounding box center [156, 71] width 87 height 12
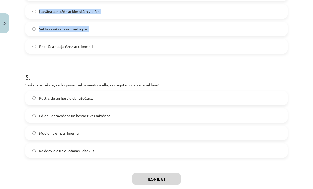
scroll to position [458, 0]
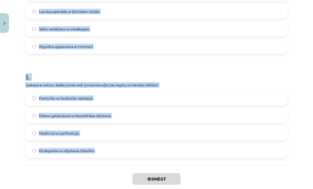
copy form "Lorem Ipsumdolo sitametc adipiscin elit seddoei Tempori? Utl etdolor magnaaliqu…"
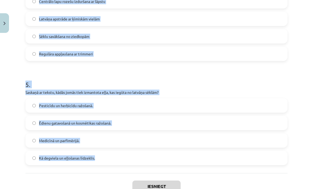
click at [301, 67] on div "Mācību tēma: Bioloģijas 9. klases 1. ieskaites mācību materiāls - laboratorijas…" at bounding box center [156, 94] width 313 height 189
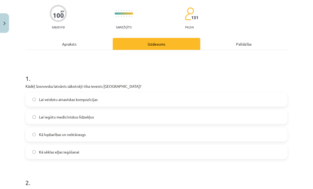
scroll to position [43, 0]
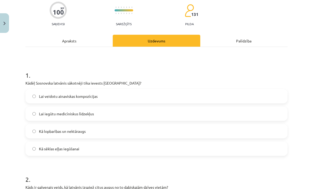
click at [165, 128] on label "Kā lopbarības un nektāraugs" at bounding box center [156, 131] width 261 height 13
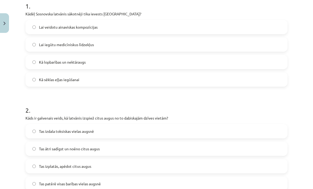
scroll to position [112, 0]
click at [159, 150] on label "Tas ātri sadīgst un noēno citus augus" at bounding box center [156, 149] width 261 height 13
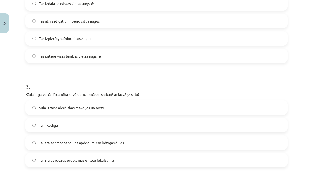
scroll to position [241, 0]
click at [166, 146] on label "Tā izraisa smagas saules apdegumiem līdzīgas čūlas" at bounding box center [156, 142] width 261 height 13
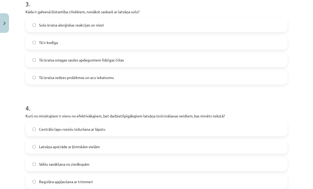
scroll to position [348, 0]
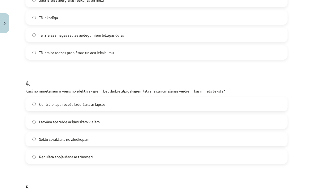
click at [194, 108] on label "Centrālo lapu rozešu izduršana ar lāpstu" at bounding box center [156, 104] width 261 height 13
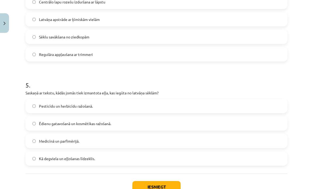
scroll to position [450, 0]
click at [171, 130] on label "Ēdienu gatavošanā un kosmētikas ražošanā." at bounding box center [156, 123] width 261 height 13
click at [162, 187] on button "Iesniegt" at bounding box center [156, 188] width 48 height 12
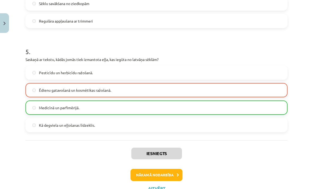
scroll to position [487, 0]
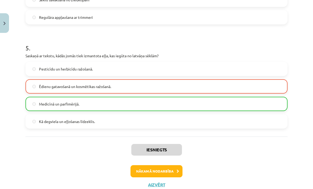
click at [166, 172] on button "Nākamā nodarbība" at bounding box center [156, 171] width 52 height 12
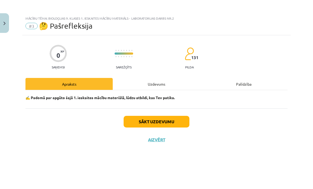
scroll to position [0, 0]
click at [159, 119] on button "Sākt uzdevumu" at bounding box center [157, 122] width 66 height 12
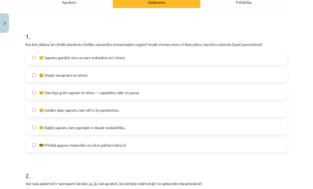
scroll to position [82, 0]
click at [196, 94] on label "😣 Man bija grūti saprast šo tēmu — vajadzētu sākt no jauna." at bounding box center [156, 92] width 261 height 13
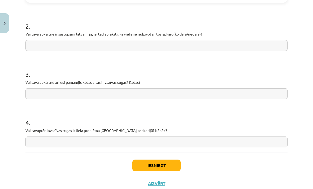
scroll to position [231, 0]
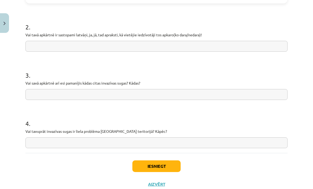
click at [166, 167] on button "Iesniegt" at bounding box center [156, 166] width 48 height 12
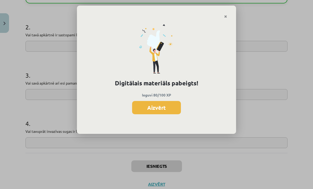
click at [167, 106] on button "Aizvērt" at bounding box center [156, 107] width 49 height 13
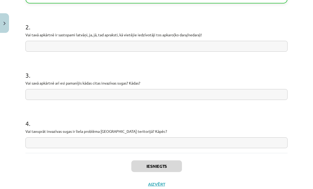
click at [159, 185] on button "Aizvērt" at bounding box center [156, 184] width 20 height 5
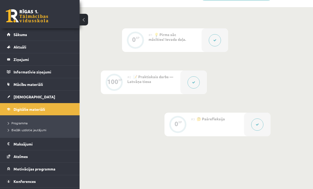
scroll to position [122, 0]
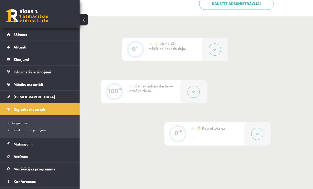
click at [34, 99] on link "[DEMOGRAPHIC_DATA]" at bounding box center [40, 97] width 66 height 12
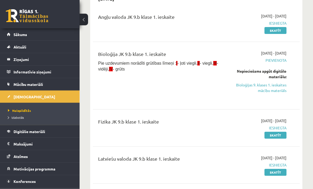
scroll to position [63, 0]
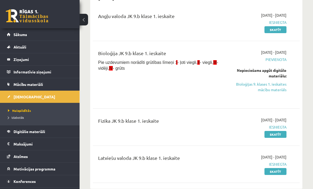
click at [276, 91] on link "Bioloģijas 9. klases 1. ieskaites mācību materiāls" at bounding box center [258, 86] width 58 height 11
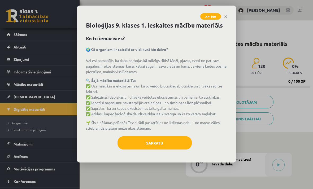
click at [175, 146] on button "Sapratu" at bounding box center [154, 142] width 74 height 13
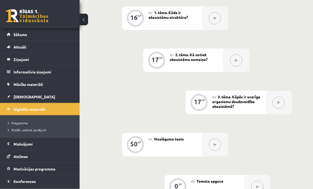
scroll to position [258, 0]
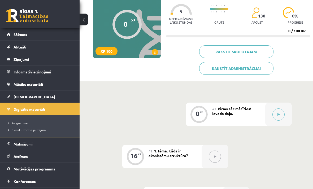
click at [275, 111] on button at bounding box center [278, 115] width 12 height 12
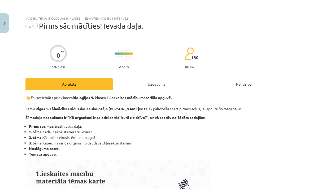
click at [172, 83] on div "Uzdevums" at bounding box center [156, 84] width 87 height 12
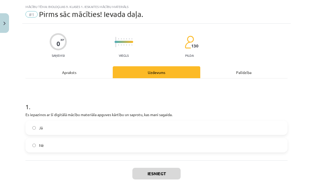
scroll to position [13, 0]
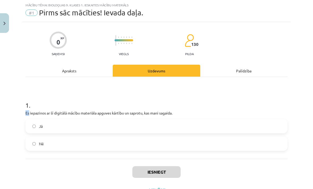
click at [256, 105] on h1 "1 ." at bounding box center [156, 100] width 262 height 16
click at [190, 128] on label "Jā" at bounding box center [156, 126] width 261 height 13
click at [168, 172] on button "Iesniegt" at bounding box center [156, 172] width 48 height 12
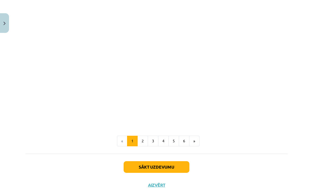
click at [162, 166] on button "Sākt uzdevumu" at bounding box center [157, 167] width 66 height 12
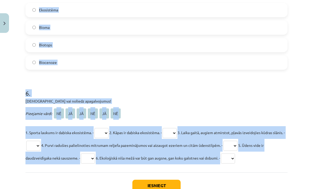
scroll to position [629, 0]
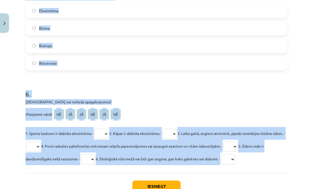
click at [298, 57] on div "Mācību tēma: Bioloģijas 9. klases 1. ieskaites mācību materiāls #2 1. tēma. Kād…" at bounding box center [156, 94] width 313 height 189
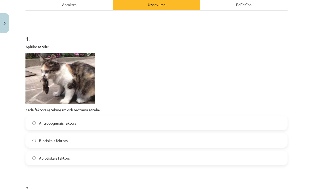
scroll to position [80, 0]
click at [131, 125] on label "Antropogēnais faktors" at bounding box center [156, 122] width 261 height 13
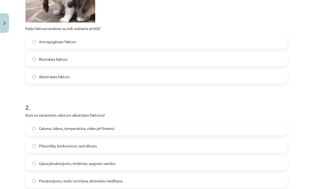
scroll to position [168, 0]
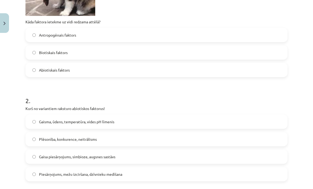
click at [143, 123] on label "Gaisma, ūdens, temperatūra, vides pH līmenis" at bounding box center [156, 121] width 261 height 13
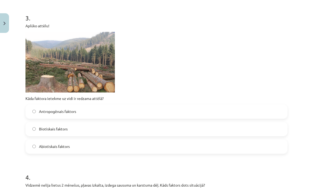
scroll to position [354, 0]
click at [130, 152] on label "Abiotiskais faktors" at bounding box center [156, 146] width 261 height 13
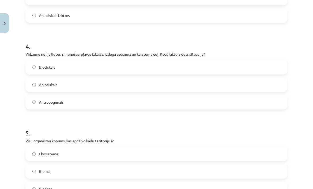
scroll to position [485, 0]
click at [168, 68] on label "Biotiskais" at bounding box center [156, 67] width 261 height 13
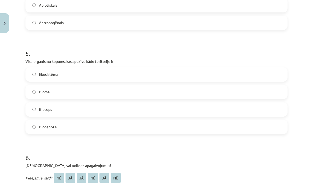
scroll to position [591, 0]
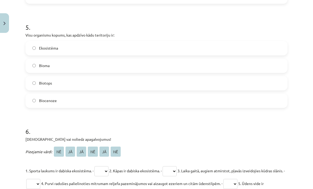
click at [155, 96] on label "Biocenoze" at bounding box center [156, 100] width 261 height 13
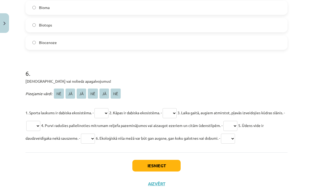
scroll to position [649, 0]
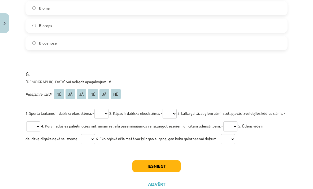
click at [106, 114] on select "** ** ** ** ** **" at bounding box center [101, 114] width 14 height 10
select select "**"
click at [171, 116] on select "** ** ** ** ** **" at bounding box center [170, 114] width 14 height 10
select select "**"
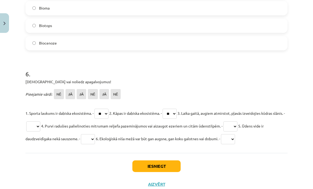
click at [40, 126] on select "** ** ** ** ** **" at bounding box center [33, 126] width 14 height 10
select select "**"
click at [88, 137] on select "** ** ** ** ** **" at bounding box center [88, 139] width 14 height 10
select select "**"
click at [237, 128] on select "** ** ** ** ** **" at bounding box center [230, 126] width 14 height 10
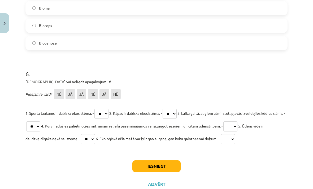
select select "**"
click at [235, 139] on select "** ** ** ** ** **" at bounding box center [228, 139] width 14 height 10
select select "**"
click at [171, 167] on button "Iesniegt" at bounding box center [156, 166] width 48 height 12
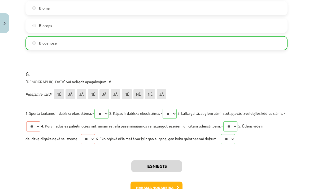
click at [163, 185] on button "Nākamā nodarbība" at bounding box center [156, 188] width 52 height 12
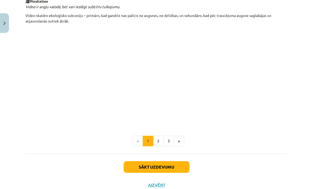
click at [171, 165] on button "Sākt uzdevumu" at bounding box center [157, 167] width 66 height 12
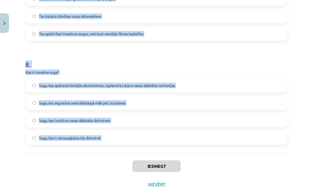
scroll to position [763, 0]
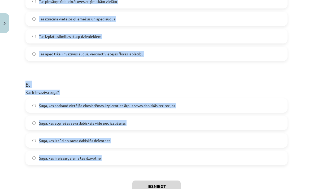
click at [299, 54] on div "Mācību tēma: Bioloģijas 9. klases 1. ieskaites mācību materiāls #3 2. tēma. Kā …" at bounding box center [156, 94] width 313 height 189
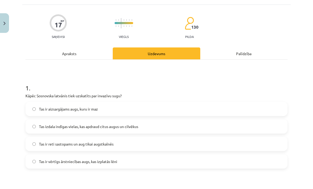
scroll to position [31, 0]
click at [158, 127] on label "Tas izdala indīgas vielas, kas apdraud citus augus un cilvēkus" at bounding box center [156, 126] width 261 height 13
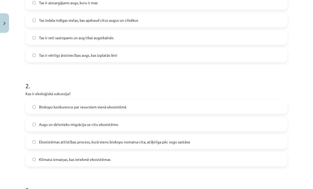
scroll to position [137, 0]
click at [190, 142] on span "Ekosistēmas attīstības process, kurā vienu biokopu nomaina cita, atšķirīga pēc …" at bounding box center [114, 142] width 151 height 6
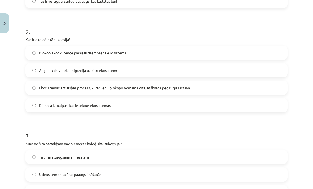
scroll to position [250, 0]
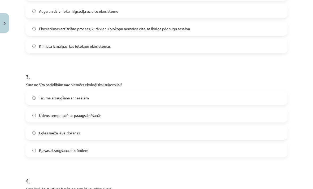
click at [164, 114] on label "Ūdens temperatūras paaugstināšanās" at bounding box center [156, 115] width 261 height 13
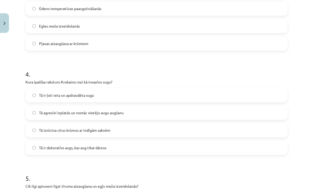
scroll to position [358, 0]
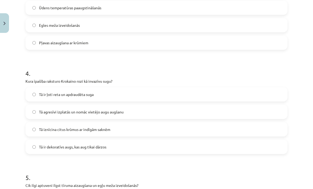
click at [164, 115] on label "Tā agresīvi izplatās un nomāc vietējo augu augšanu" at bounding box center [156, 111] width 261 height 13
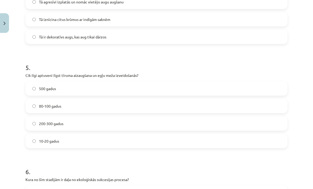
scroll to position [470, 0]
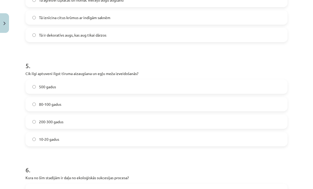
click at [154, 118] on label "200-300 gadus" at bounding box center [156, 121] width 261 height 13
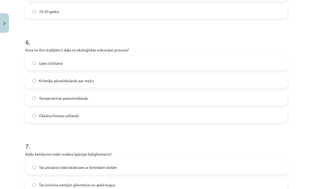
scroll to position [599, 0]
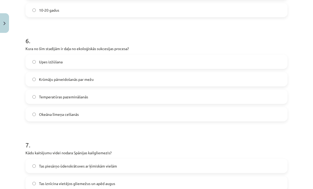
click at [170, 81] on label "Krūmāju pārveidošanās par mežu" at bounding box center [156, 79] width 261 height 13
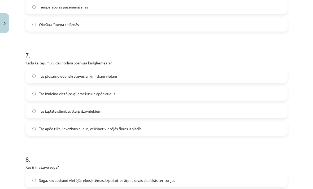
scroll to position [692, 0]
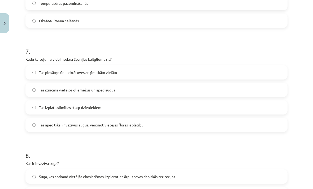
click at [171, 92] on label "Tas iznīcina vietējos gliemežus un apēd augus" at bounding box center [156, 89] width 261 height 13
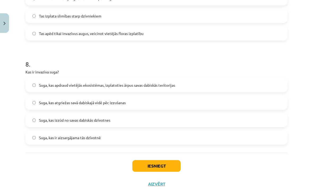
scroll to position [784, 0]
click at [187, 84] on label "Suga, kas apdraud vietējās ekosistēmas, izplatoties ārpus savas dabiskās terito…" at bounding box center [156, 85] width 261 height 13
click at [164, 166] on button "Iesniegt" at bounding box center [156, 166] width 48 height 12
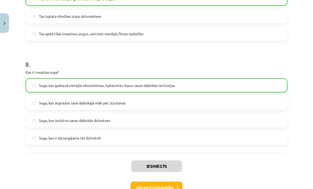
click at [159, 185] on button "Nākamā nodarbība" at bounding box center [156, 188] width 52 height 12
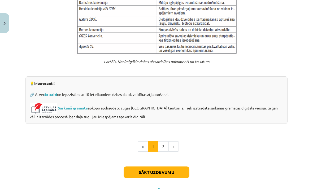
click at [174, 167] on button "Sākt uzdevumu" at bounding box center [157, 173] width 66 height 12
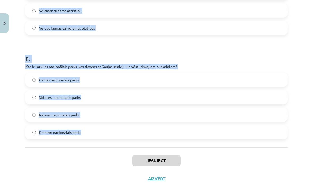
scroll to position [787, 0]
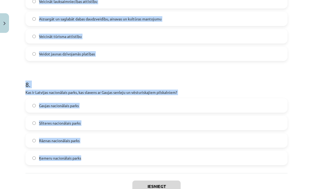
click at [298, 63] on div "Mācību tēma: Bioloģijas 9. klases 1. ieskaites mācību materiāls #4 3. tēma. Kāp…" at bounding box center [156, 94] width 313 height 189
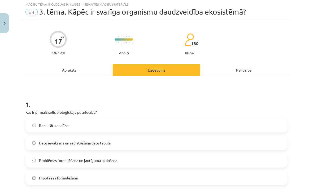
scroll to position [3, 0]
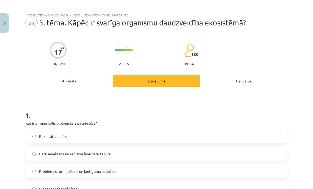
click at [167, 177] on label "Problēmas formulēšana un jautājuma uzdošana" at bounding box center [156, 171] width 261 height 13
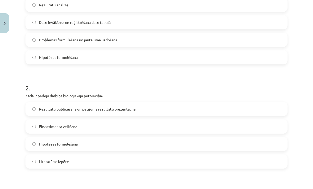
scroll to position [136, 0]
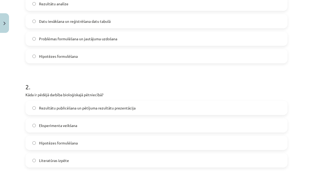
click at [190, 107] on label "Rezultātu publicēšana un pētījuma rezultātu prezentācija" at bounding box center [156, 107] width 261 height 13
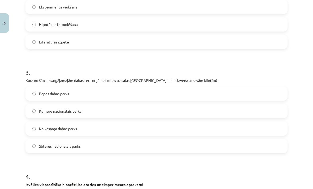
scroll to position [255, 0]
click at [196, 89] on label "Papes dabas parks" at bounding box center [156, 92] width 261 height 13
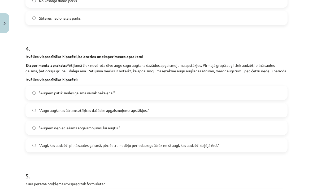
scroll to position [383, 0]
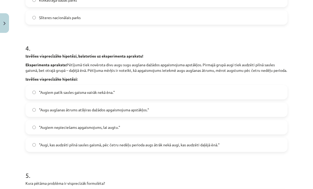
click at [170, 148] on span ""Augi, kas audzēti pilnā saules gaismā, pēc četru nedēļu perioda augs ātrāk nek…" at bounding box center [129, 145] width 181 height 6
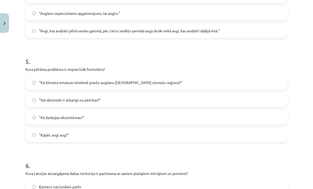
scroll to position [500, 0]
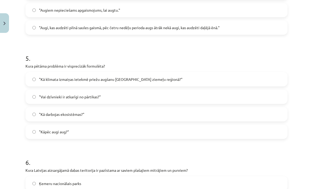
click at [195, 82] on label ""Kā klimata izmaiņas ietekmē priežu augšanu Latvijas ziemeļu reģionā?"" at bounding box center [156, 79] width 261 height 13
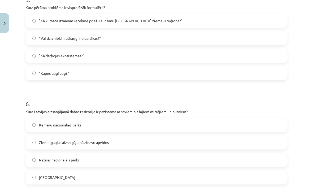
scroll to position [619, 0]
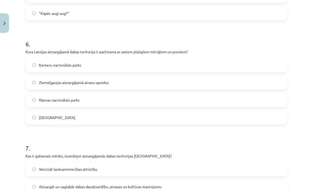
click at [208, 69] on label "Ķemeru nacionālais parks" at bounding box center [156, 64] width 261 height 13
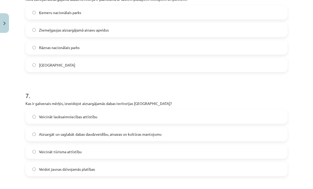
scroll to position [719, 0]
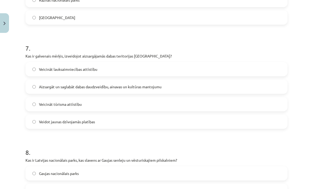
click at [195, 93] on label "Aizsargāt un saglabāt dabas daudzveidību, ainavas un kultūras mantojumu" at bounding box center [156, 86] width 261 height 13
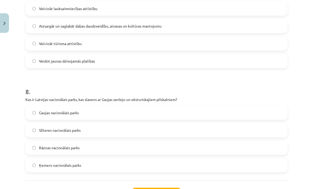
scroll to position [779, 0]
click at [178, 120] on label "Gaujas nacionālais parks" at bounding box center [156, 112] width 261 height 13
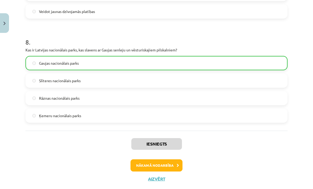
click at [174, 171] on button "Nākamā nodarbība" at bounding box center [156, 165] width 52 height 12
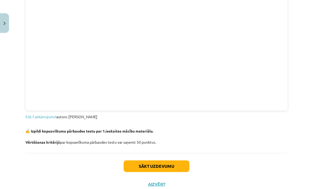
click at [163, 163] on button "Sākt uzdevumu" at bounding box center [157, 166] width 66 height 12
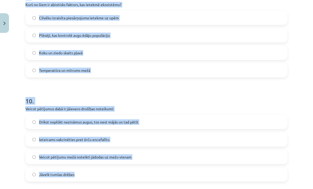
scroll to position [0, 0]
click at [293, 39] on div "Mācību tēma: Bioloģijas 9. klases 1. ieskaites mācību materiāls #5 Noslēguma te…" at bounding box center [156, 94] width 313 height 189
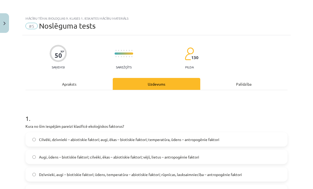
click at [174, 180] on label "Dzīvnieki, augi – biotiskie faktori; ūdens, temperatūra – abiotiskie faktori; r…" at bounding box center [156, 174] width 261 height 13
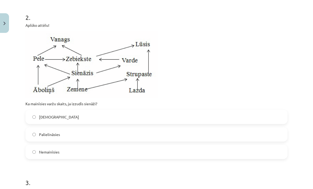
scroll to position [222, 0]
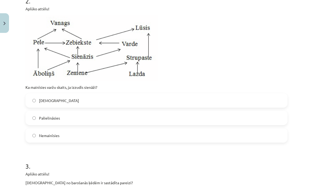
click at [117, 99] on label "Samazināsies" at bounding box center [156, 100] width 261 height 13
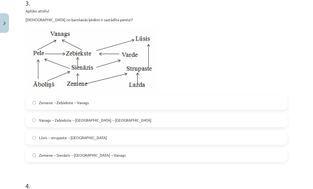
scroll to position [394, 0]
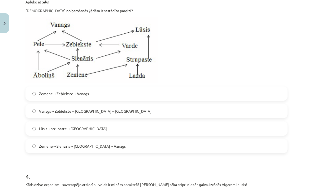
click at [118, 145] on label "Zemene→Sienāzis→Zebiekste→Vanags" at bounding box center [156, 145] width 261 height 13
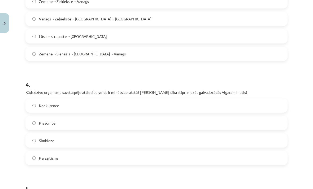
scroll to position [487, 0]
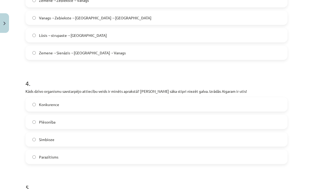
click at [104, 154] on label "Parazītisms" at bounding box center [156, 156] width 261 height 13
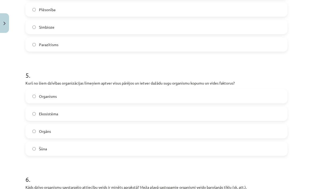
scroll to position [619, 0]
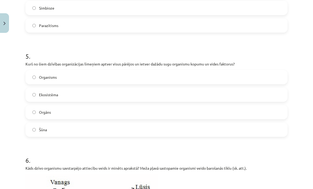
click at [119, 93] on label "Ekosistēma" at bounding box center [156, 94] width 261 height 13
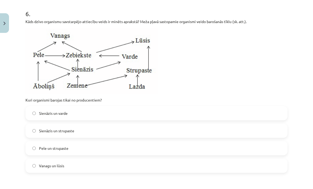
scroll to position [773, 0]
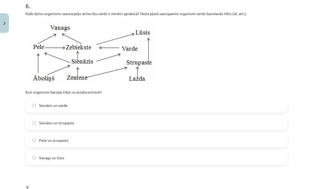
click at [108, 122] on label "Sienāzis un strupaste" at bounding box center [156, 122] width 261 height 13
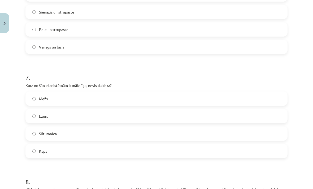
scroll to position [900, 0]
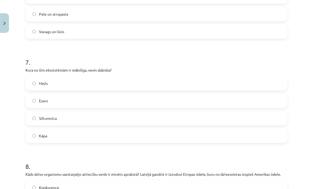
click at [114, 119] on label "Siltumnīca" at bounding box center [156, 118] width 261 height 13
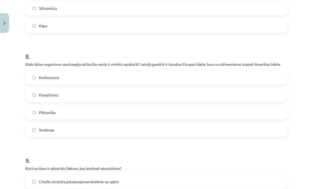
scroll to position [1016, 0]
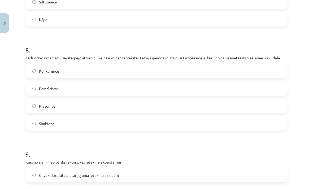
click at [138, 68] on label "Konkurence" at bounding box center [156, 70] width 261 height 13
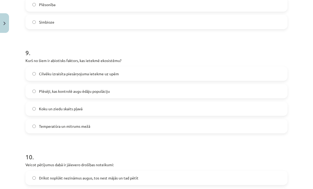
scroll to position [1121, 0]
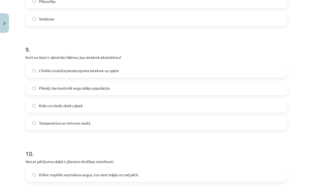
click at [117, 121] on label "Temperatūra un mitrums mežā" at bounding box center [156, 122] width 261 height 13
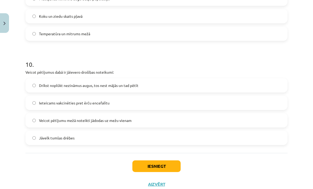
scroll to position [1210, 0]
click at [124, 101] on label "Ieteicams vakcinēties pret ērču encefalītu" at bounding box center [156, 102] width 261 height 13
click at [148, 169] on button "Iesniegt" at bounding box center [156, 166] width 48 height 12
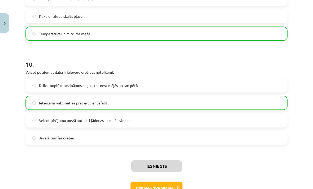
click at [159, 189] on button "Nākamā nodarbība" at bounding box center [156, 188] width 52 height 12
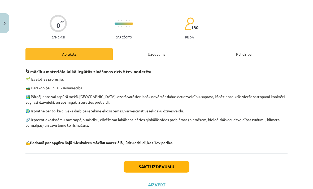
click at [174, 168] on button "Sākt uzdevumu" at bounding box center [157, 167] width 66 height 12
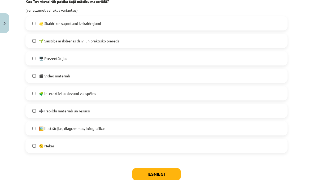
scroll to position [358, 0]
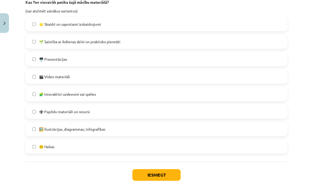
click at [167, 27] on label "🌟 Skaidri un saprotami izskaidrojumi" at bounding box center [156, 24] width 261 height 13
click at [135, 113] on label "➕ Papildu materiāli un resursi" at bounding box center [156, 111] width 261 height 13
click at [138, 93] on label "🧩 Interaktīvi uzdevumi vai spēles" at bounding box center [156, 94] width 261 height 13
click at [143, 93] on label "🧩 Interaktīvi uzdevumi vai spēles" at bounding box center [156, 94] width 261 height 13
click at [142, 94] on label "🧩 Interaktīvi uzdevumi vai spēles" at bounding box center [156, 94] width 261 height 13
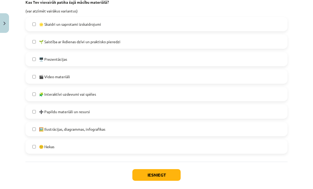
click at [149, 73] on label "🎬 Video materiāli" at bounding box center [156, 76] width 261 height 13
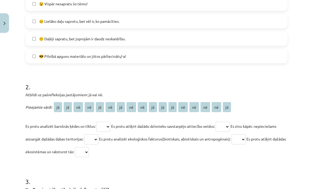
scroll to position [171, 0]
click at [103, 129] on select "** ** ** ** ** ** ** ** ** ** ** ** ** ** ** ** **" at bounding box center [103, 127] width 14 height 10
select select "**"
click at [226, 127] on select "** ** ** ** ** ** ** ** ** ** ** ** ** ** ** ** **" at bounding box center [223, 127] width 14 height 10
select select "**"
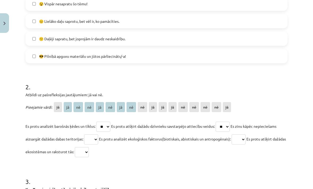
click at [95, 142] on select "** ** ** ** ** ** ** ** ** ** ** ** ** ** ** ** **" at bounding box center [91, 139] width 14 height 10
select select "**"
click at [242, 137] on select "** ** ** ** ** ** ** ** ** ** ** ** ** ** ** ** **" at bounding box center [239, 139] width 14 height 10
select select "**"
click at [89, 150] on select "** ** ** ** ** ** ** ** ** ** ** ** ** ** ** ** **" at bounding box center [82, 152] width 14 height 10
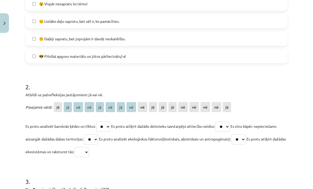
click at [89, 153] on select "** ** ** ** ** ** ** ** ** ** ** ** ** ** ** ** **" at bounding box center [82, 152] width 14 height 10
select select "**"
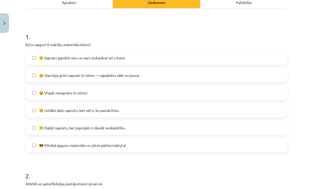
scroll to position [81, 0]
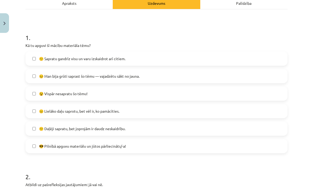
click at [129, 73] on span "😣 Man bija grūti saprast šo tēmu — vajadzētu sākt no jauna." at bounding box center [89, 76] width 101 height 6
click at [132, 75] on span "😣 Man bija grūti saprast šo tēmu — vajadzētu sākt no jauna." at bounding box center [89, 76] width 101 height 6
click at [124, 113] on label "😐 Lielāko daļu saprotu, bet vēl ir, ko pamācīties." at bounding box center [156, 110] width 261 height 13
click at [129, 129] on label "😕 Daļēji sapratu, bet joprojām ir daudz neskaidrību." at bounding box center [156, 128] width 261 height 13
click at [138, 148] on label "😎 Pilnībā apguvu materiālu un jūtos pārliecināts/-a!" at bounding box center [156, 145] width 261 height 13
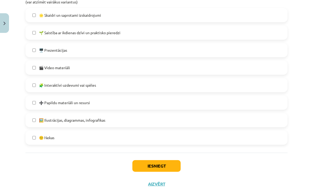
scroll to position [367, 0]
click at [164, 168] on button "Iesniegt" at bounding box center [156, 166] width 48 height 12
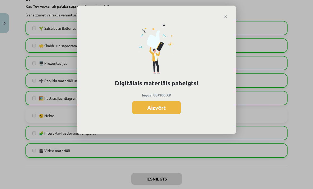
click at [170, 108] on button "Aizvērt" at bounding box center [156, 107] width 49 height 13
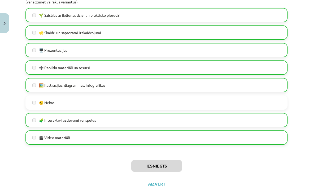
scroll to position [379, 0]
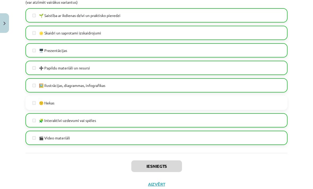
click at [161, 185] on button "Aizvērt" at bounding box center [156, 184] width 20 height 5
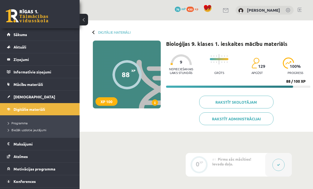
click at [14, 97] on span "[DEMOGRAPHIC_DATA]" at bounding box center [35, 96] width 42 height 5
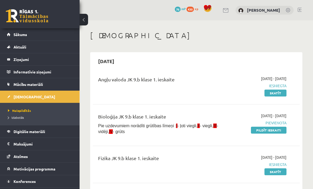
click at [279, 133] on link "Pildīt ieskaiti" at bounding box center [269, 130] width 36 height 7
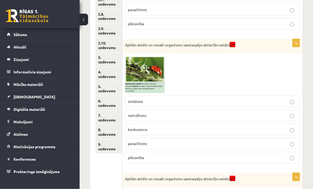
click at [109, 140] on link "9. uzdevums" at bounding box center [108, 147] width 27 height 14
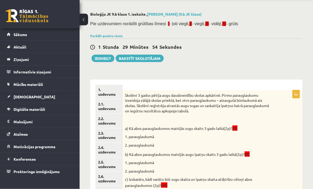
scroll to position [17, 0]
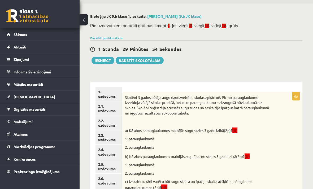
click at [107, 90] on link "1. uzdevums" at bounding box center [108, 94] width 27 height 14
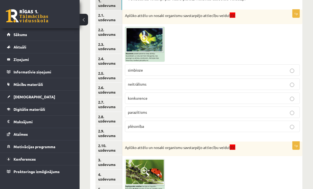
scroll to position [112, 0]
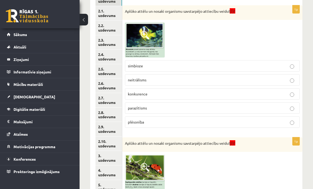
click at [292, 98] on label "konkurence" at bounding box center [212, 93] width 175 height 11
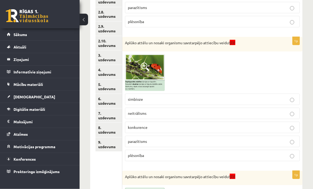
scroll to position [234, 0]
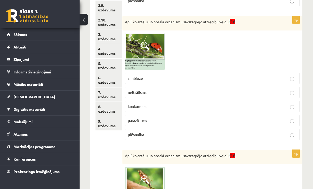
click at [260, 104] on p "konkurence" at bounding box center [212, 107] width 169 height 6
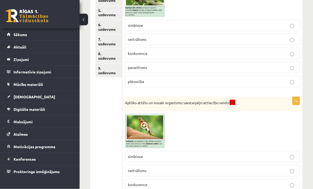
scroll to position [318, 0]
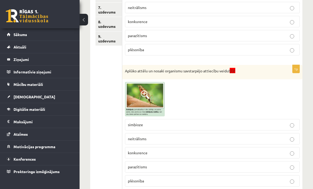
click at [225, 143] on label "neitrālisms" at bounding box center [212, 138] width 175 height 11
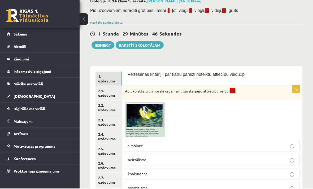
scroll to position [32, 0]
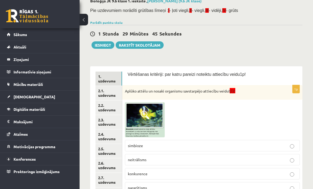
click at [108, 91] on link "2.1. uzdevums" at bounding box center [108, 93] width 27 height 14
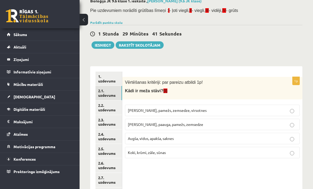
click at [298, 110] on label "[PERSON_NAME], pamežs, zemsedze, virsotnes" at bounding box center [212, 110] width 175 height 11
click at [102, 110] on link "2.2. uzdevums" at bounding box center [108, 108] width 27 height 14
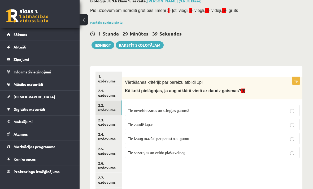
click at [287, 122] on p "Tie zaudē lapas" at bounding box center [212, 125] width 169 height 6
click at [104, 120] on link "2.3. uzdevums" at bounding box center [108, 122] width 27 height 14
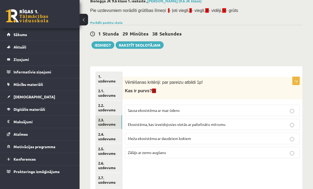
click at [293, 133] on label "Meža ekosistēma ar daudziem kokiem" at bounding box center [212, 138] width 175 height 11
click at [104, 132] on link "2.4. uzdevums" at bounding box center [108, 136] width 27 height 14
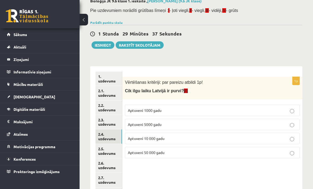
click at [293, 119] on label "Aptuveni 5000 gadu" at bounding box center [212, 124] width 175 height 11
click at [106, 146] on link "2.5. uzdevums" at bounding box center [108, 151] width 27 height 14
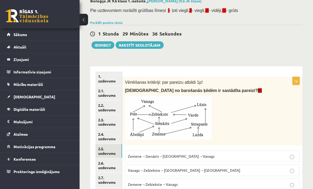
click at [291, 137] on div "Vērtēšanas kritēriji: par pareizu atbildi 1p! Kura no barošanās ķēdēm ir sastād…" at bounding box center [212, 111] width 180 height 68
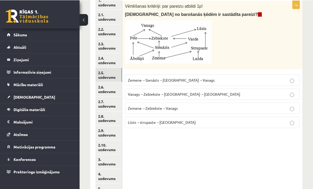
scroll to position [108, 0]
click at [270, 103] on label "Zemene→Zebiekste→Vanags" at bounding box center [212, 108] width 175 height 11
click at [102, 85] on link "2.6. uzdevums" at bounding box center [108, 89] width 27 height 14
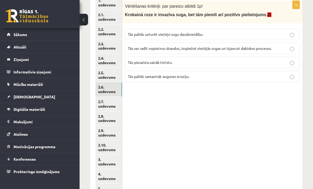
click at [292, 65] on p "Tās piesaista vairāk tūristu." at bounding box center [212, 63] width 169 height 6
click at [106, 97] on link "2.7. uzdevums" at bounding box center [108, 104] width 27 height 14
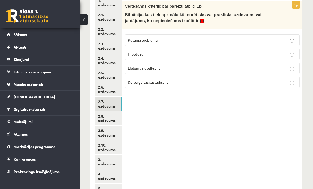
click at [292, 58] on label "Hipotēze" at bounding box center [212, 54] width 175 height 11
click at [107, 111] on link "2.8. uzdevums" at bounding box center [108, 118] width 27 height 14
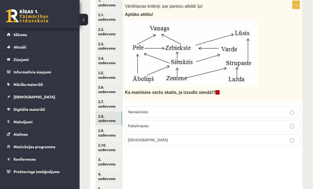
click at [287, 112] on p "Nemainīsies" at bounding box center [212, 112] width 169 height 6
click at [103, 130] on link "2.9. uzdevums" at bounding box center [108, 133] width 27 height 14
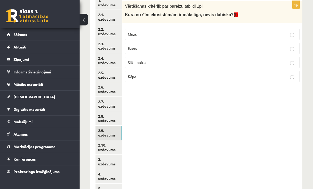
click at [293, 53] on label "Ezers" at bounding box center [212, 48] width 175 height 11
click at [108, 141] on link "2.10. uzdevums" at bounding box center [108, 147] width 27 height 14
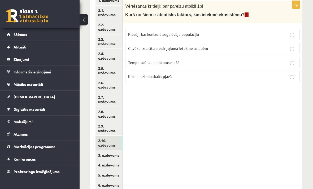
click at [293, 60] on p "Temperatūra un mitrums mežā" at bounding box center [212, 63] width 169 height 6
click at [102, 148] on ul "1. uzdevums 2.1. uzdevums 2.2. uzdevums 2.3. uzdevums 2.4. uzdevums 2.5. uzdevu…" at bounding box center [108, 107] width 27 height 225
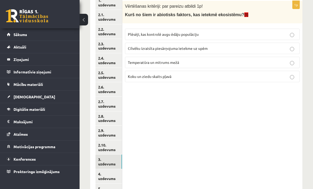
click at [101, 140] on link "2.10. uzdevums" at bounding box center [108, 147] width 27 height 14
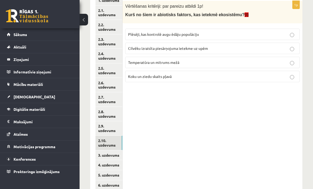
click at [101, 150] on link "3. uzdevums" at bounding box center [108, 155] width 27 height 10
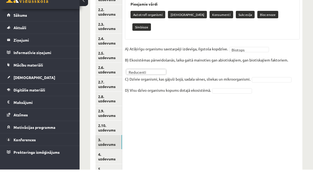
scroll to position [0, 0]
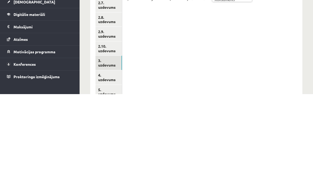
click at [106, 165] on link "4. uzdevums" at bounding box center [108, 172] width 27 height 14
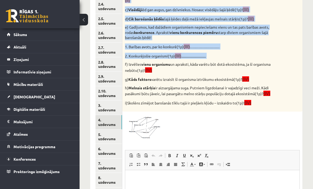
scroll to position [184, 0]
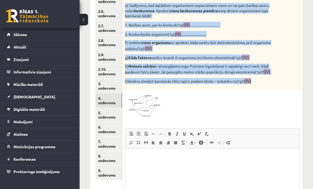
click at [300, 57] on div "Vērtēšanas kritēriji: par katru pareizu atbildi 1p! Attēlā redzamā diagramma ra…" at bounding box center [212, 7] width 180 height 165
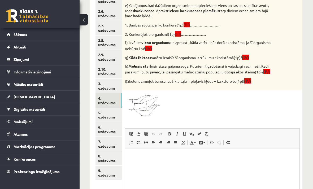
click at [167, 159] on p "Визуальный текстовый редактор, wiswyg-editor-user-answer-47363944189740" at bounding box center [212, 157] width 164 height 6
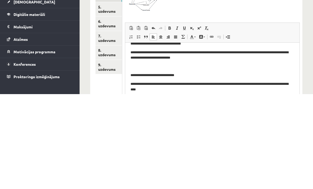
scroll to position [229, 0]
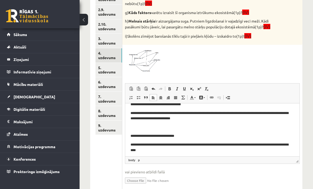
click at [106, 63] on link "5. uzdevums" at bounding box center [108, 70] width 27 height 14
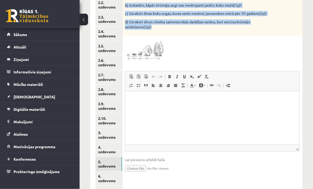
scroll to position [135, 0]
click at [246, 52] on div at bounding box center [212, 49] width 175 height 22
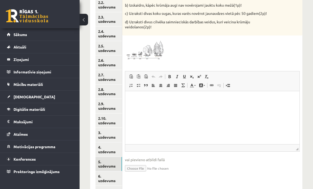
click at [162, 107] on html at bounding box center [212, 99] width 174 height 16
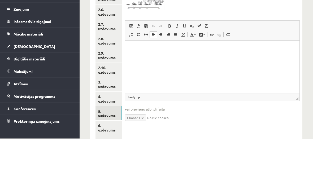
click at [145, 46] on p "Визуальный текстовый редактор, wiswyg-editor-user-answer-47363879060020" at bounding box center [212, 49] width 164 height 6
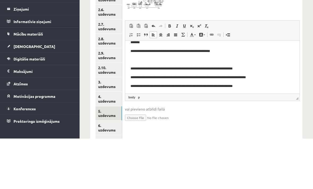
scroll to position [167, 0]
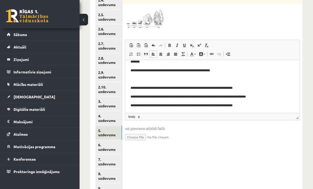
click at [104, 130] on link "5. uzdevums" at bounding box center [108, 133] width 27 height 14
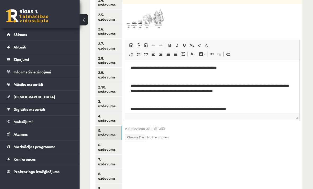
scroll to position [0, 0]
click at [105, 140] on link "6. uzdevums" at bounding box center [108, 147] width 27 height 14
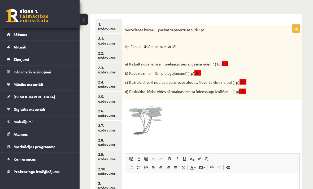
scroll to position [85, 0]
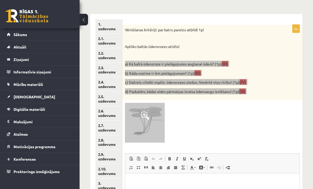
click at [181, 182] on p "Визуальный текстовый редактор, wiswyg-editor-user-answer-47363701386980" at bounding box center [212, 182] width 164 height 6
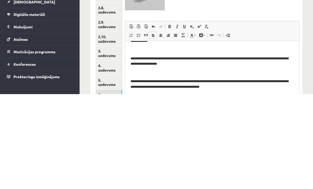
scroll to position [167, 0]
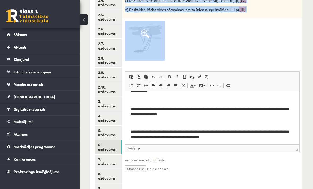
click at [103, 155] on link "7. uzdevums" at bounding box center [108, 162] width 27 height 14
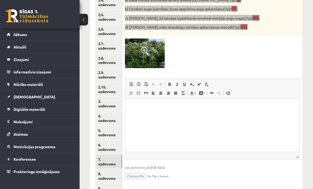
click at [165, 102] on html at bounding box center [212, 107] width 174 height 16
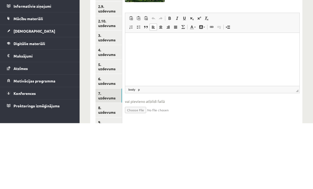
click at [152, 38] on p "Визуальный текстовый редактор, wiswyg-editor-user-answer-47363823012520" at bounding box center [212, 41] width 164 height 6
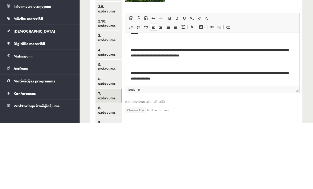
scroll to position [184, 0]
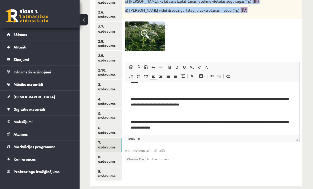
click at [105, 152] on link "8. uzdevums" at bounding box center [108, 159] width 27 height 14
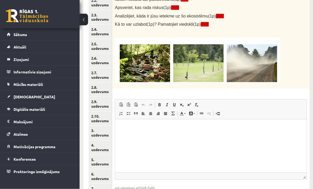
scroll to position [140, 4]
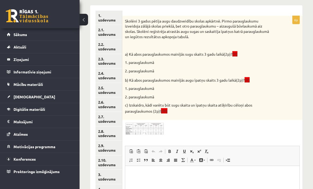
scroll to position [0, 0]
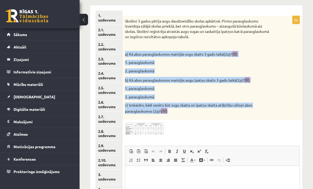
click at [294, 62] on div "Skolēni 3 gadus pētīja augu daudzveidību skolas apkārtnē. Pirmo parauglaukumu i…" at bounding box center [212, 68] width 180 height 104
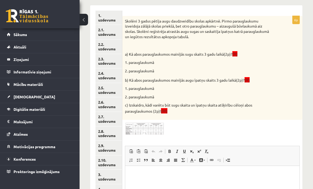
click at [177, 175] on p "Визуальный текстовый редактор, wiswyg-editor-user-answer-47363873991380" at bounding box center [212, 174] width 164 height 6
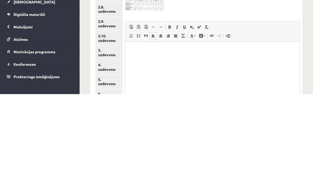
click at [152, 50] on p "Визуальный текстовый редактор, wiswyg-editor-user-answer-47363873991380" at bounding box center [212, 50] width 164 height 6
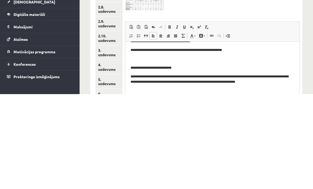
scroll to position [167, 0]
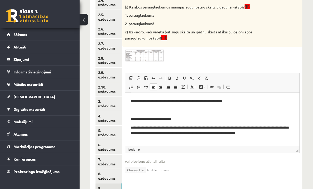
click at [108, 170] on link "8. uzdevums" at bounding box center [108, 176] width 27 height 14
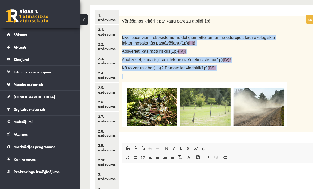
scroll to position [125, 0]
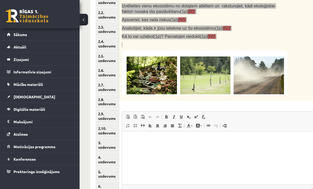
click at [177, 137] on p "Визуальный текстовый редактор, wiswyg-editor-user-answer-47363909140800" at bounding box center [217, 140] width 181 height 6
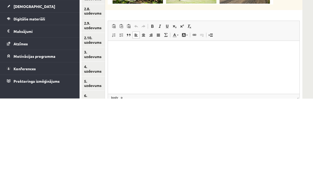
click at [124, 49] on p "Визуальный текстовый редактор, wiswyg-editor-user-answer-47363909140800" at bounding box center [203, 49] width 181 height 6
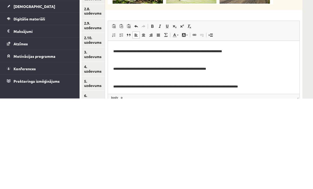
scroll to position [167, 14]
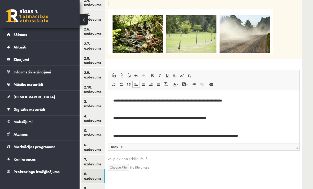
click at [93, 184] on link "9. uzdevums" at bounding box center [92, 191] width 23 height 14
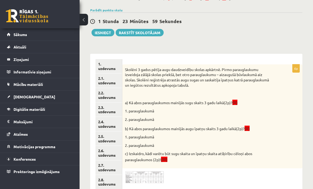
scroll to position [39, 0]
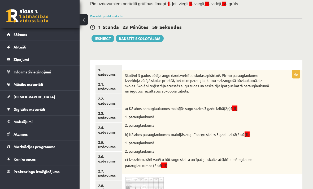
click at [105, 37] on button "Iesniegt" at bounding box center [102, 38] width 23 height 7
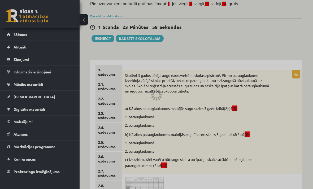
scroll to position [56, 0]
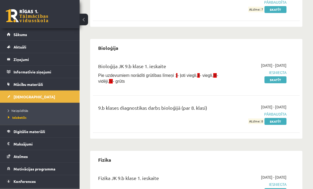
scroll to position [125, 0]
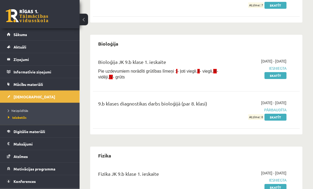
click at [18, 108] on span "Neizpildītās" at bounding box center [18, 110] width 20 height 4
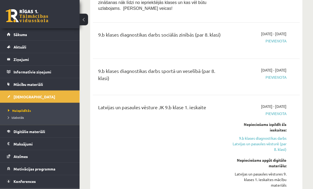
scroll to position [321, 0]
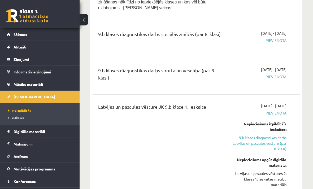
click at [21, 119] on span "Izlabotās" at bounding box center [16, 117] width 16 height 4
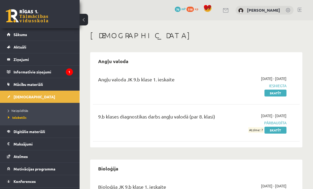
click at [51, 68] on legend "Informatīvie ziņojumi 1" at bounding box center [43, 72] width 59 height 12
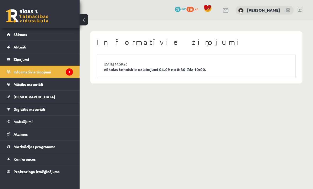
click at [234, 58] on li "[DATE] 14:59:26 eSkolas tehniskie uzlabojumi 04.09 no 8:30 līdz 10:00." at bounding box center [196, 66] width 198 height 23
click at [257, 68] on link "eSkolas tehniskie uzlabojumi 04.09 no 8:30 līdz 10:00." at bounding box center [196, 70] width 185 height 6
